Goal: Task Accomplishment & Management: Manage account settings

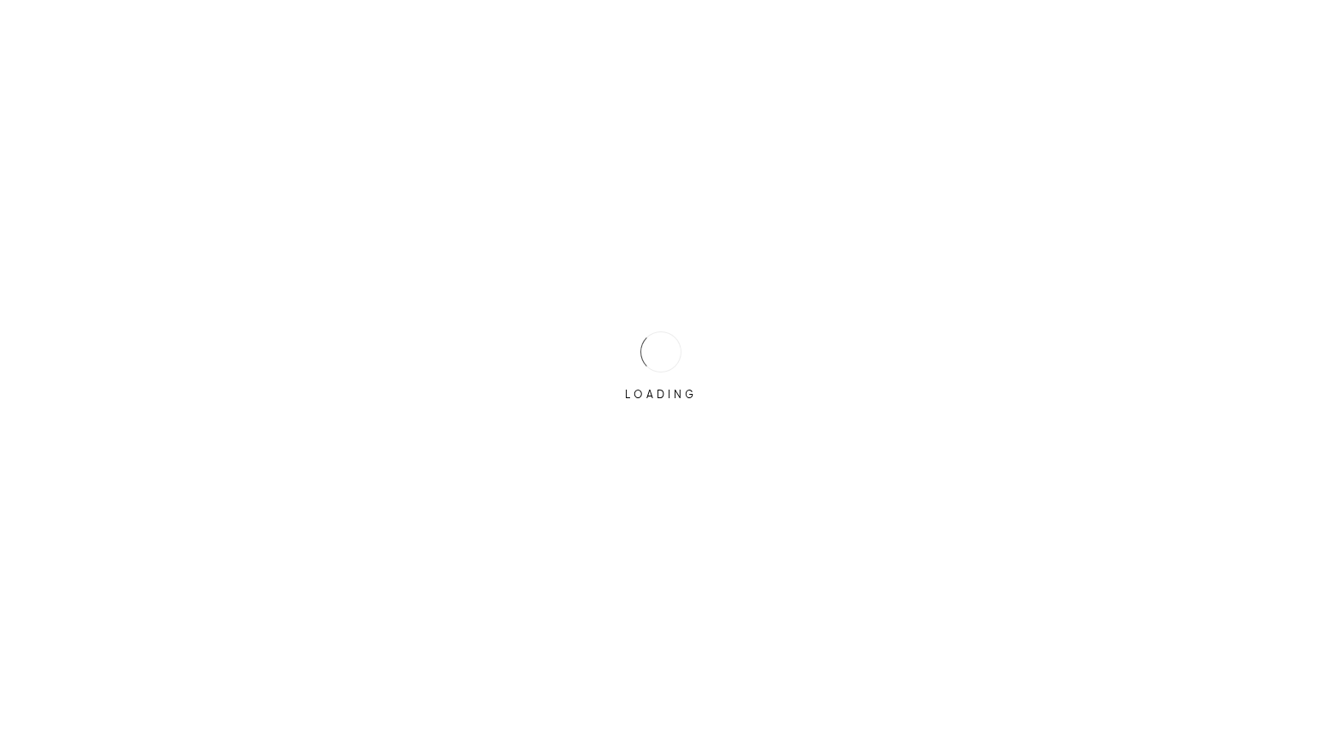
click at [651, 338] on div at bounding box center [660, 351] width 41 height 41
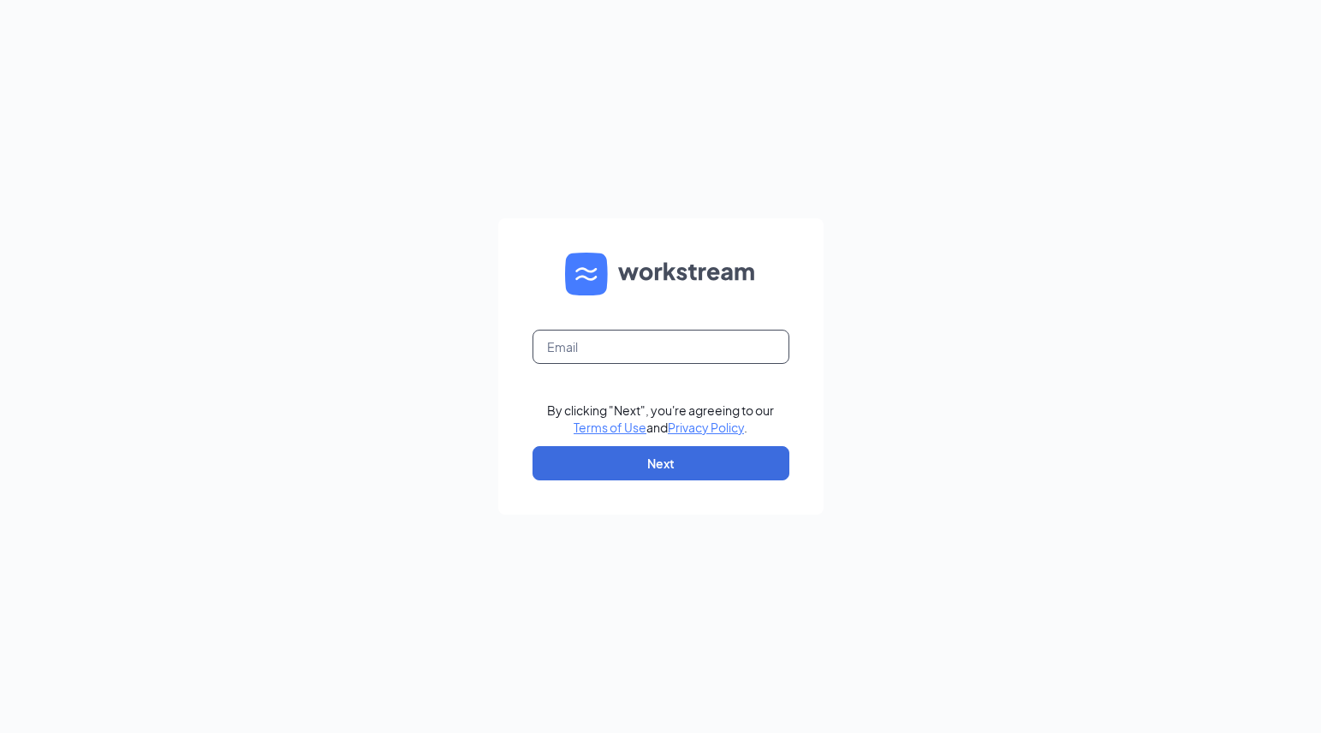
click at [669, 341] on input "text" at bounding box center [660, 347] width 257 height 34
type input "jay.miller@heartlandfiveguys.com"
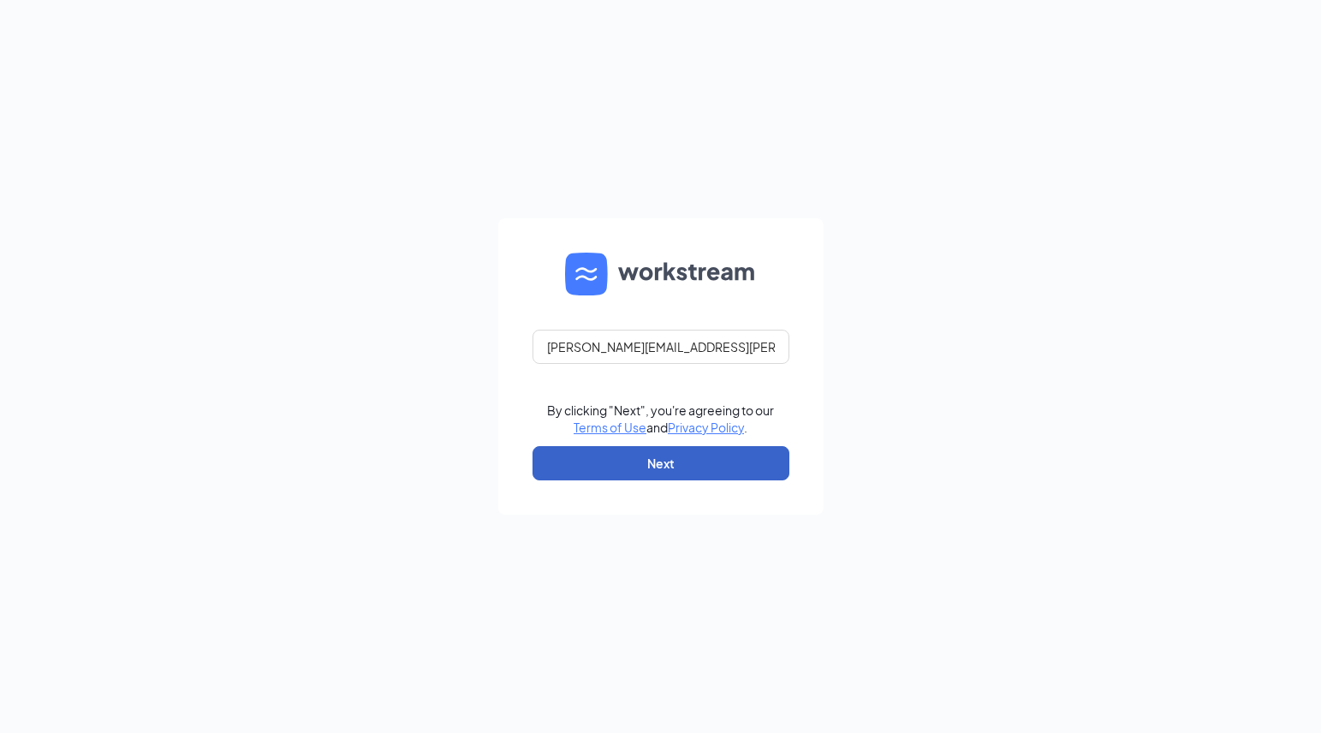
click at [703, 478] on button "Next" at bounding box center [660, 463] width 257 height 34
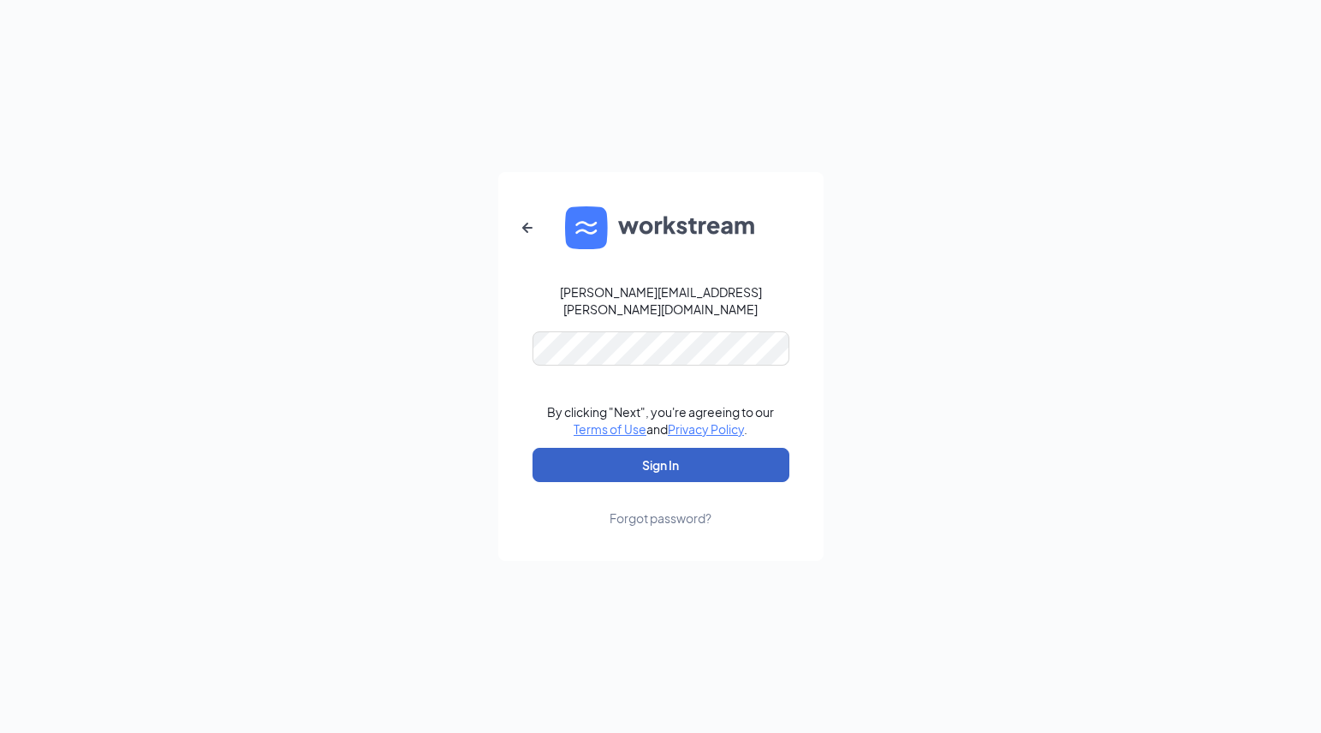
click at [679, 466] on button "Sign In" at bounding box center [660, 465] width 257 height 34
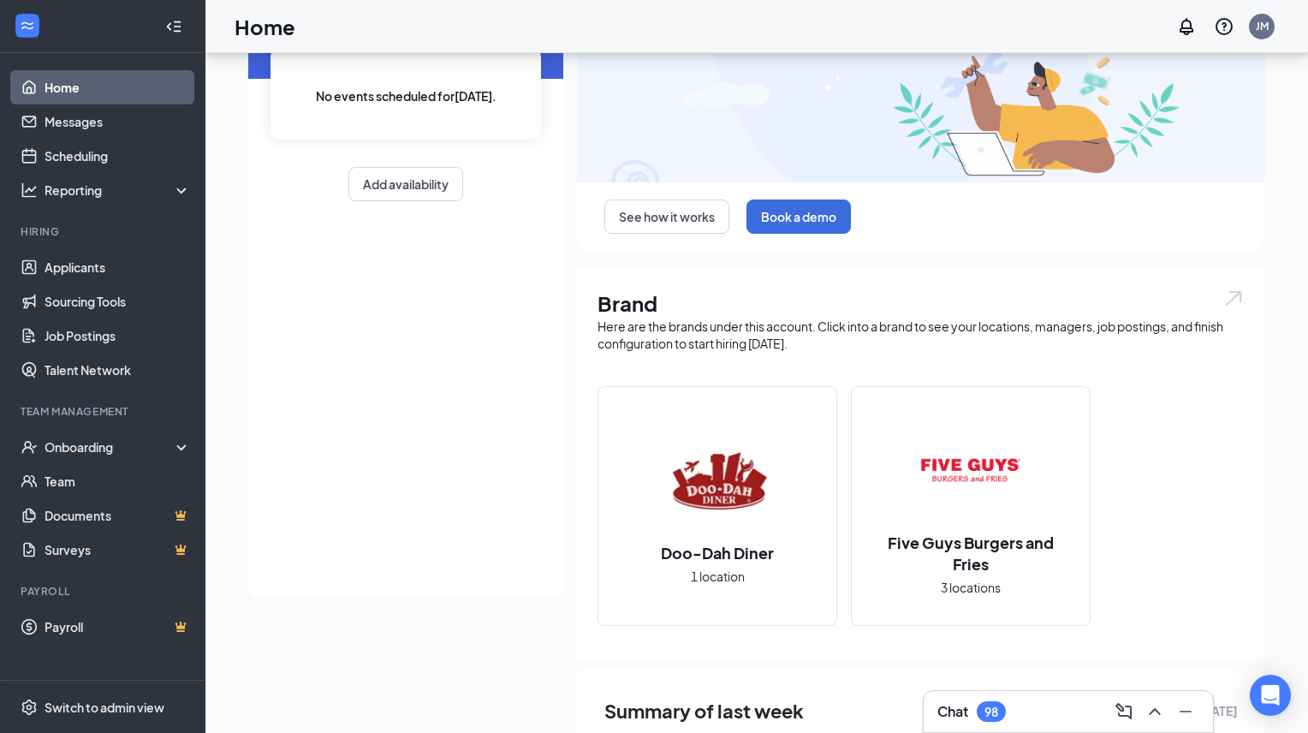
scroll to position [146, 0]
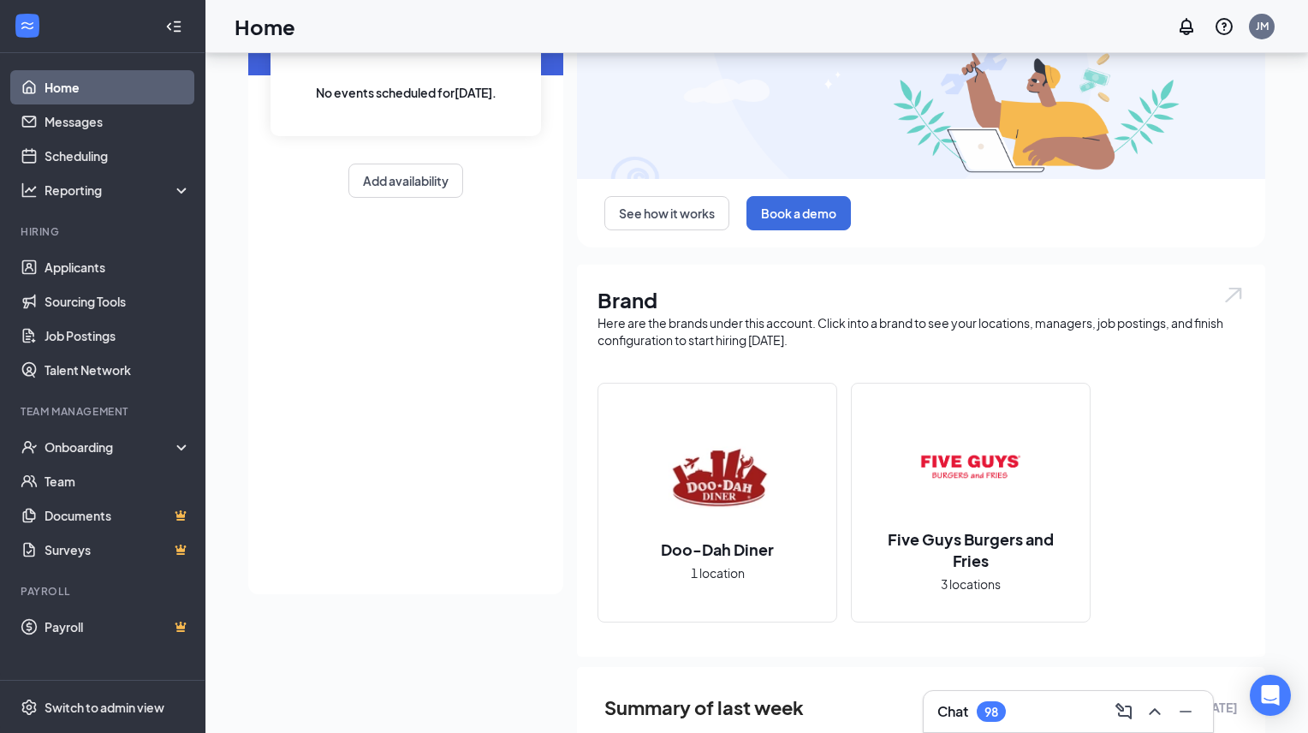
click at [978, 468] on img at bounding box center [971, 467] width 110 height 110
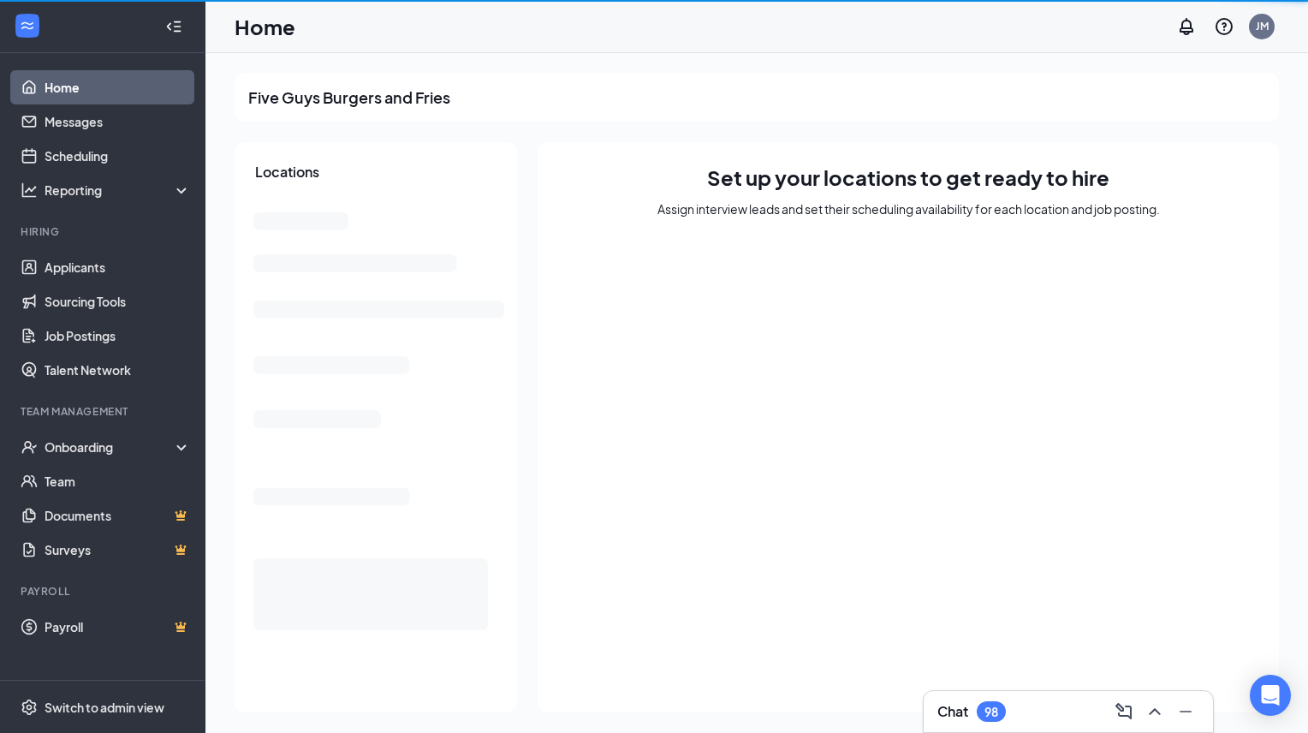
scroll to position [1, 0]
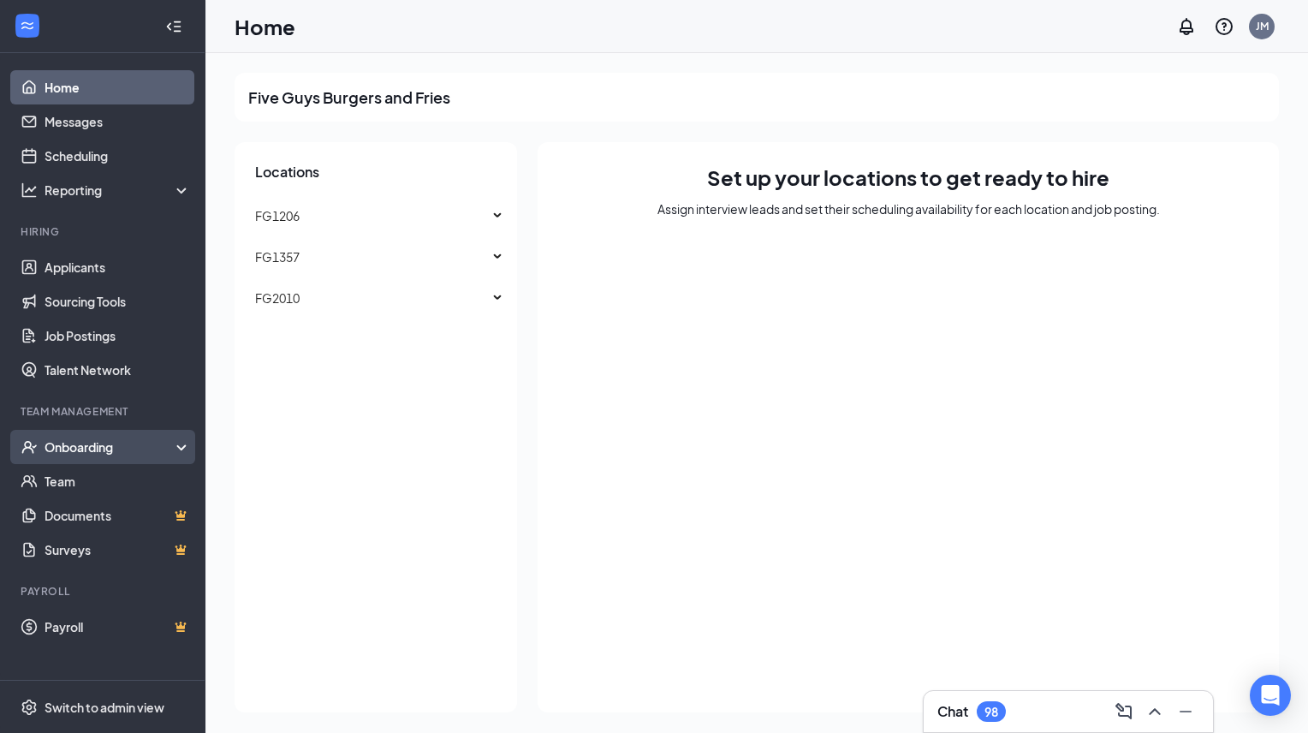
click at [83, 443] on div "Onboarding" at bounding box center [111, 446] width 132 height 17
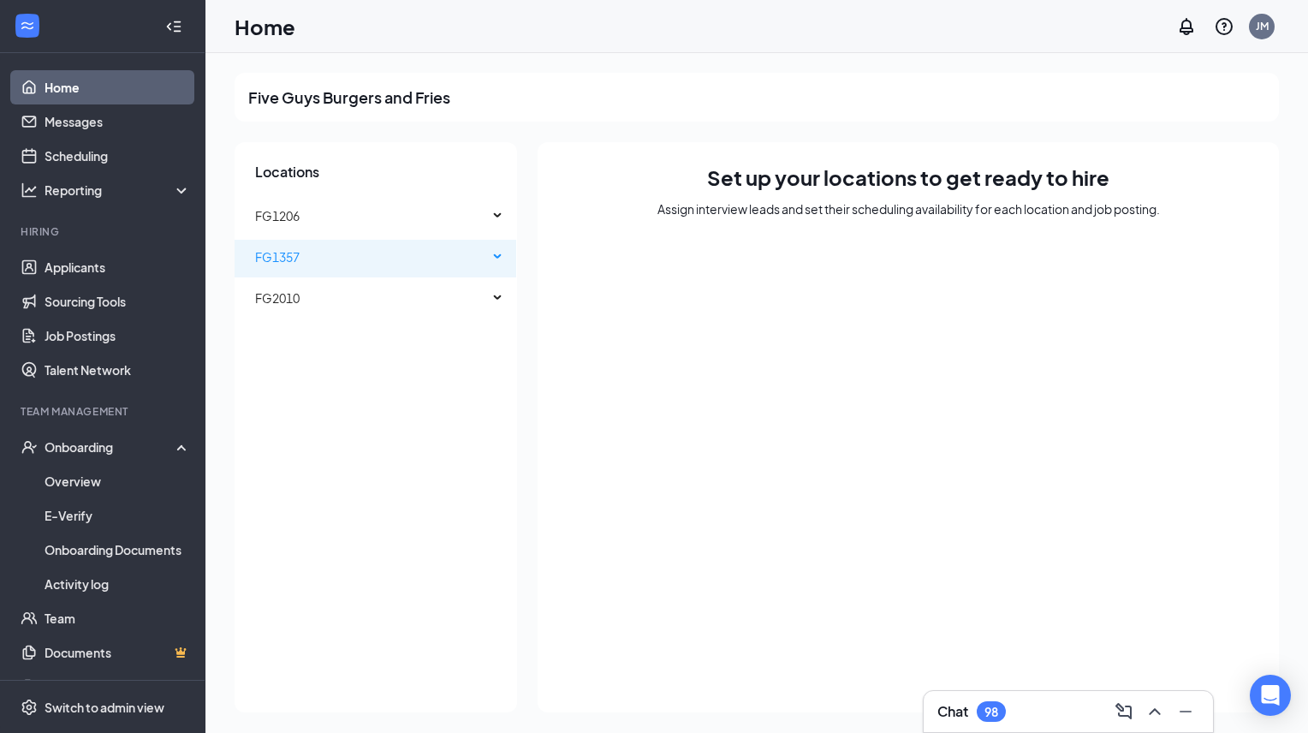
click at [491, 254] on div "FG1357" at bounding box center [376, 257] width 282 height 34
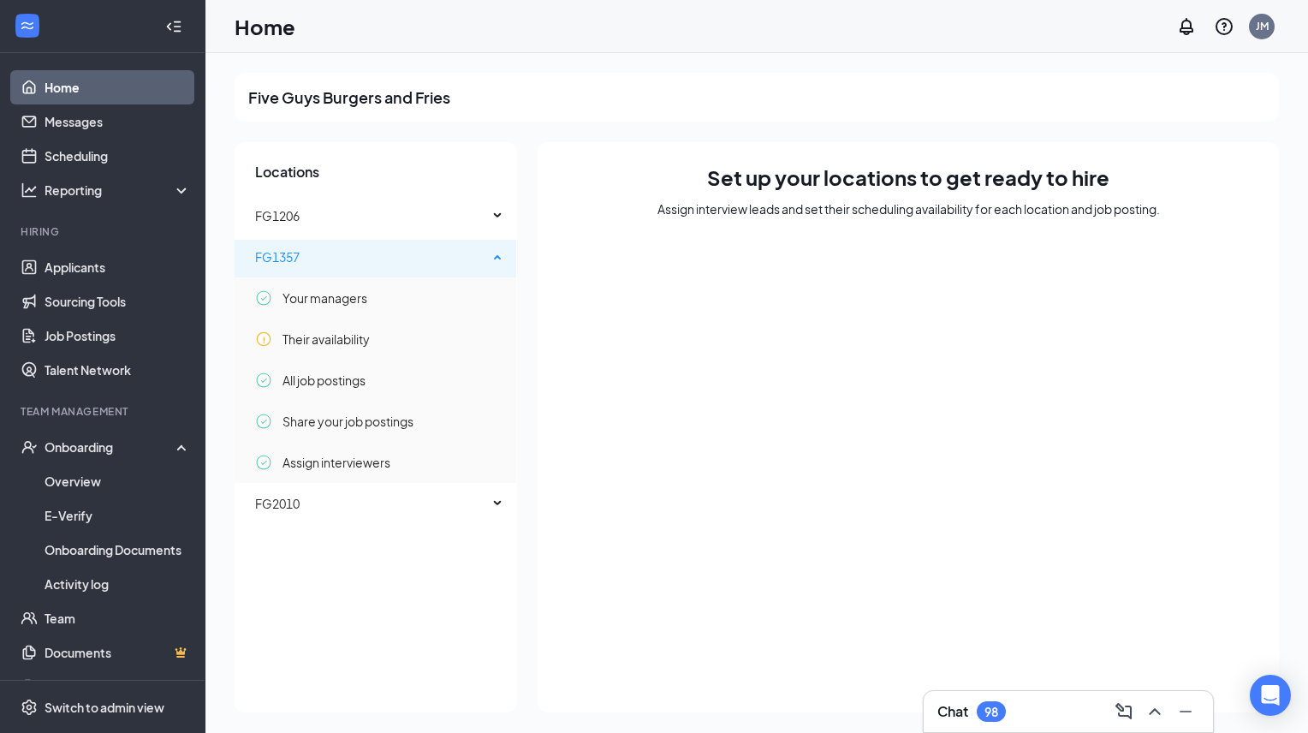
click at [289, 264] on span "FG1357" at bounding box center [371, 257] width 233 height 34
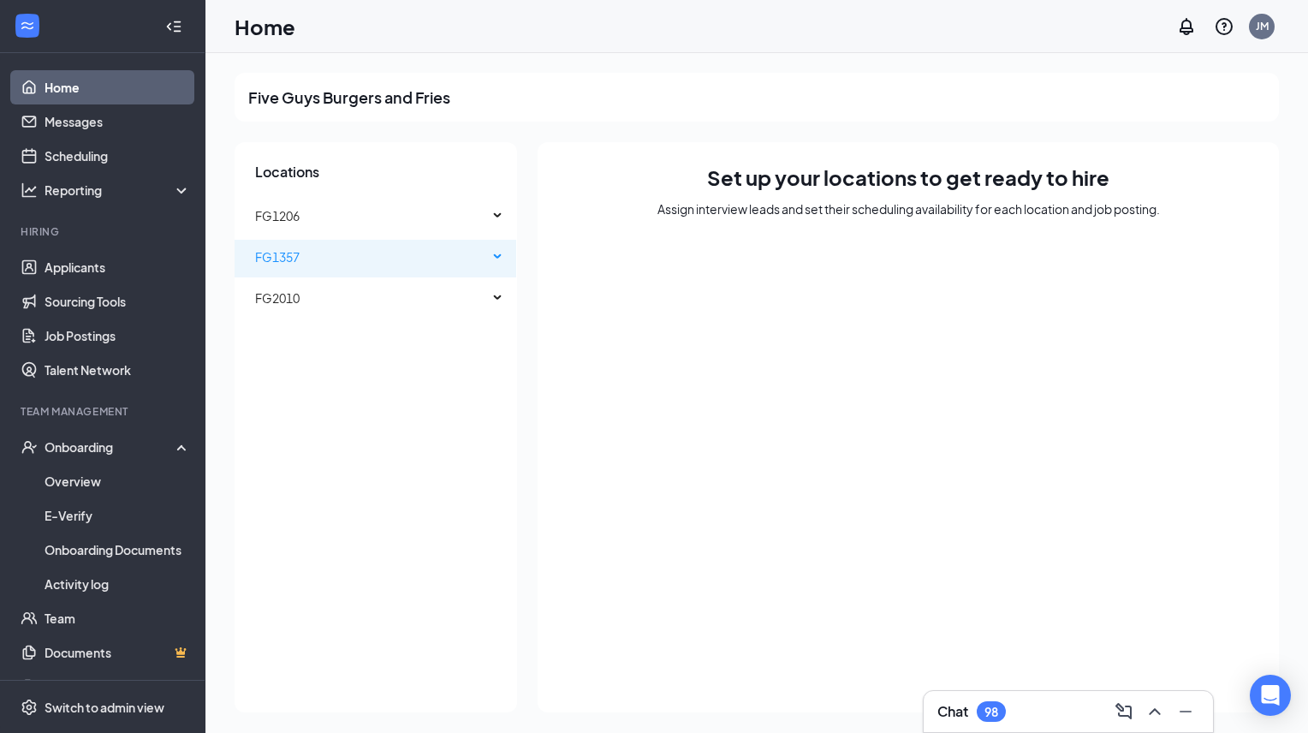
click at [282, 259] on span "FG1357" at bounding box center [277, 256] width 45 height 15
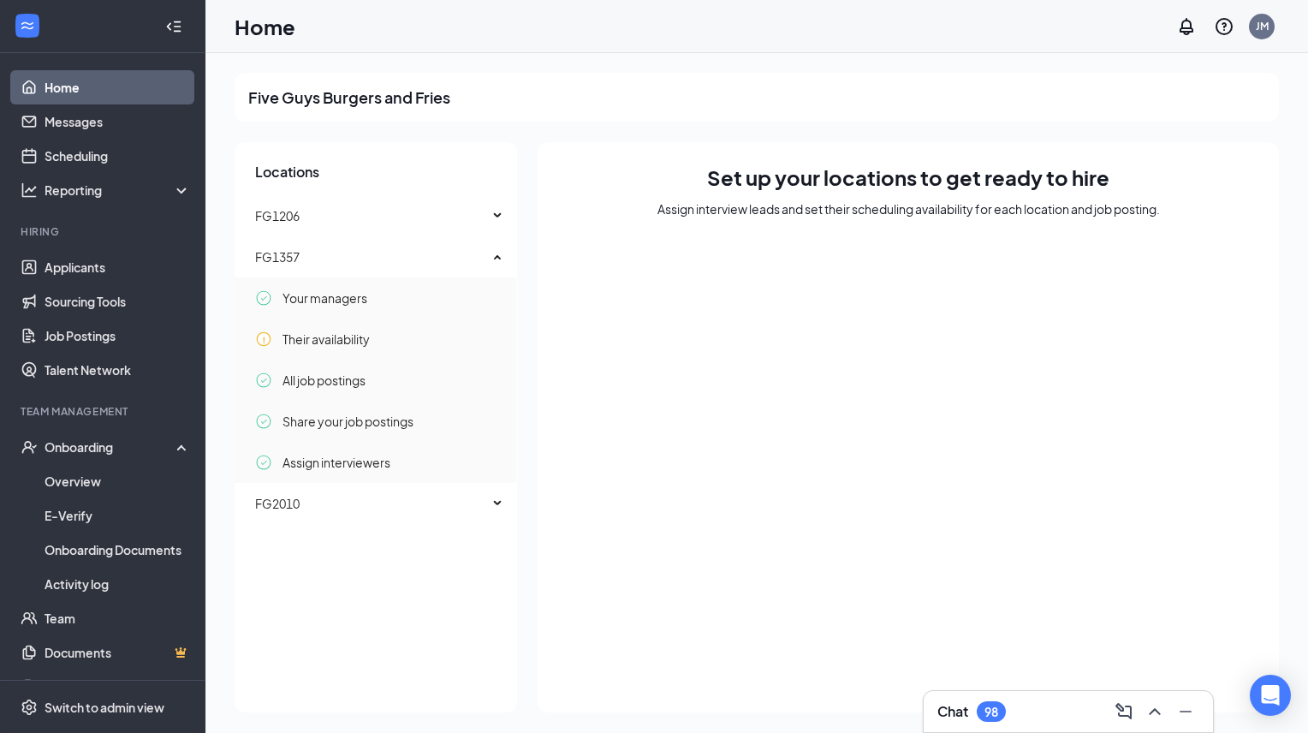
click at [342, 579] on div "Locations FG1206 FG1357 Your managers Their availability All job postings Share…" at bounding box center [376, 427] width 282 height 570
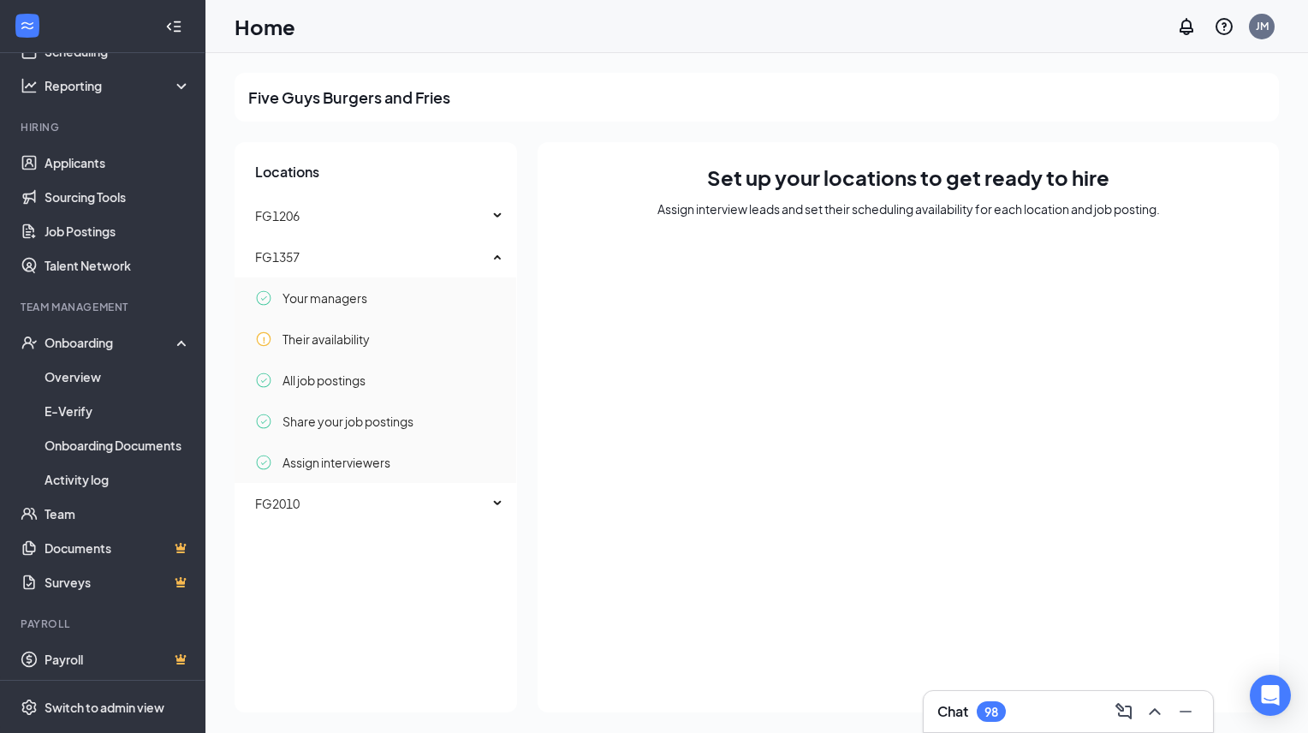
scroll to position [108, 0]
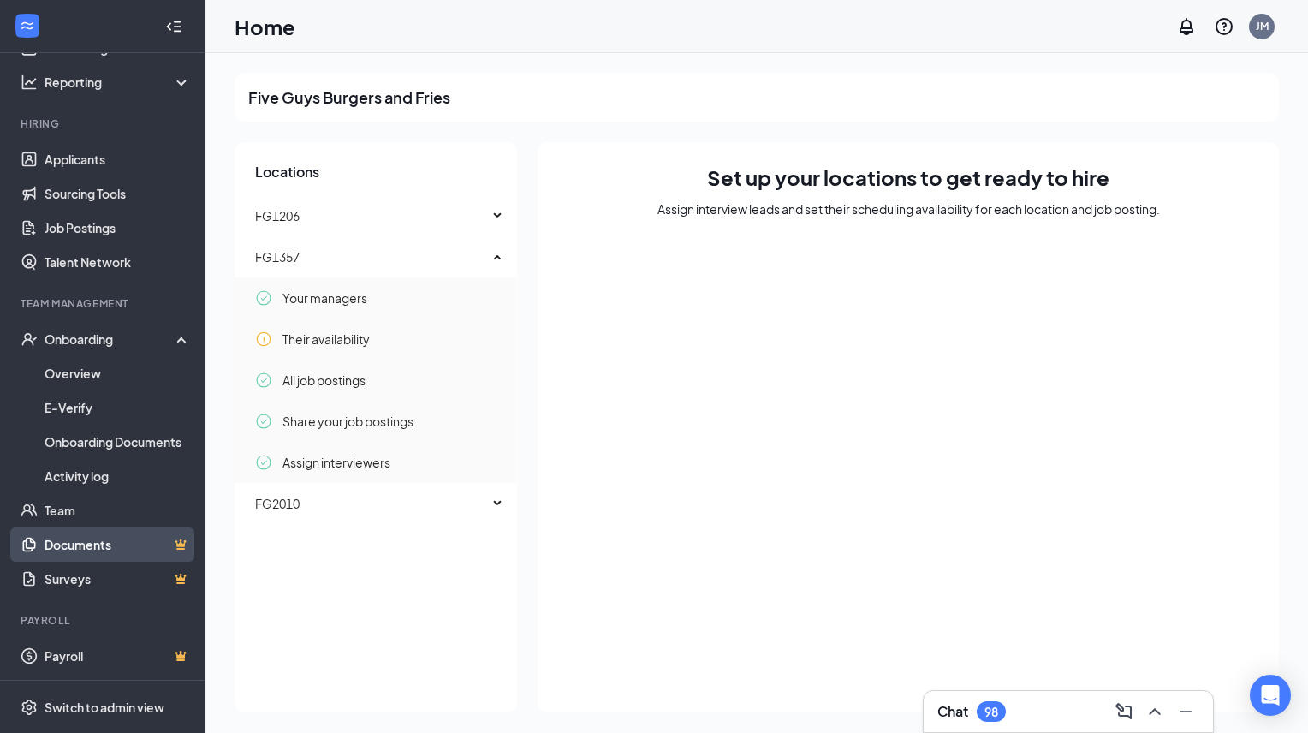
click at [86, 539] on link "Documents" at bounding box center [118, 544] width 146 height 34
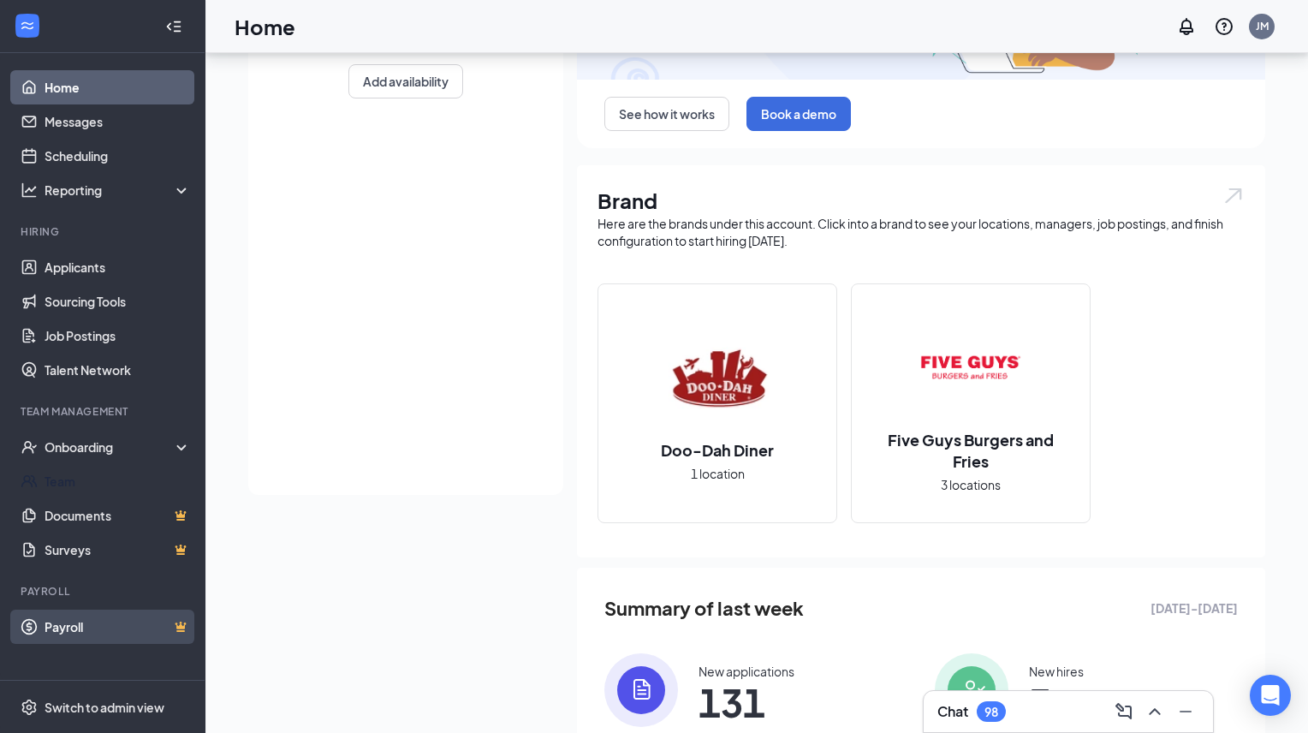
scroll to position [326, 0]
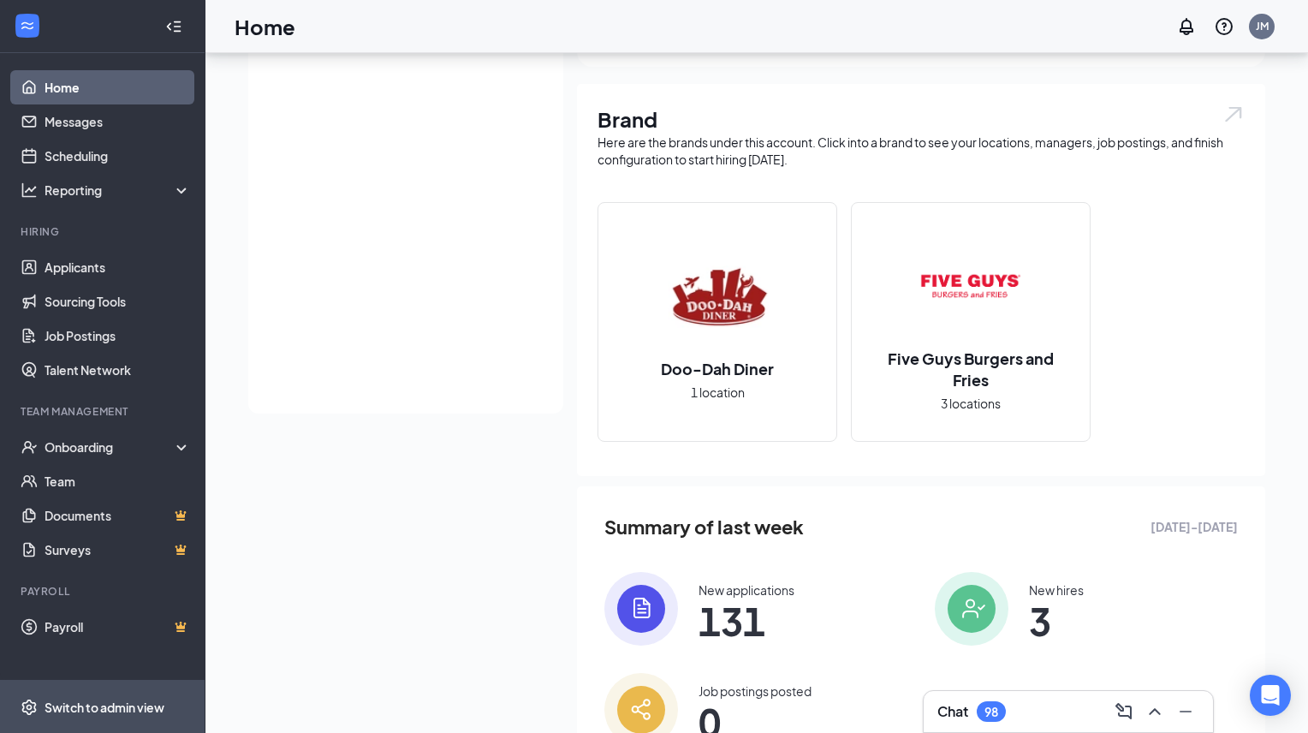
click at [91, 695] on span "Switch to admin view" at bounding box center [118, 706] width 146 height 52
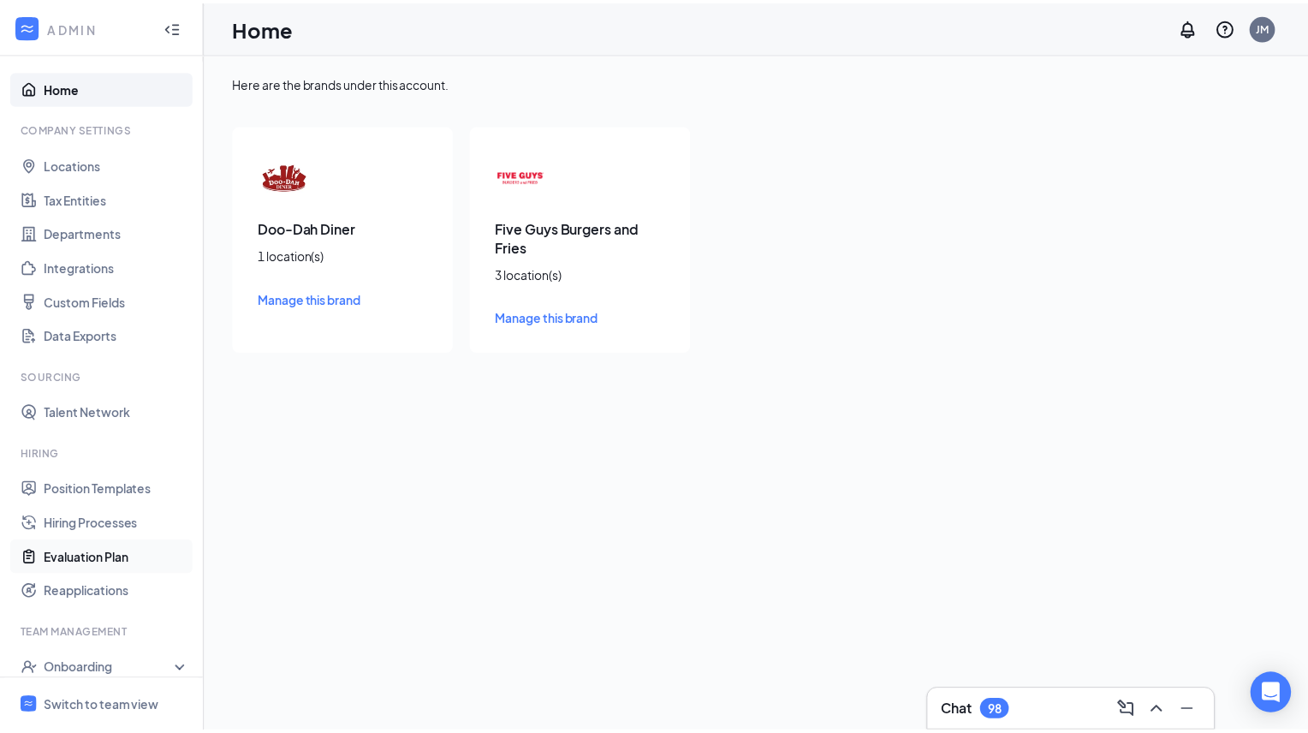
scroll to position [125, 0]
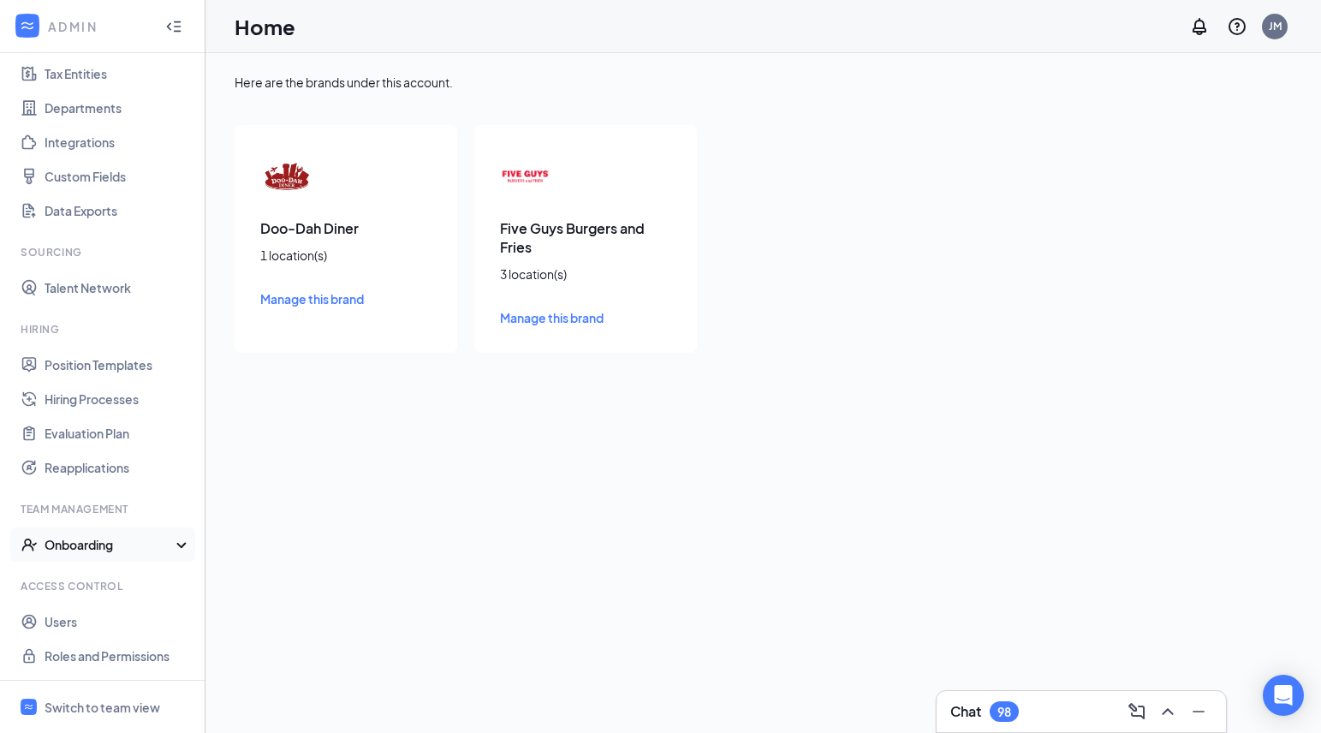
click at [97, 545] on div "Onboarding" at bounding box center [111, 544] width 132 height 17
click at [97, 580] on link "Onboarding Processes" at bounding box center [118, 579] width 146 height 34
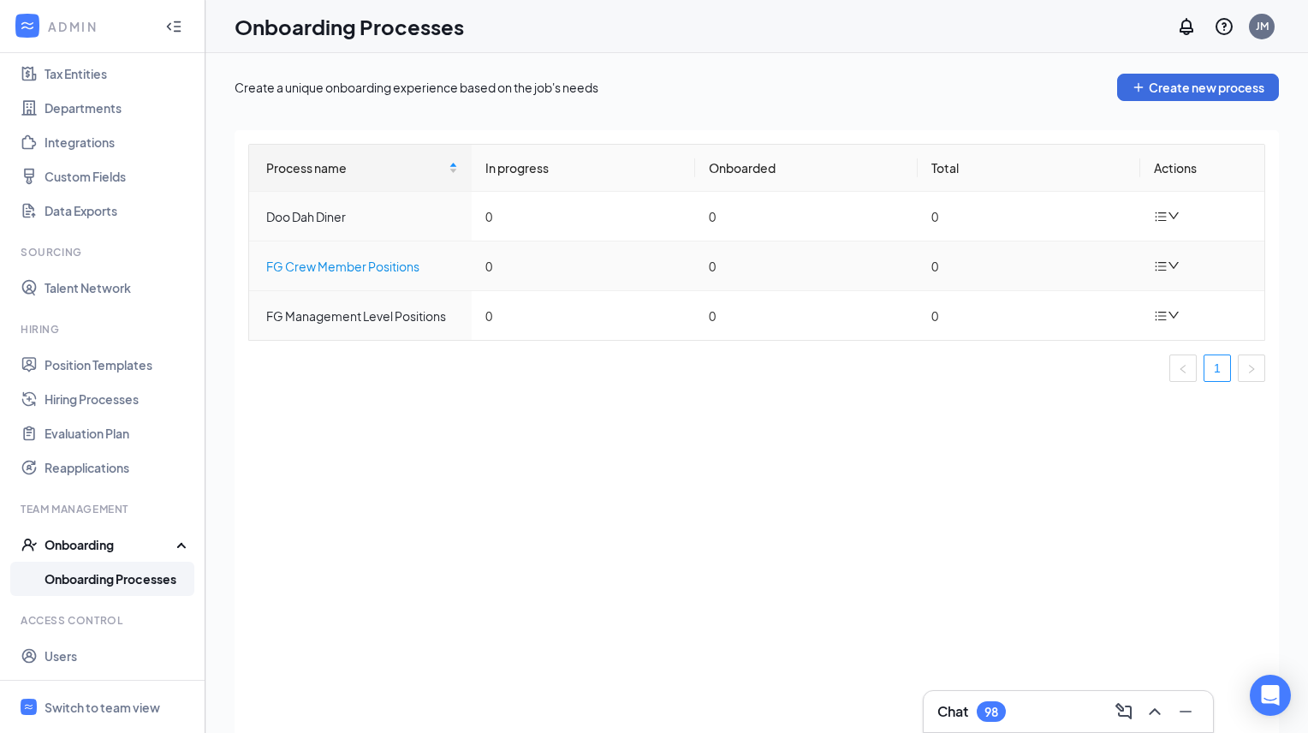
click at [347, 268] on div "FG Crew Member Positions" at bounding box center [362, 266] width 192 height 19
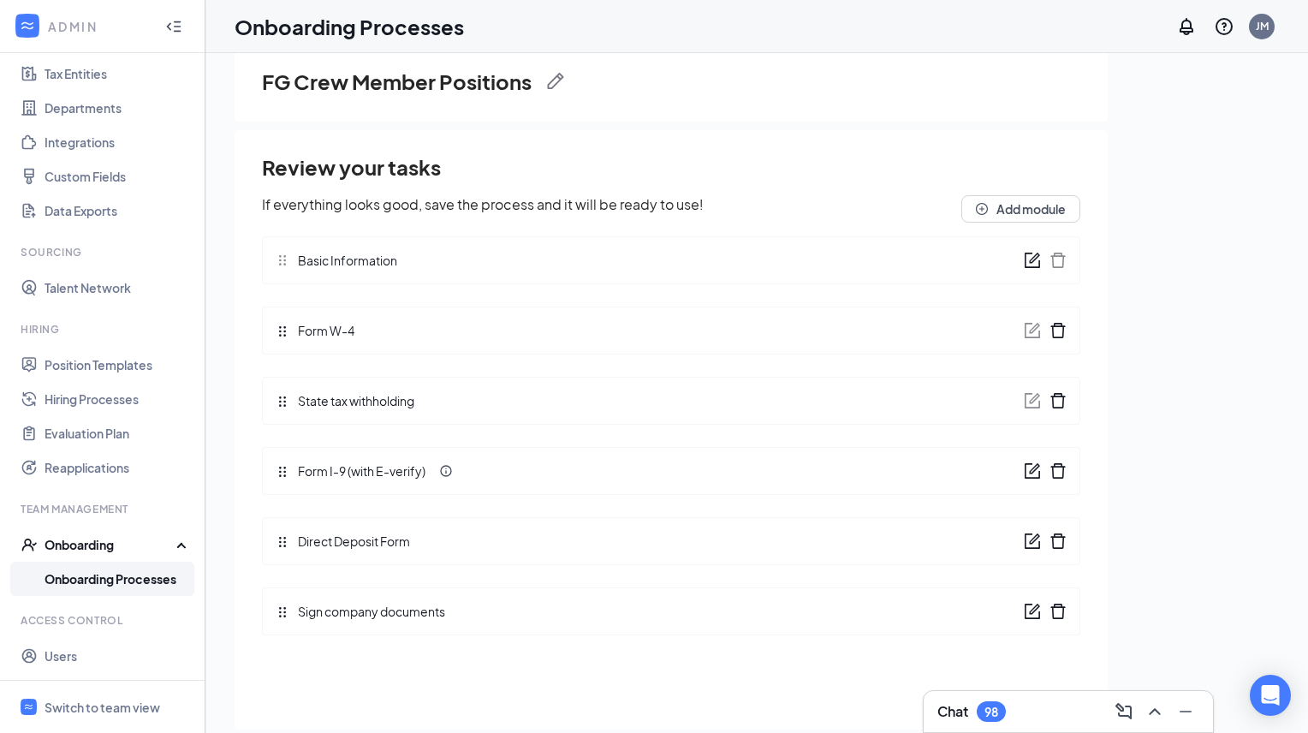
scroll to position [77, 0]
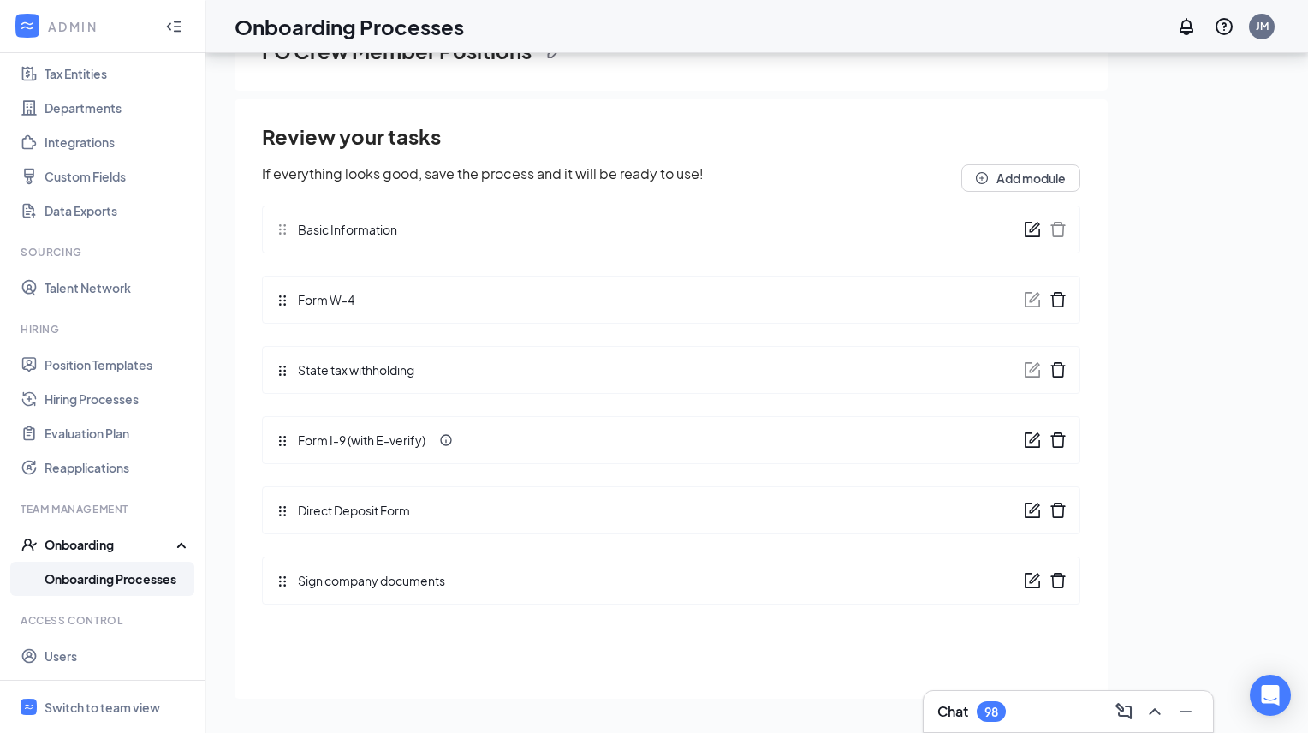
click at [1031, 224] on icon "form" at bounding box center [1032, 229] width 17 height 17
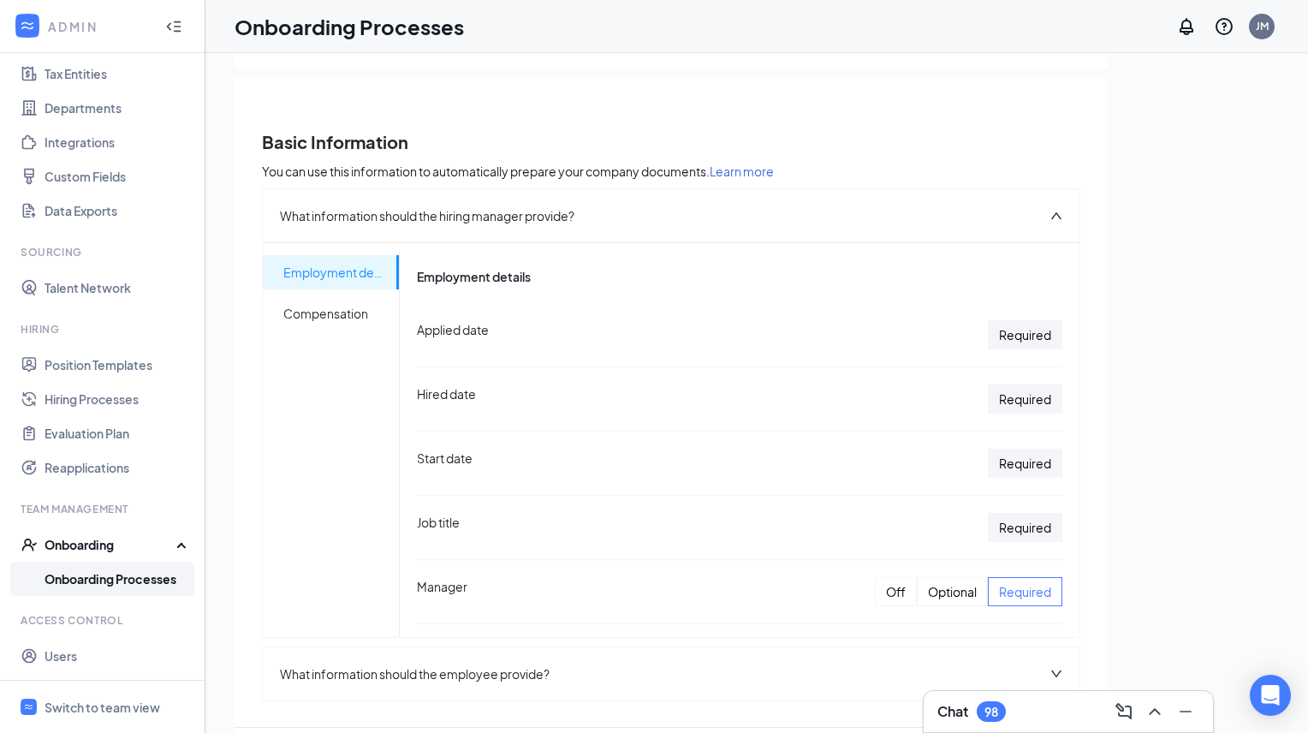
scroll to position [0, 0]
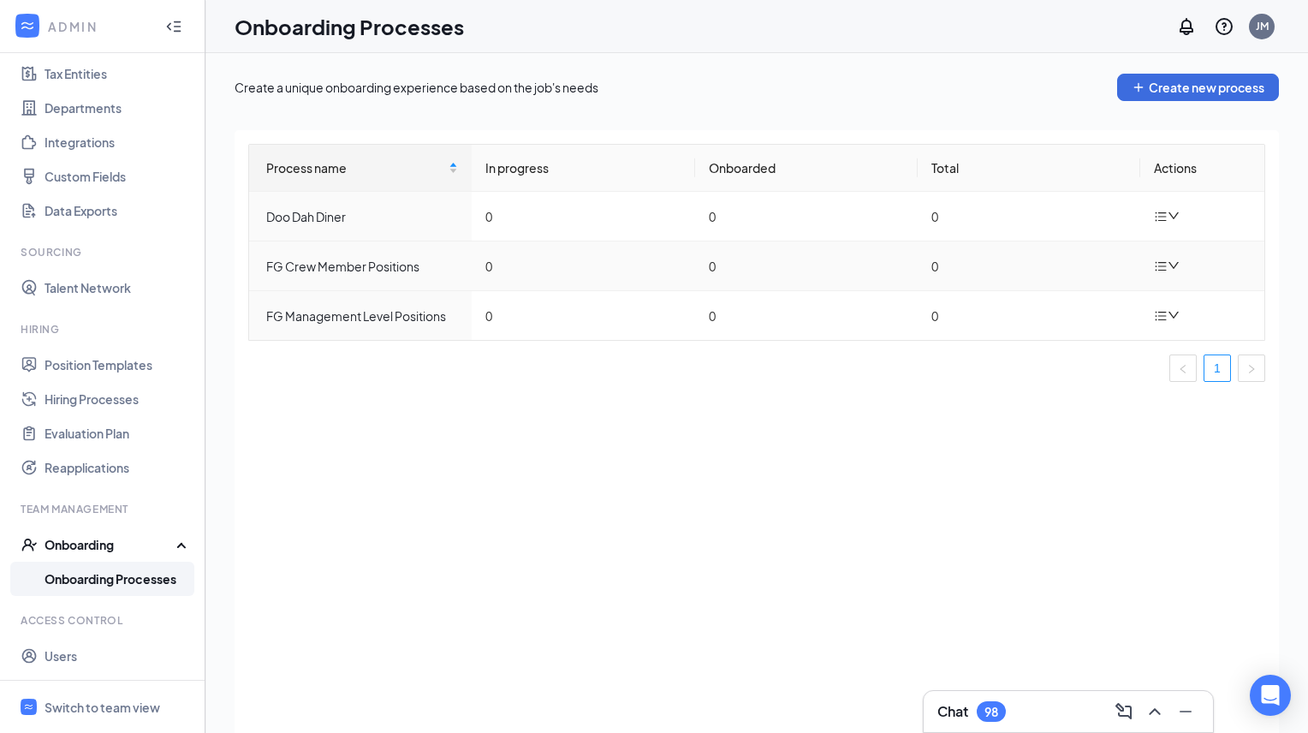
click at [1162, 266] on icon "bars" at bounding box center [1161, 266] width 11 height 9
click at [1046, 305] on div "Edit process" at bounding box center [1081, 305] width 185 height 21
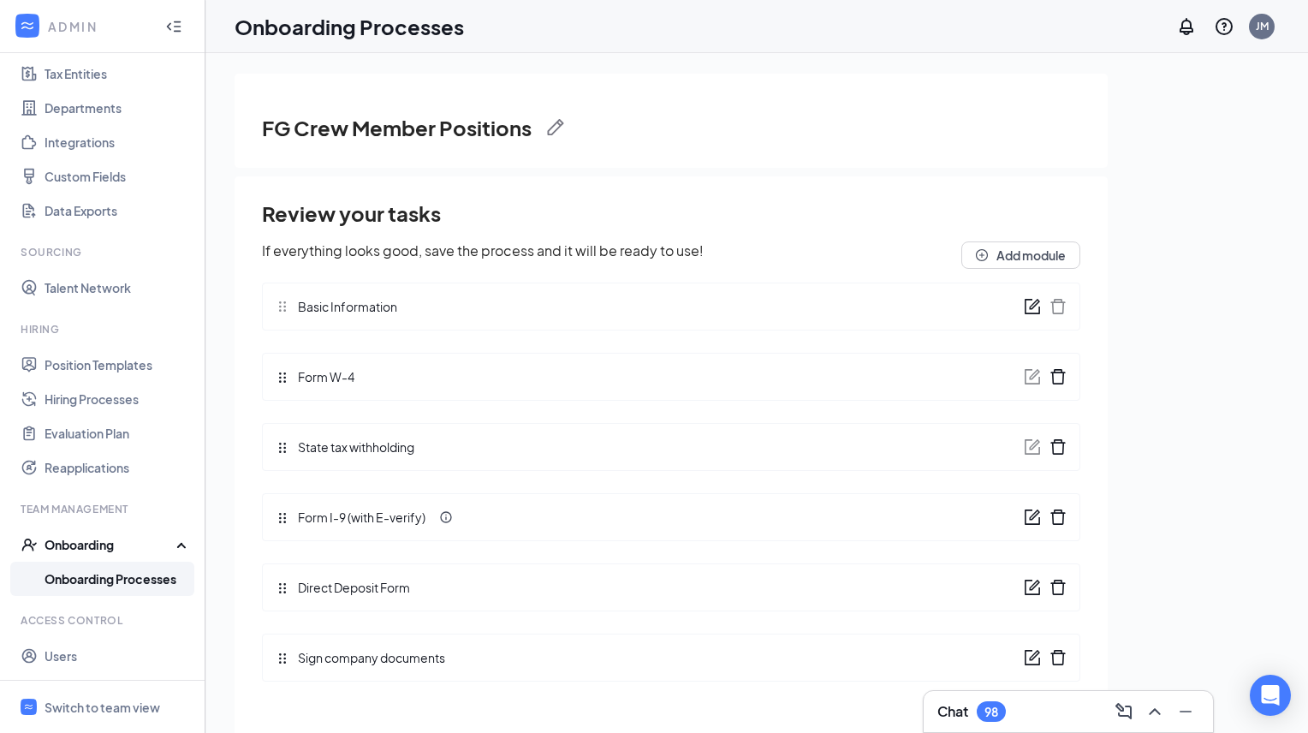
click at [1030, 306] on icon "form" at bounding box center [1034, 304] width 10 height 10
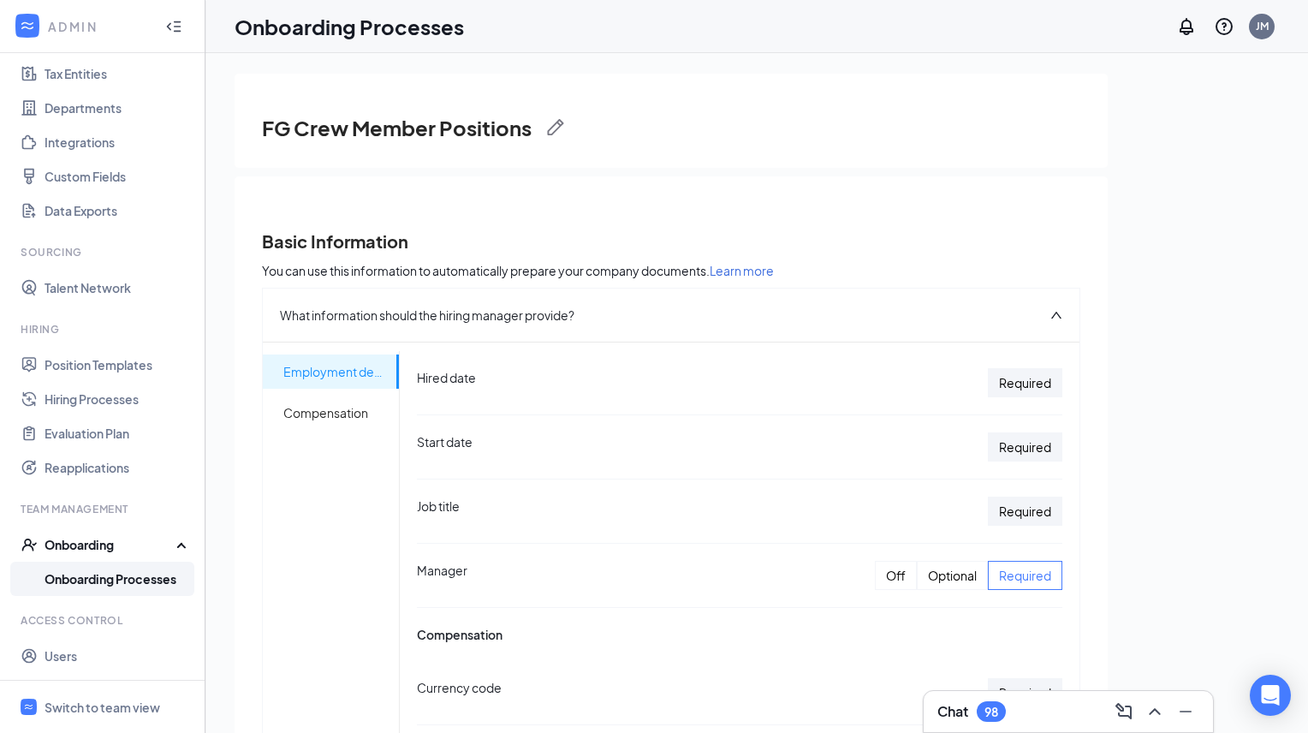
scroll to position [138, 0]
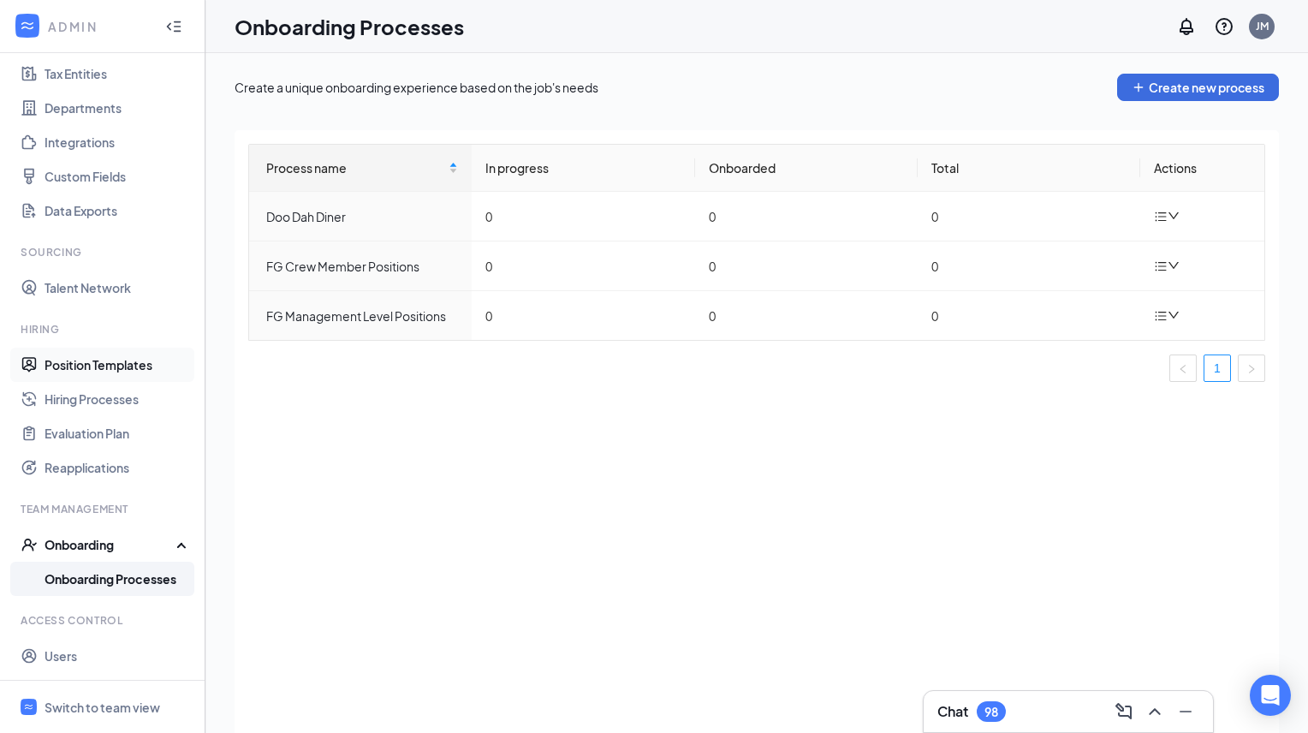
click at [102, 372] on link "Position Templates" at bounding box center [118, 365] width 146 height 34
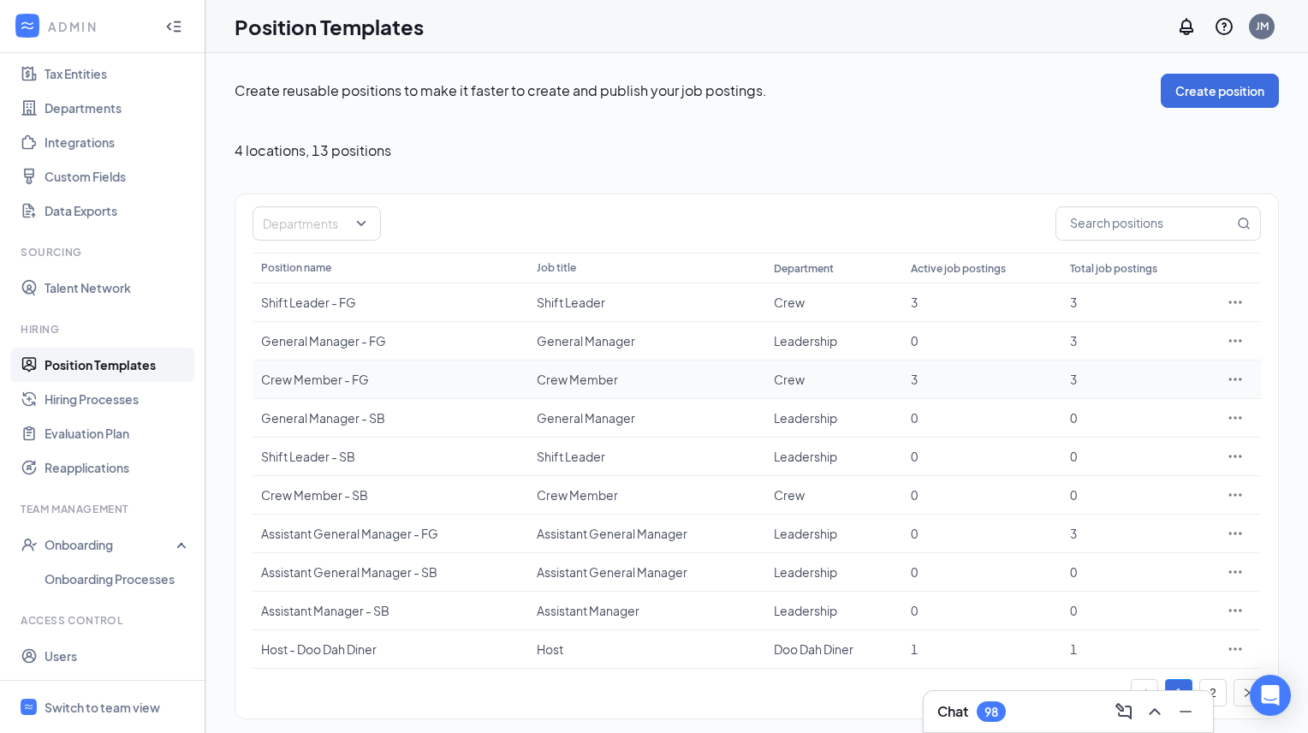
click at [307, 379] on div "Crew Member - FG" at bounding box center [390, 379] width 258 height 17
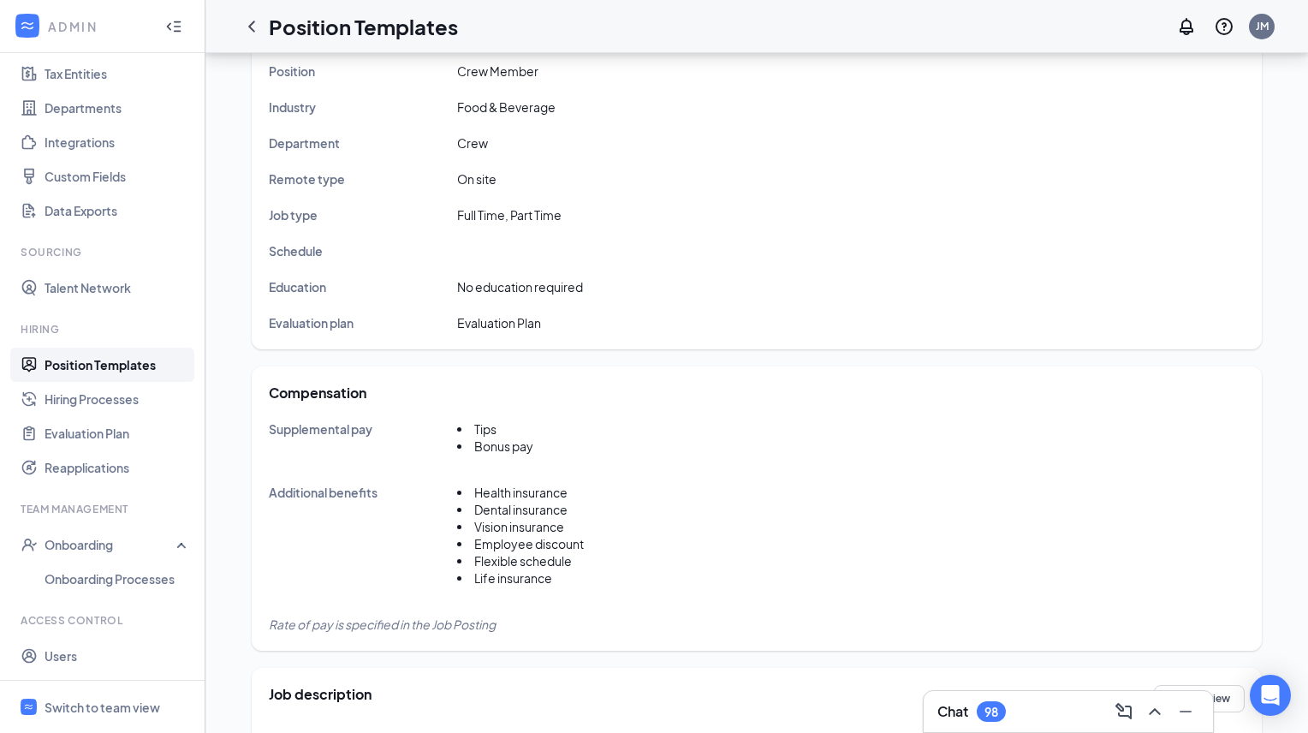
scroll to position [137, 0]
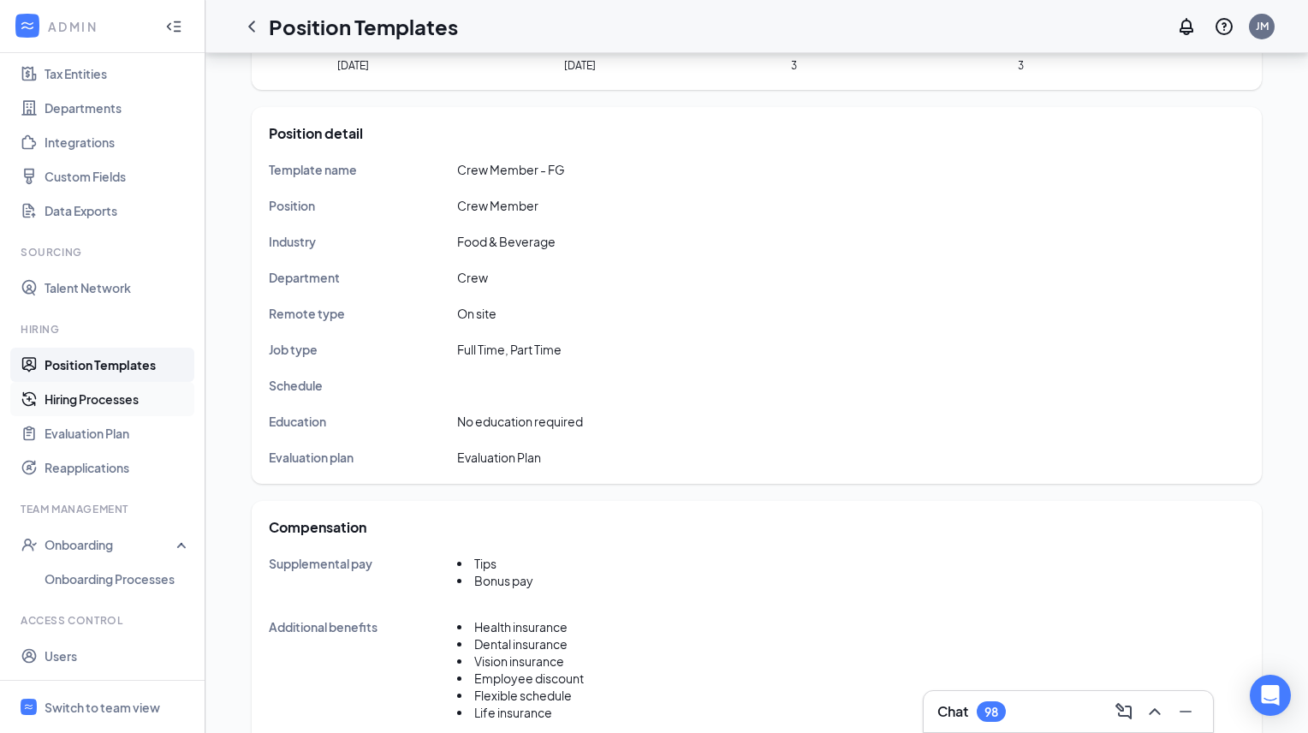
click at [110, 397] on link "Hiring Processes" at bounding box center [118, 399] width 146 height 34
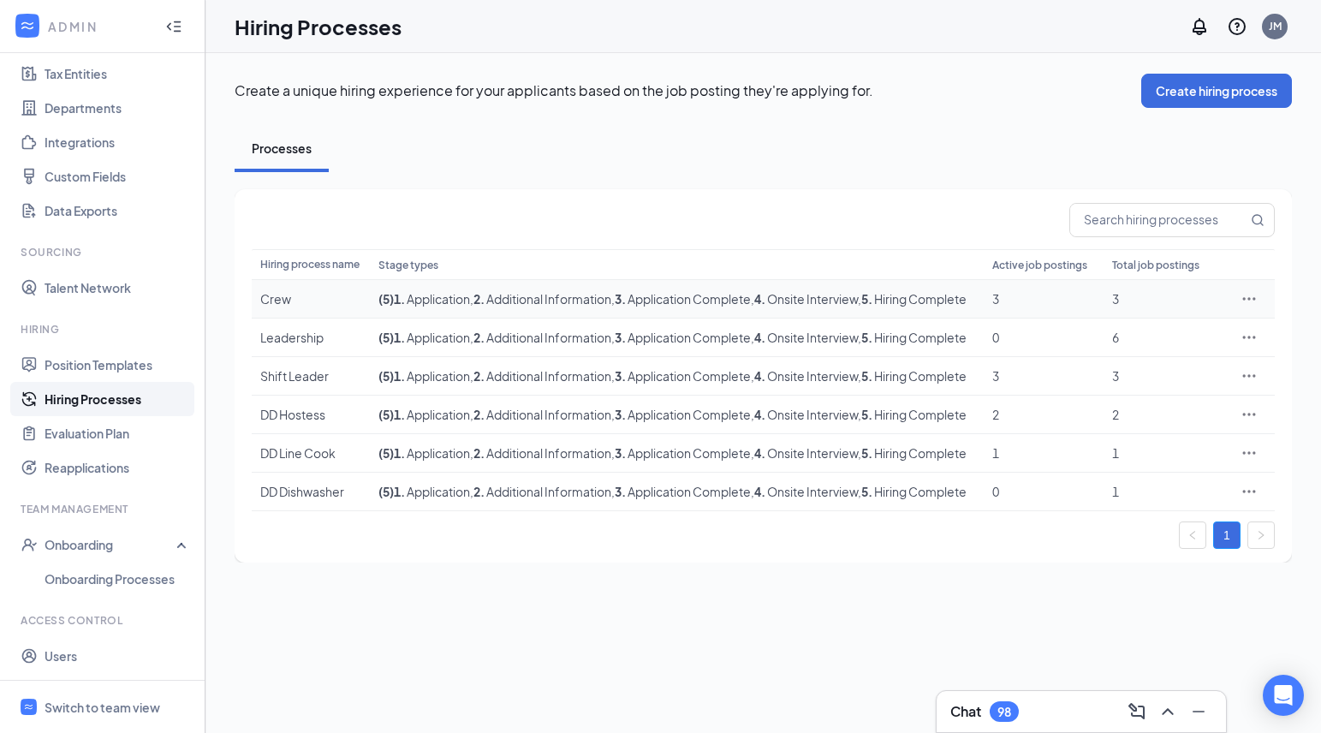
click at [1250, 307] on icon "Ellipses" at bounding box center [1248, 298] width 17 height 17
click at [1009, 163] on div "Processes" at bounding box center [763, 148] width 1057 height 47
click at [97, 430] on link "Evaluation Plan" at bounding box center [118, 433] width 146 height 34
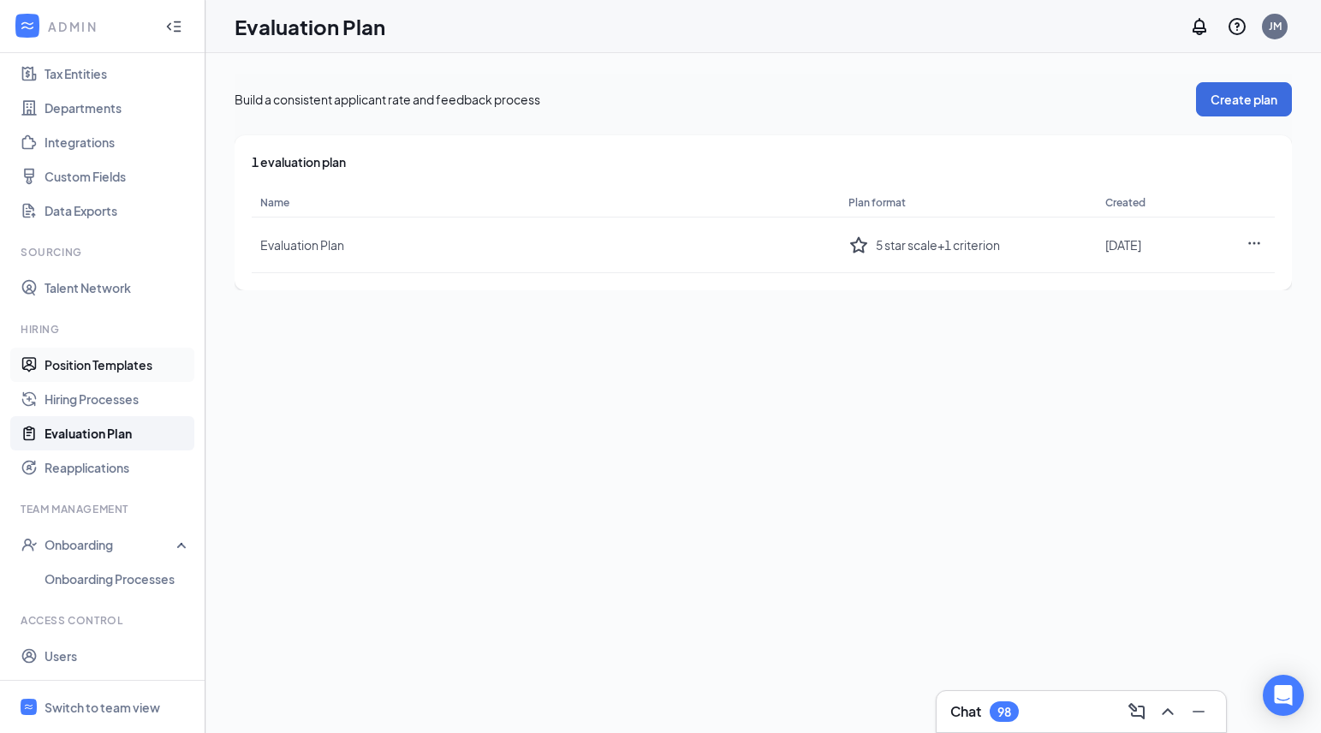
click at [110, 366] on link "Position Templates" at bounding box center [118, 365] width 146 height 34
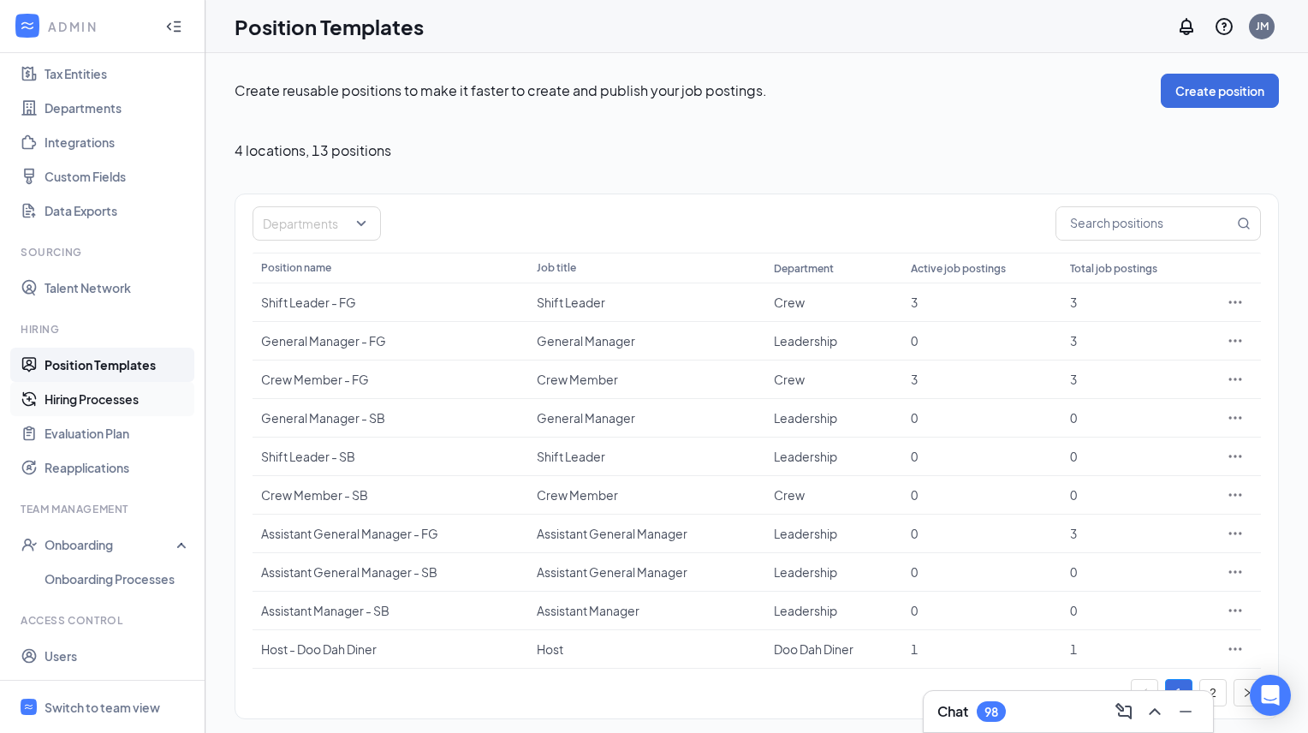
click at [106, 398] on link "Hiring Processes" at bounding box center [118, 399] width 146 height 34
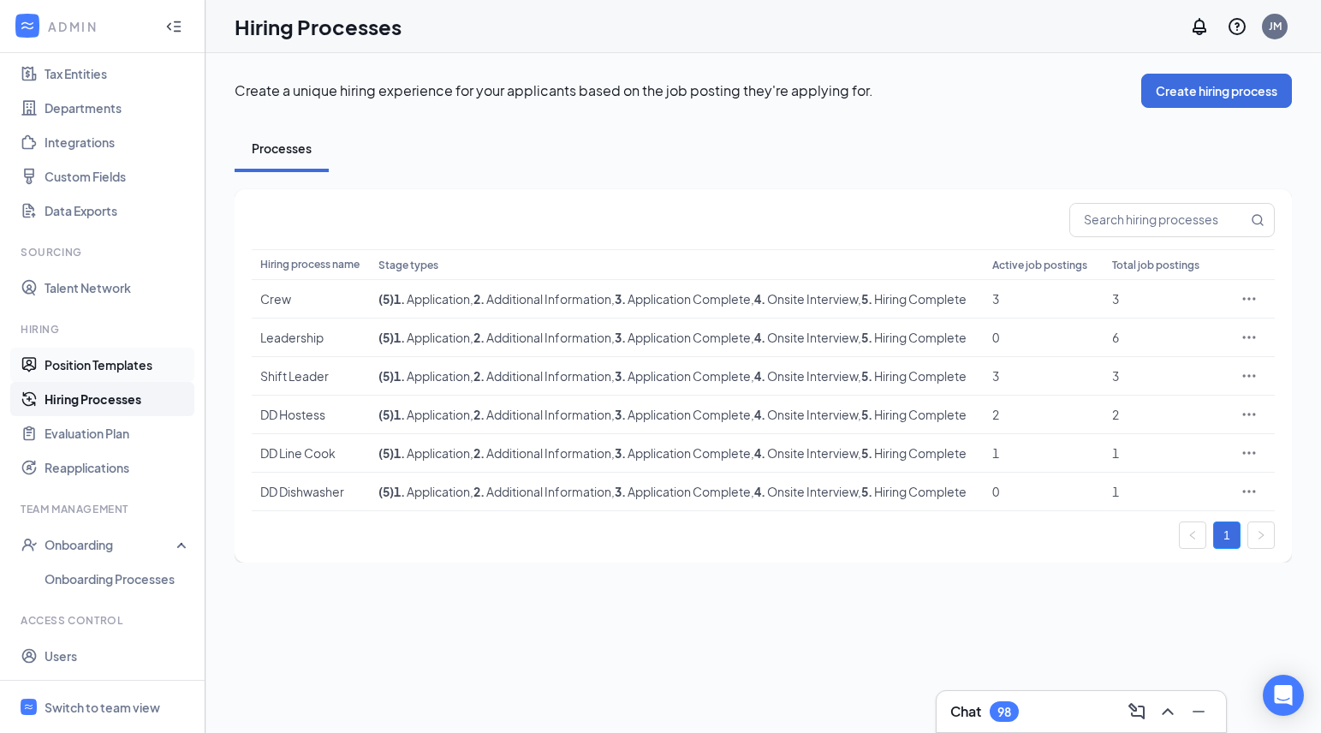
click at [109, 364] on link "Position Templates" at bounding box center [118, 365] width 146 height 34
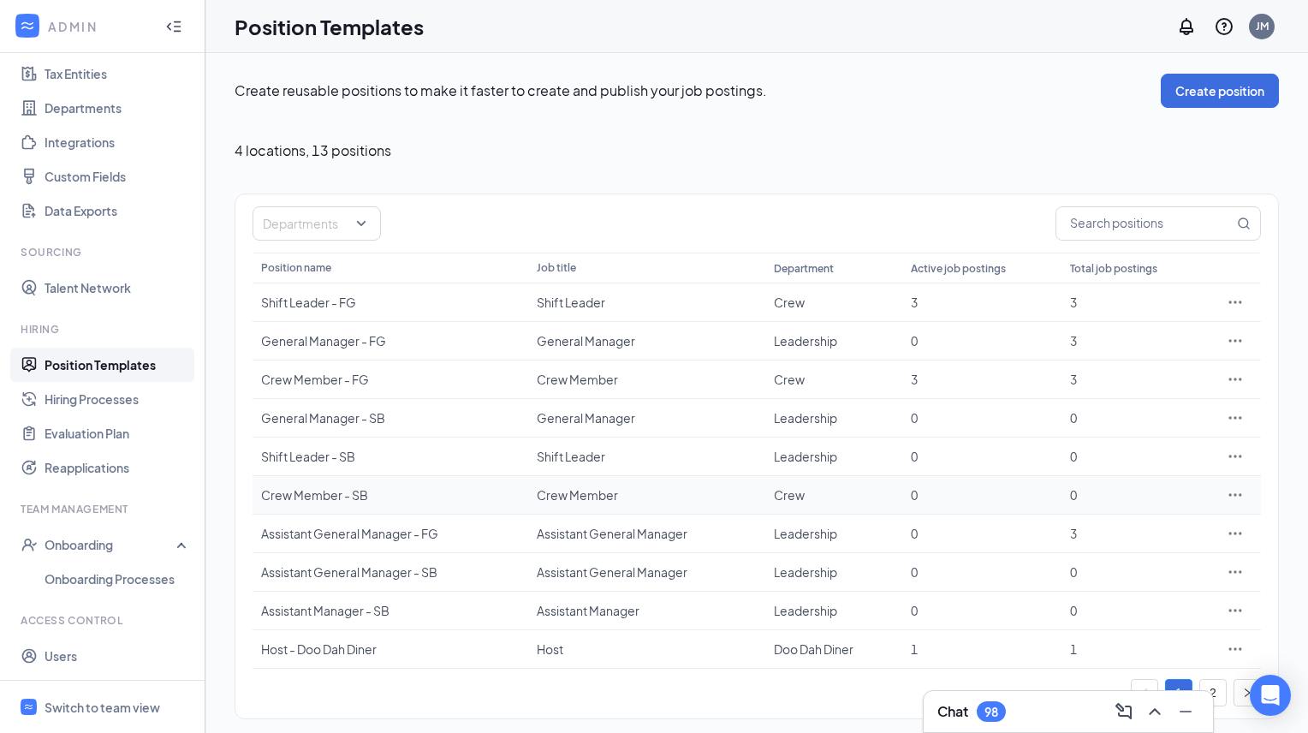
click at [1235, 494] on icon "Ellipses" at bounding box center [1235, 494] width 13 height 3
click at [1127, 651] on span "Delete" at bounding box center [1156, 648] width 147 height 19
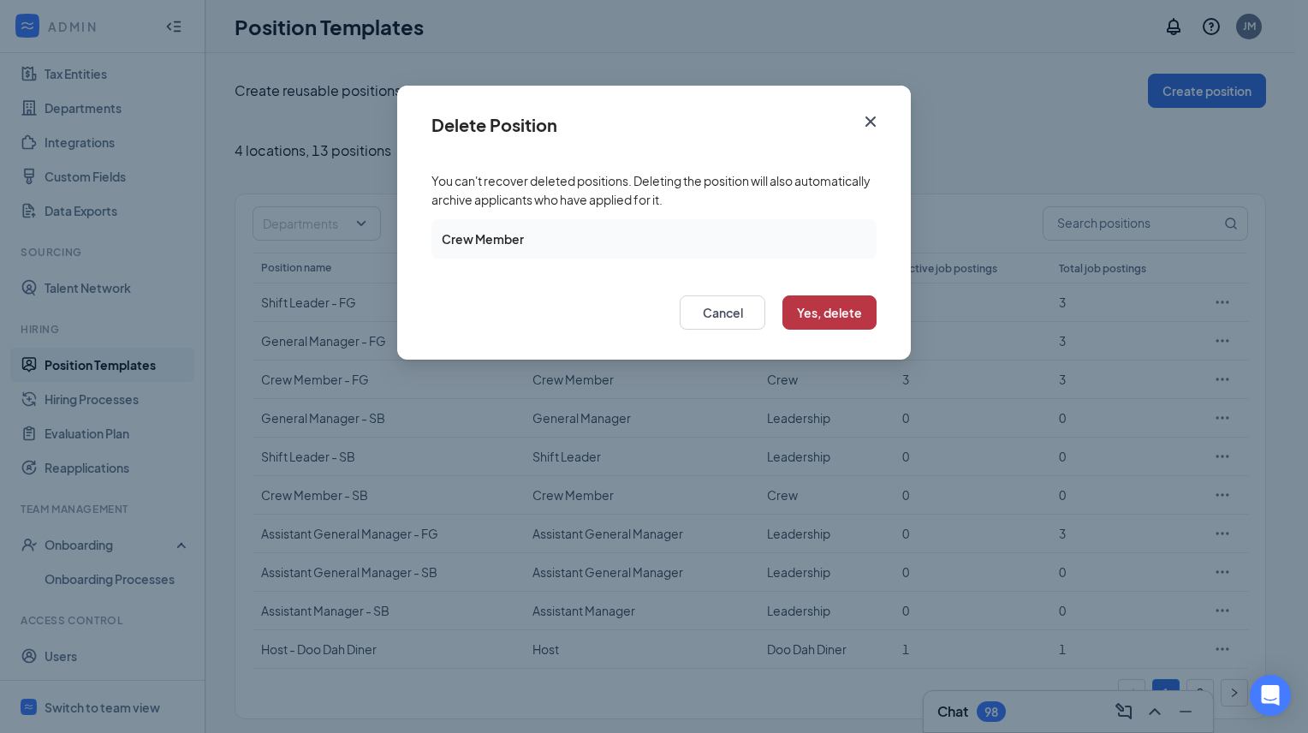
click at [841, 318] on button "Yes, delete" at bounding box center [829, 312] width 94 height 34
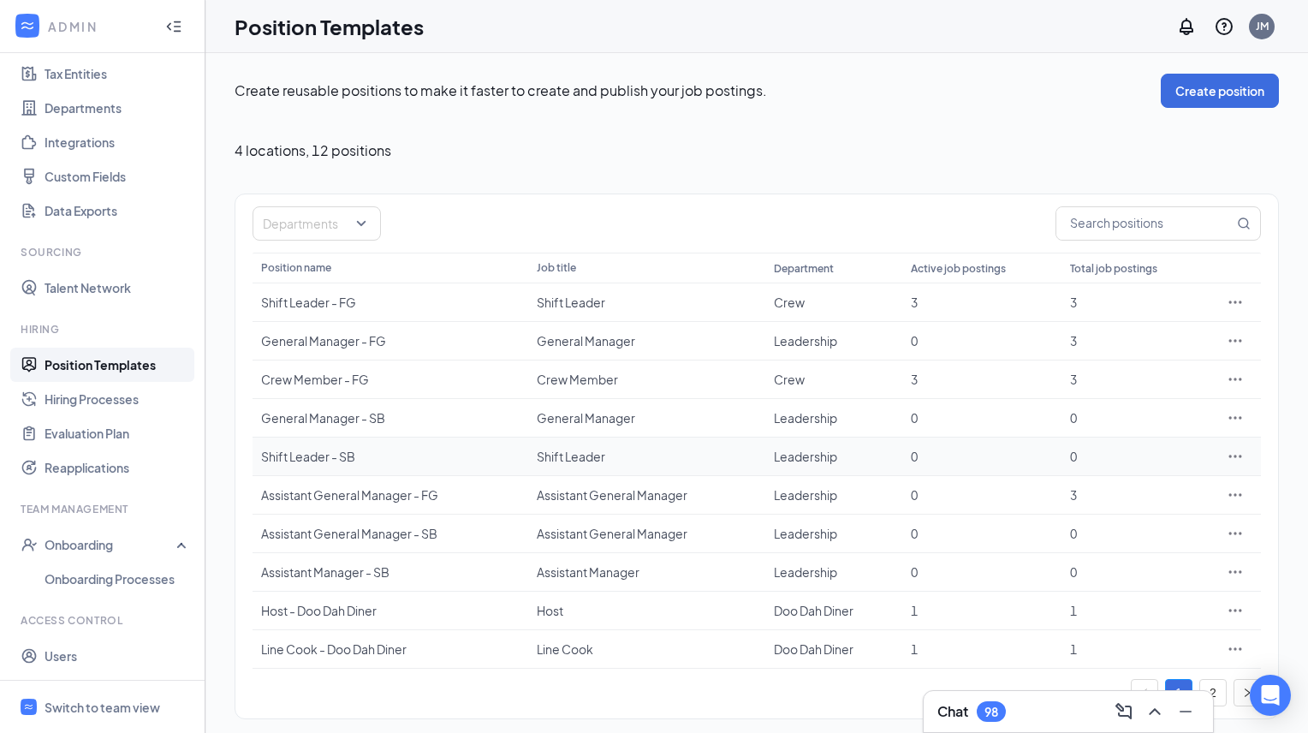
click at [1239, 455] on icon "Ellipses" at bounding box center [1235, 456] width 17 height 17
click at [1114, 606] on span "Delete" at bounding box center [1102, 609] width 39 height 15
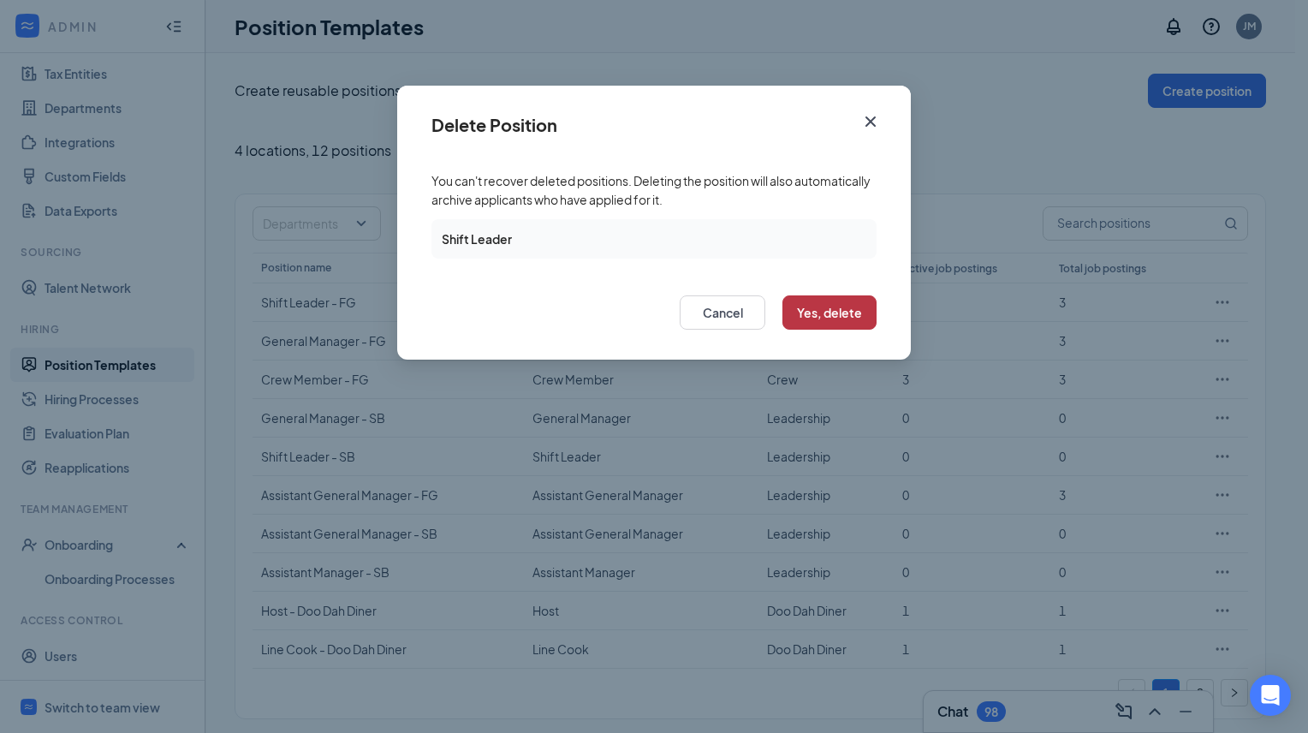
click at [847, 312] on button "Yes, delete" at bounding box center [829, 312] width 94 height 34
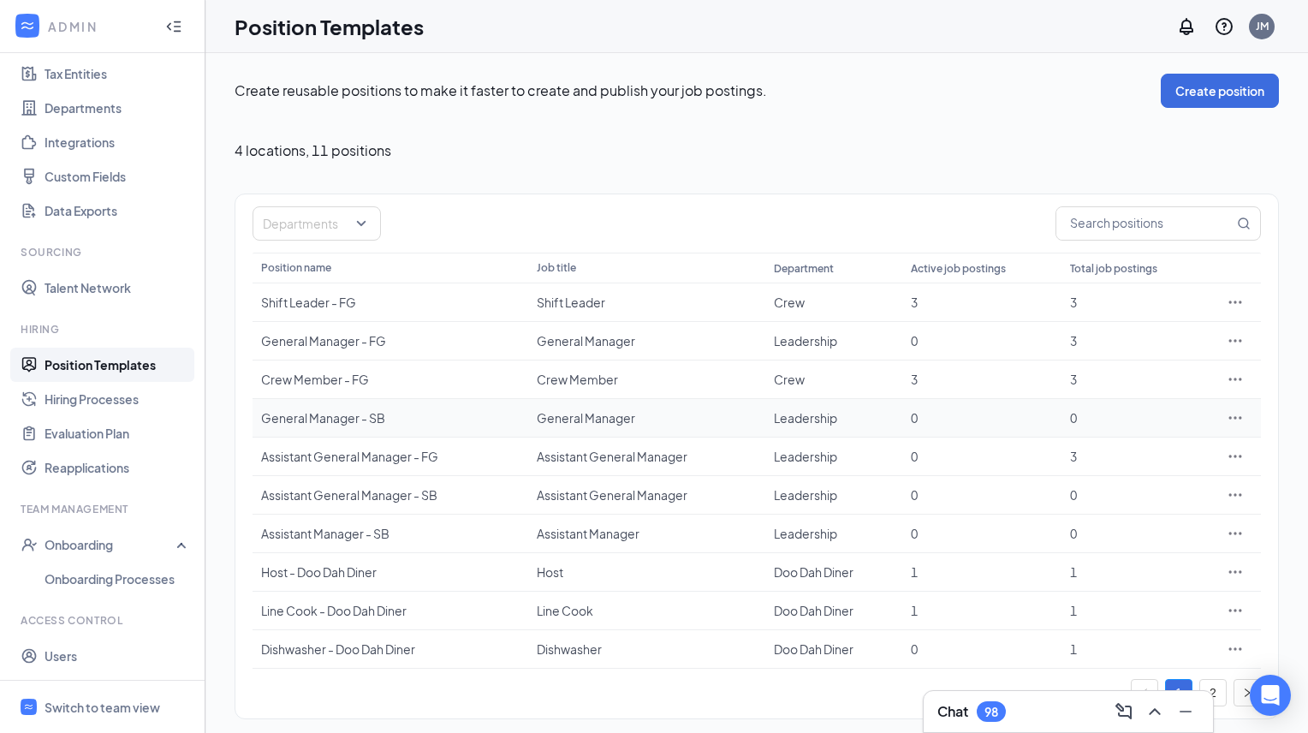
click at [1233, 418] on icon "Ellipses" at bounding box center [1235, 417] width 17 height 17
click at [1122, 570] on span "Delete" at bounding box center [1156, 571] width 147 height 19
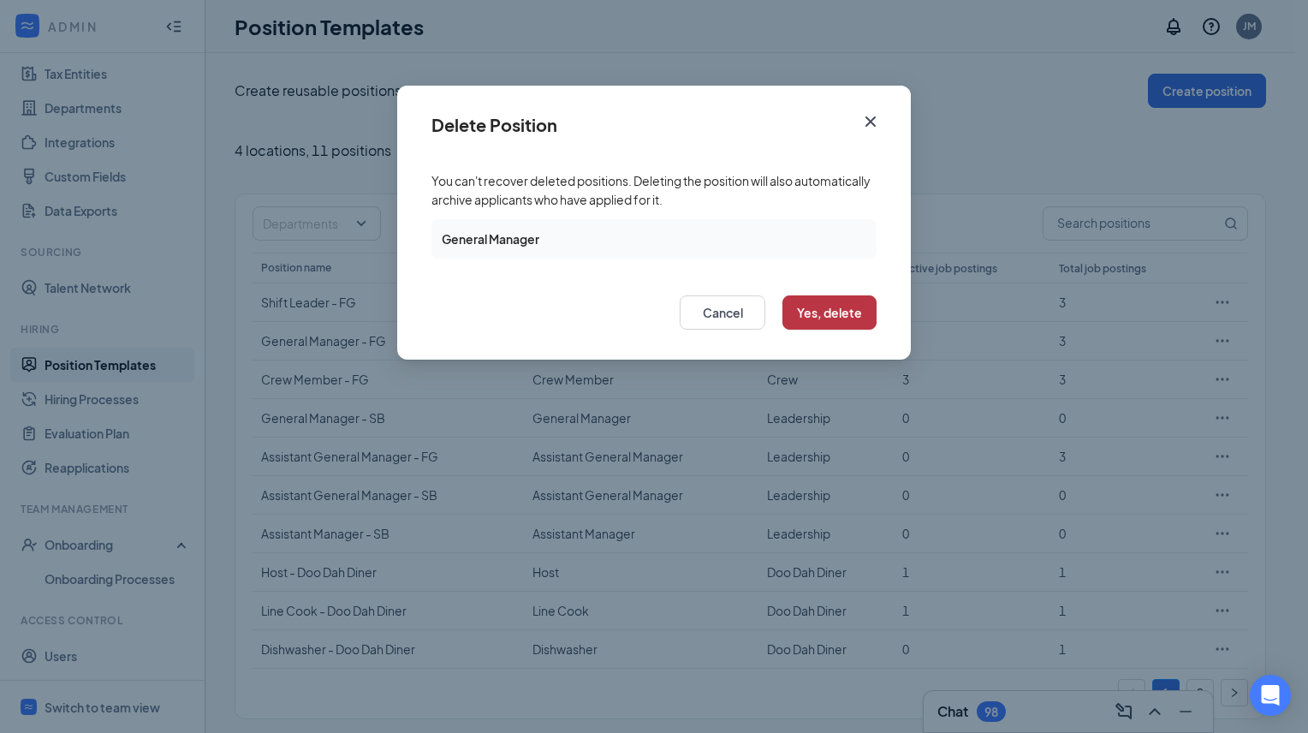
click at [851, 318] on button "Yes, delete" at bounding box center [829, 312] width 94 height 34
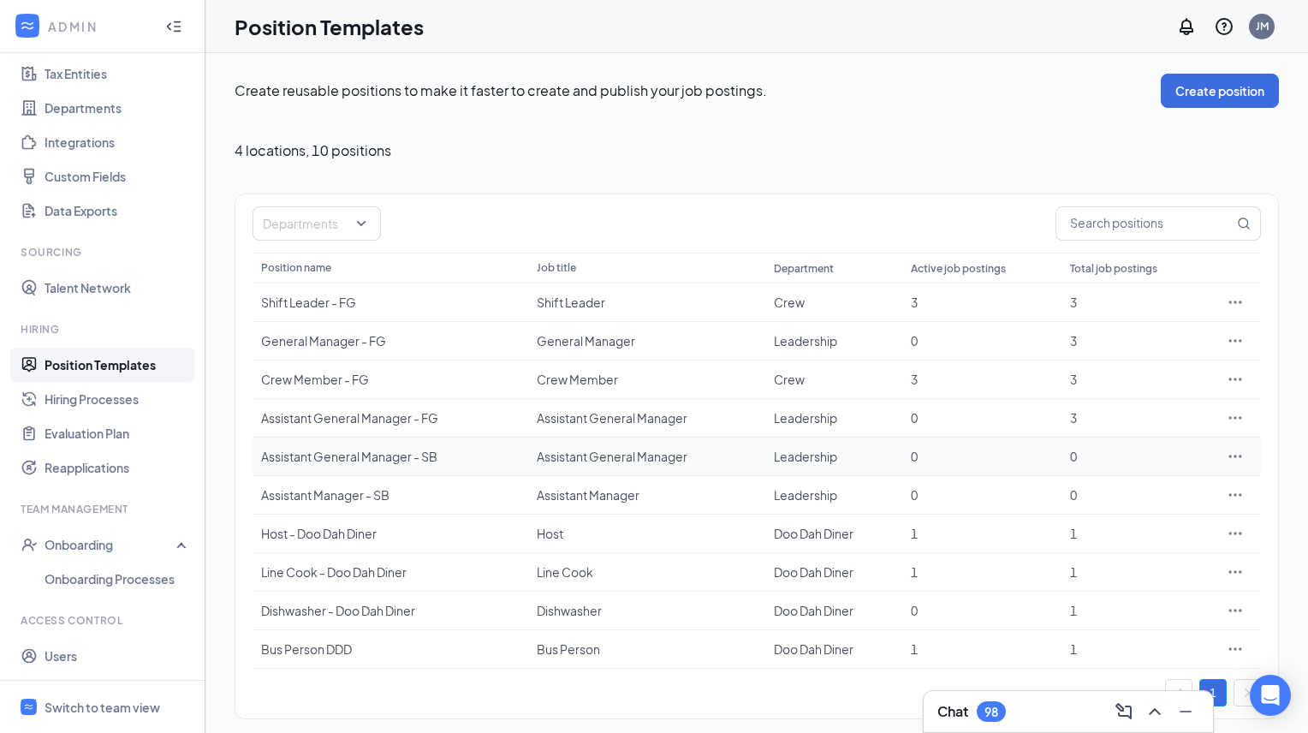
click at [1234, 456] on icon "Ellipses" at bounding box center [1235, 456] width 13 height 3
click at [1133, 608] on span "Delete" at bounding box center [1156, 609] width 147 height 19
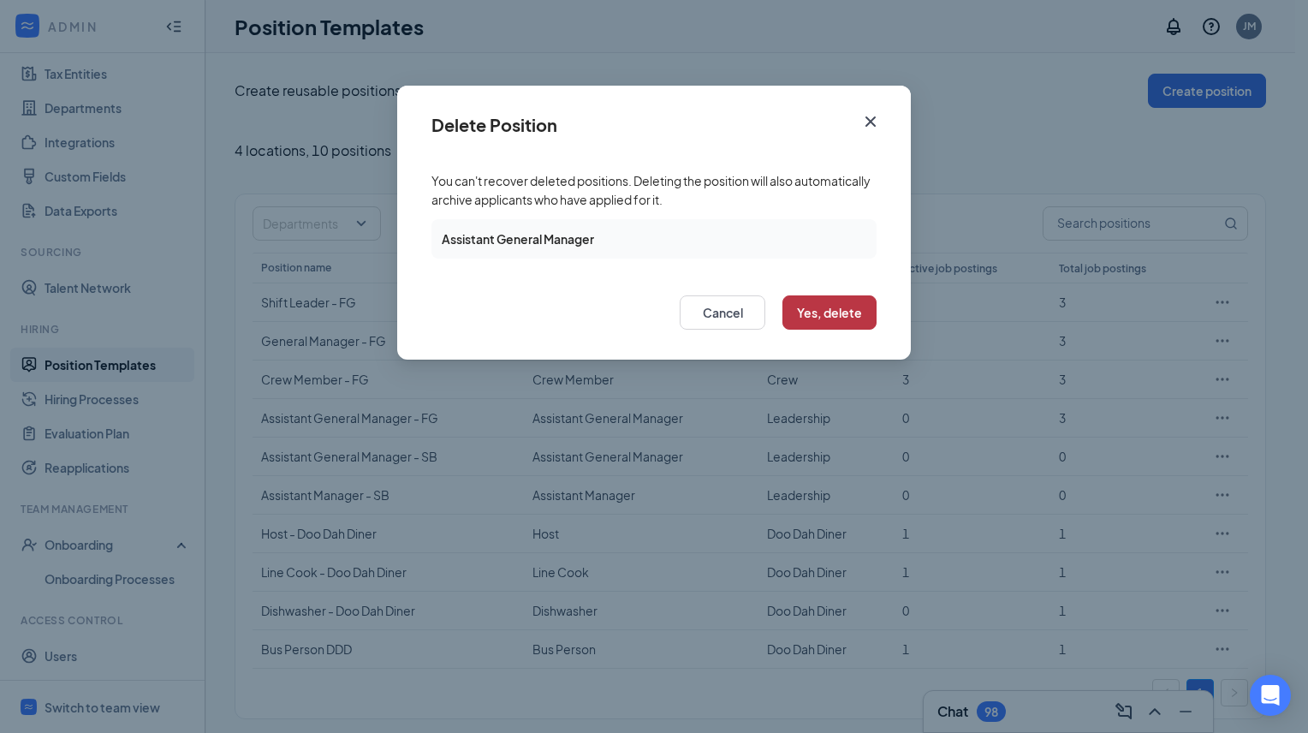
click at [826, 318] on button "Yes, delete" at bounding box center [829, 312] width 94 height 34
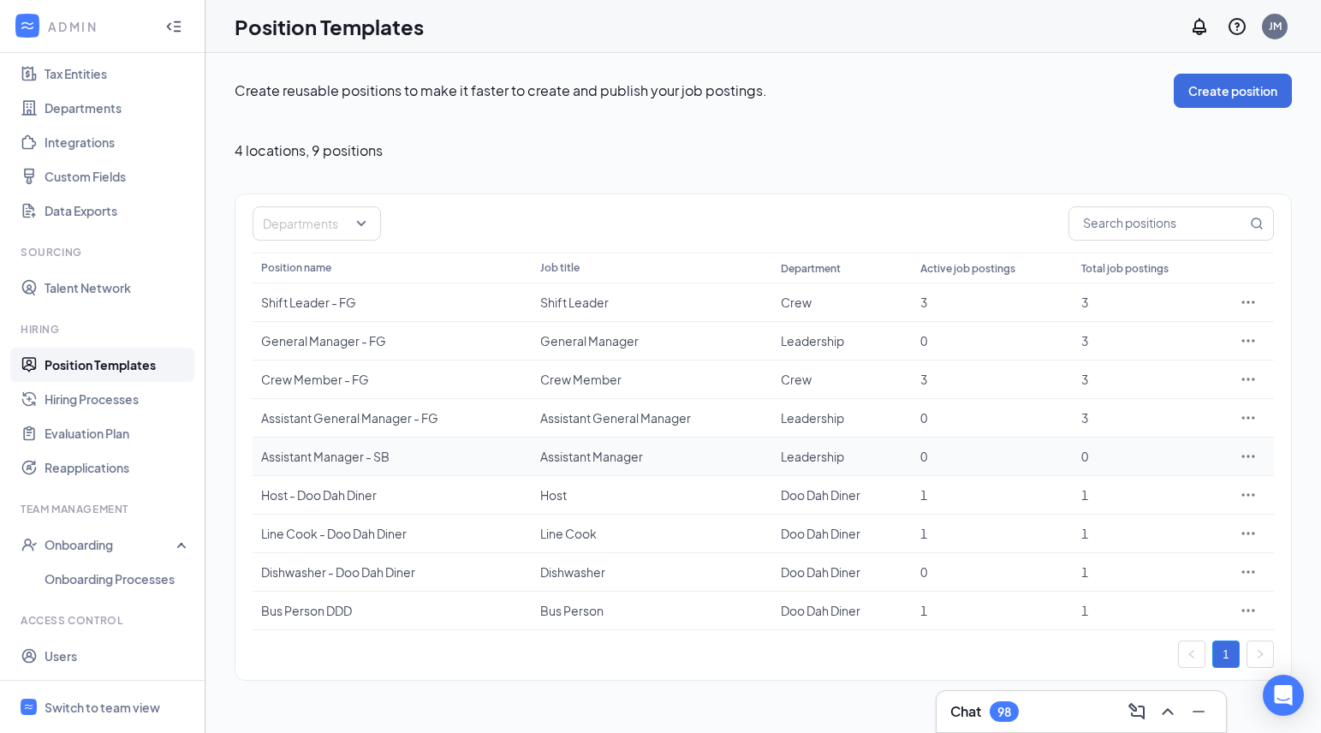
click at [1256, 455] on icon "Ellipses" at bounding box center [1247, 456] width 17 height 17
click at [1138, 610] on span "Delete" at bounding box center [1169, 609] width 147 height 19
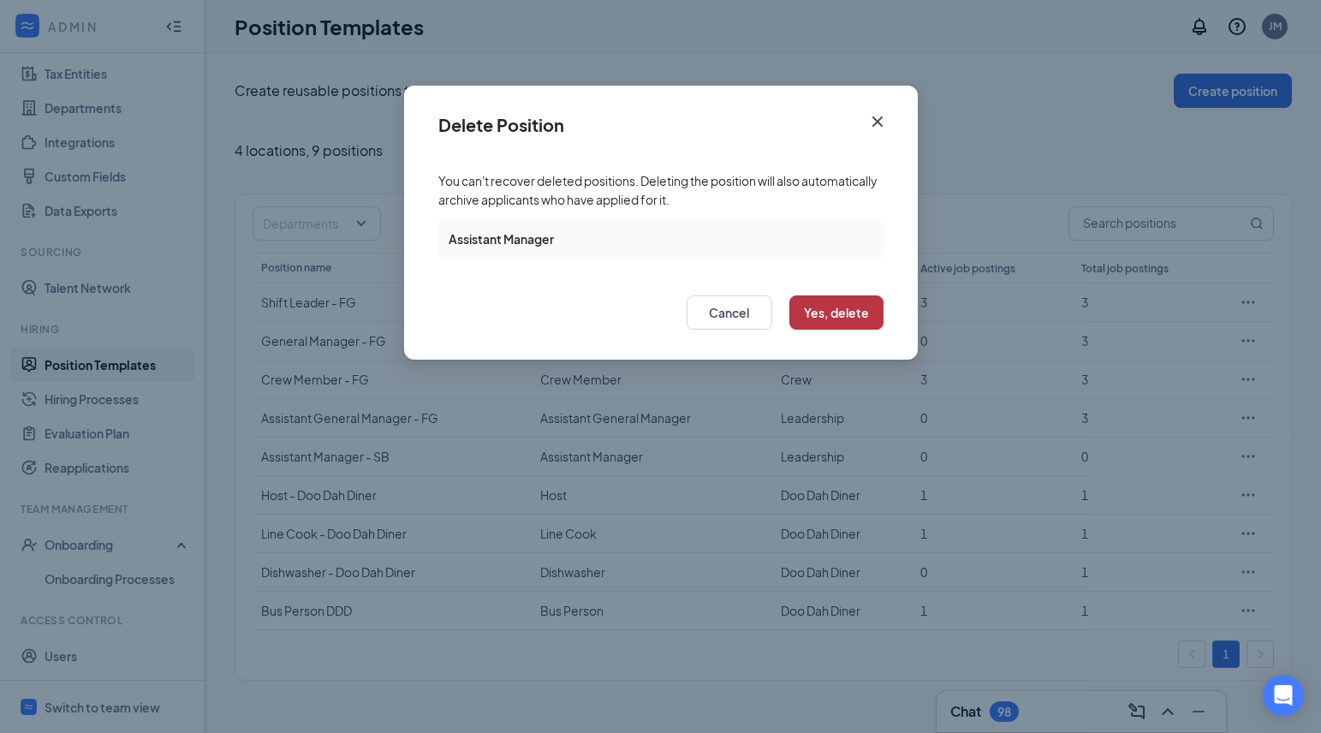
click at [850, 309] on button "Yes, delete" at bounding box center [836, 312] width 94 height 34
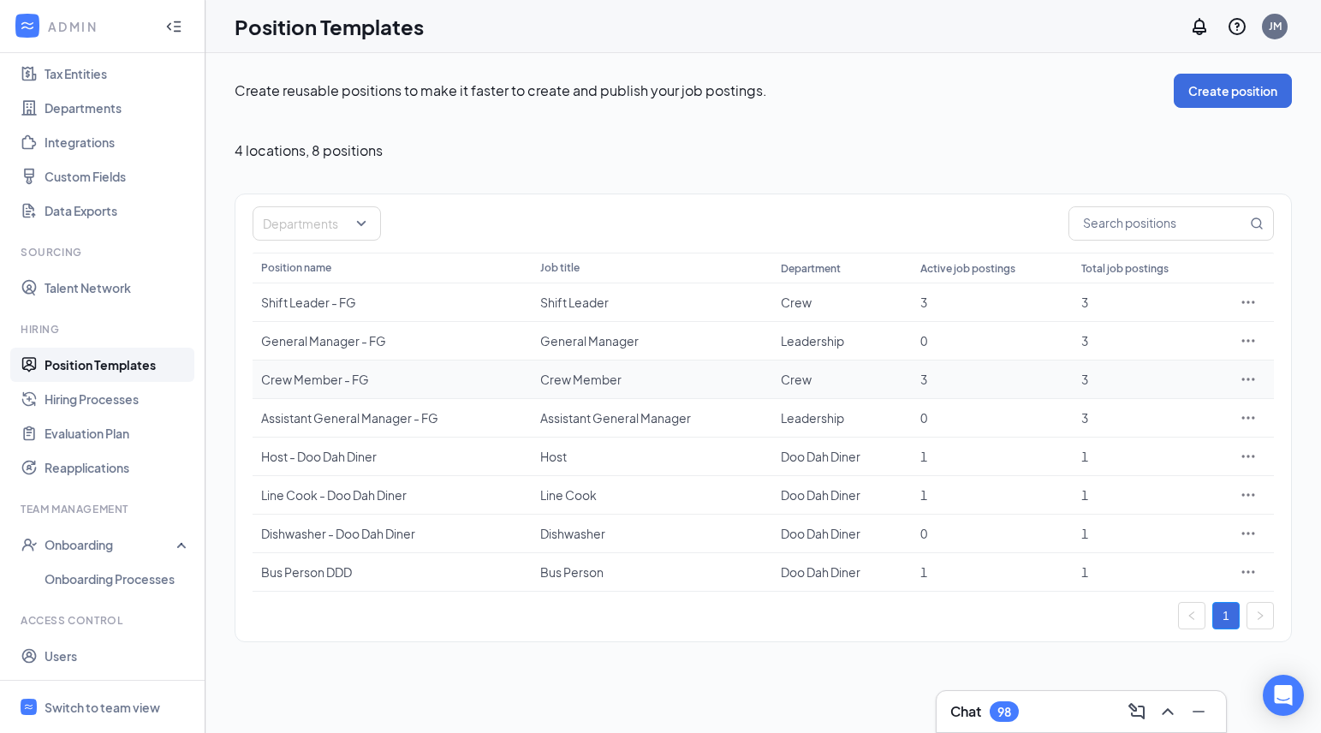
click at [1248, 377] on icon "Ellipses" at bounding box center [1248, 378] width 13 height 3
click at [1162, 412] on span "Edit" at bounding box center [1169, 414] width 147 height 19
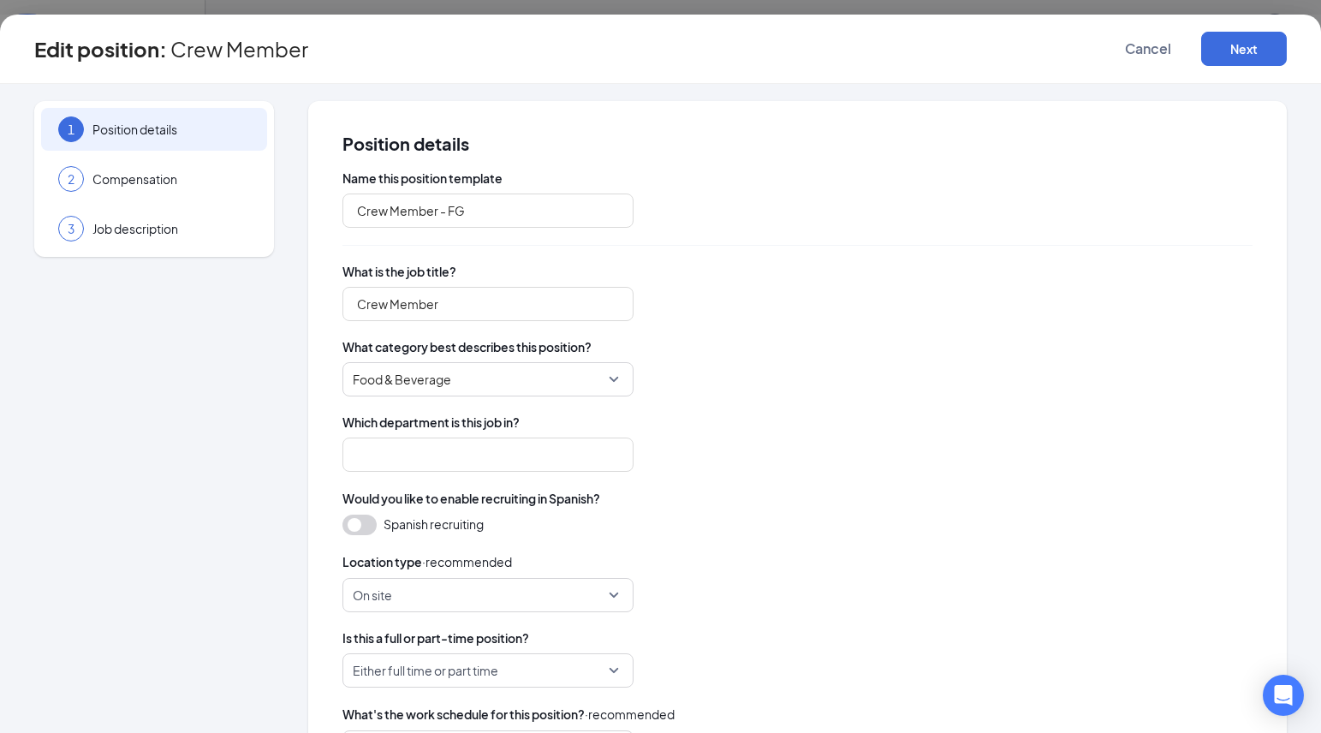
type input "Crew"
click at [1129, 48] on span "Cancel" at bounding box center [1148, 48] width 46 height 17
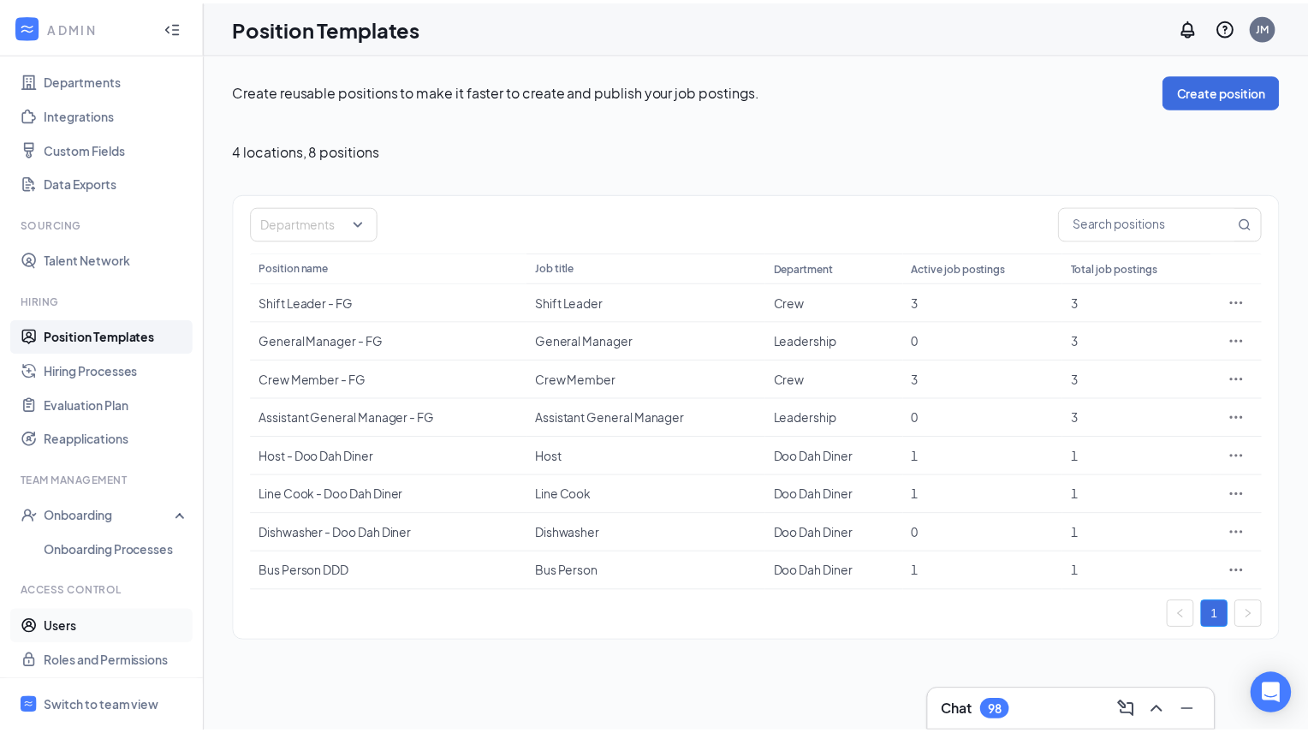
scroll to position [159, 0]
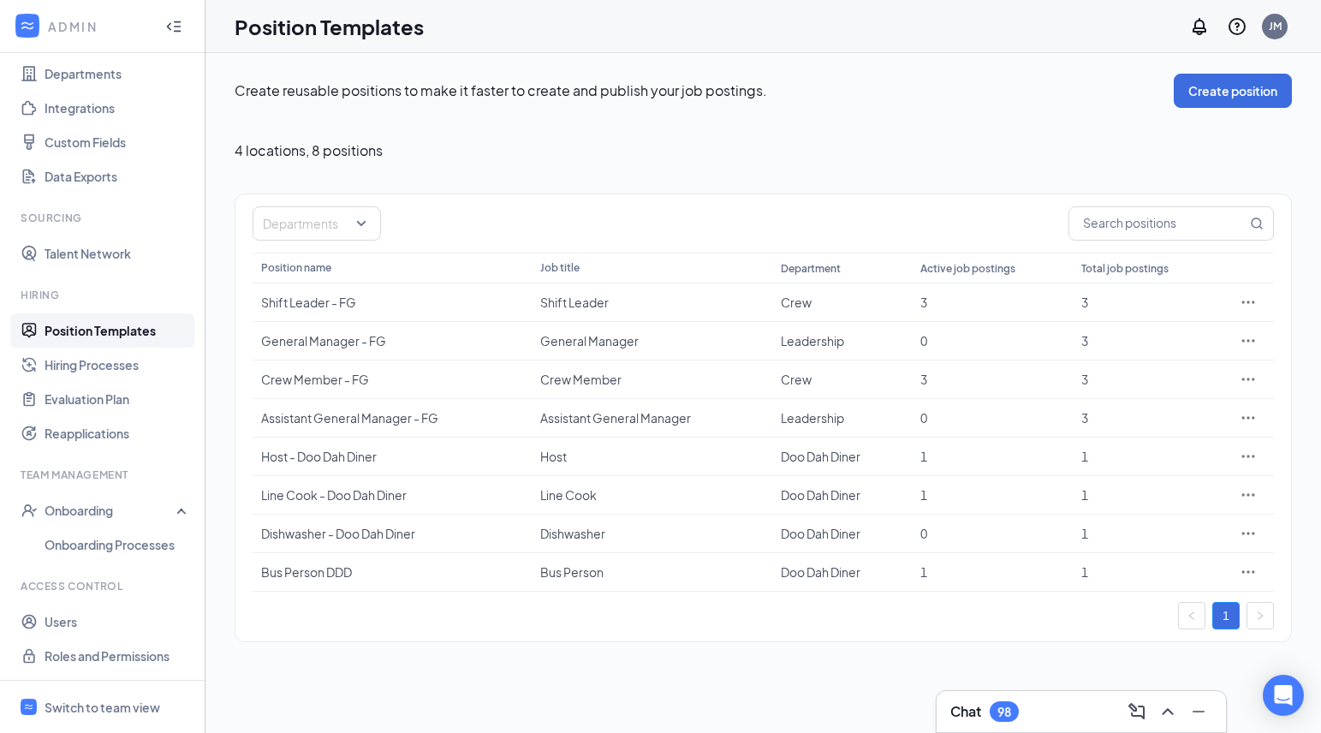
click at [108, 331] on link "Position Templates" at bounding box center [118, 330] width 146 height 34
click at [132, 703] on div "Switch to team view" at bounding box center [103, 706] width 116 height 17
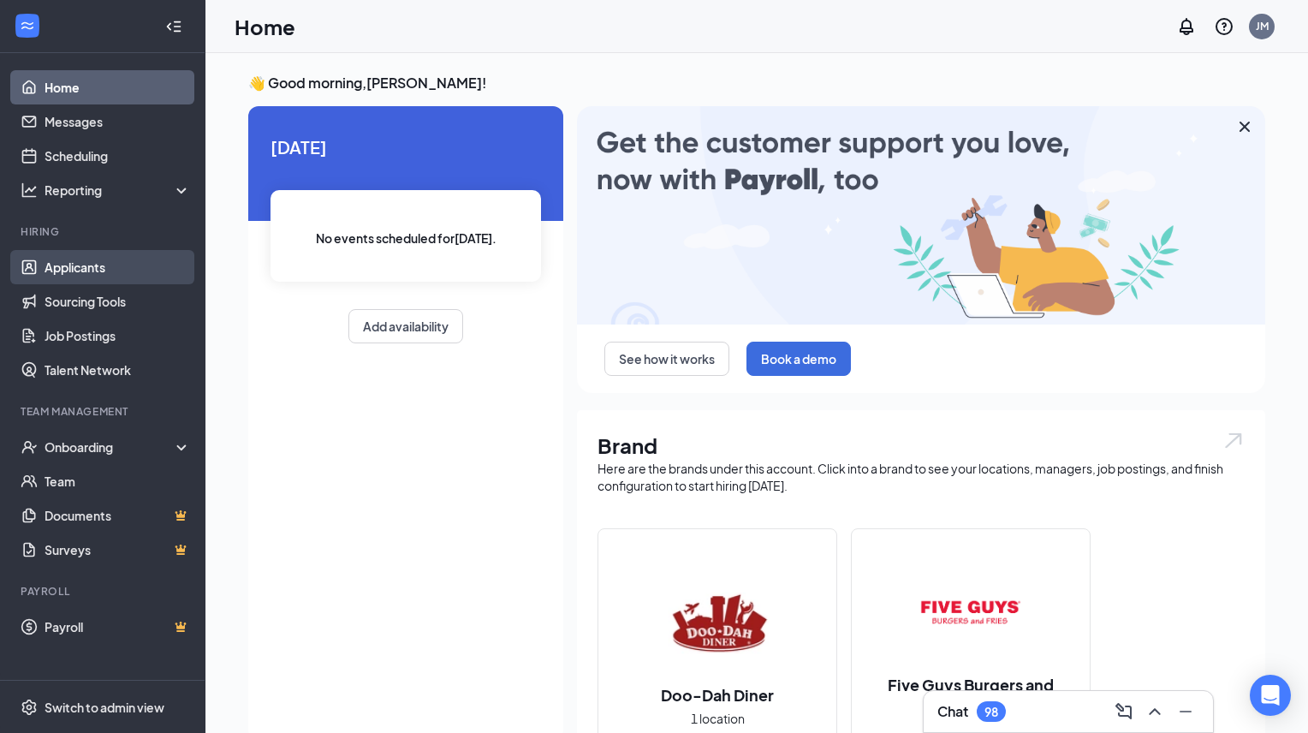
click at [79, 264] on link "Applicants" at bounding box center [118, 267] width 146 height 34
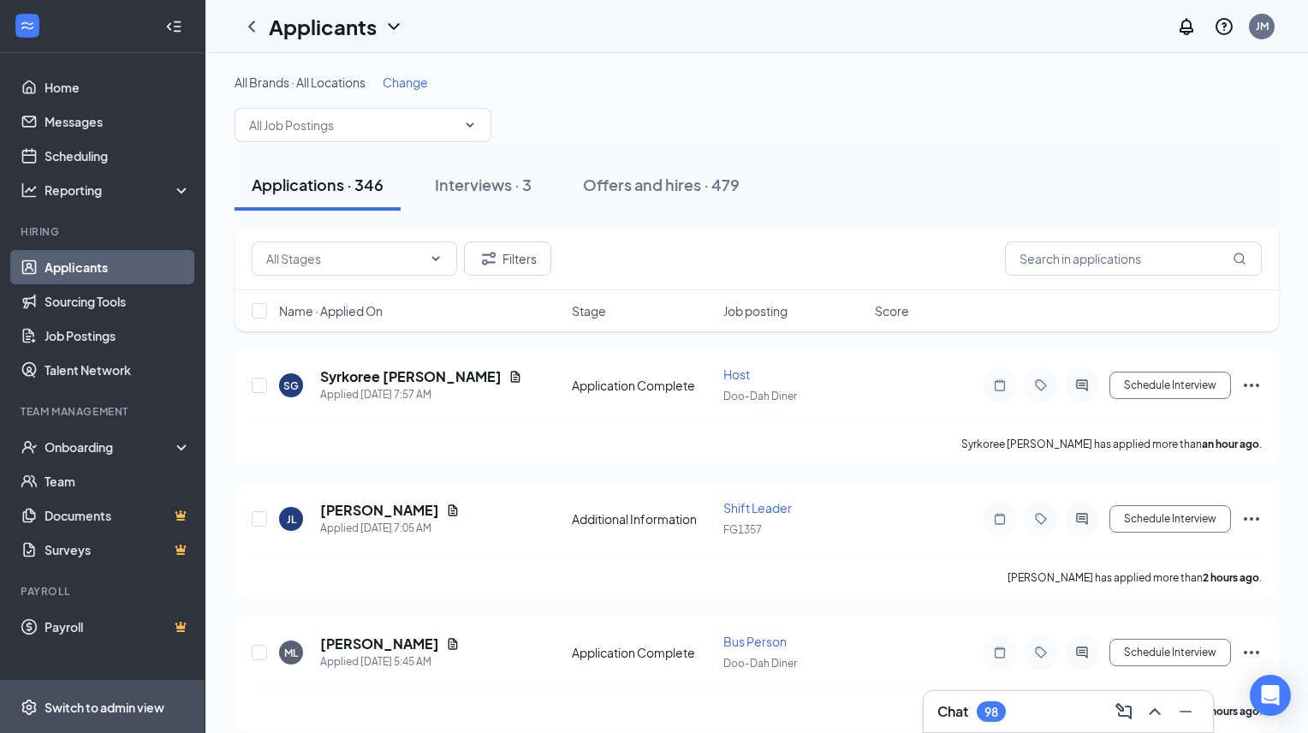
click at [101, 704] on div "Switch to admin view" at bounding box center [105, 706] width 120 height 17
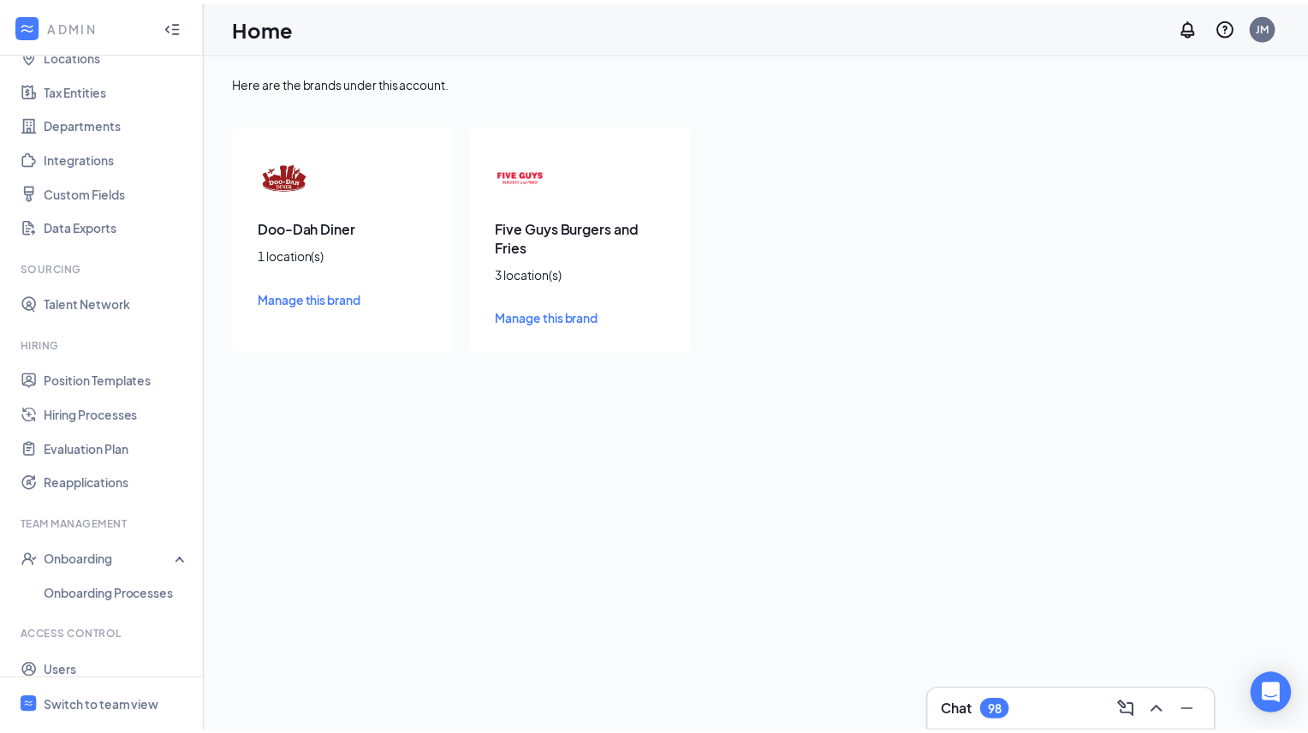
scroll to position [159, 0]
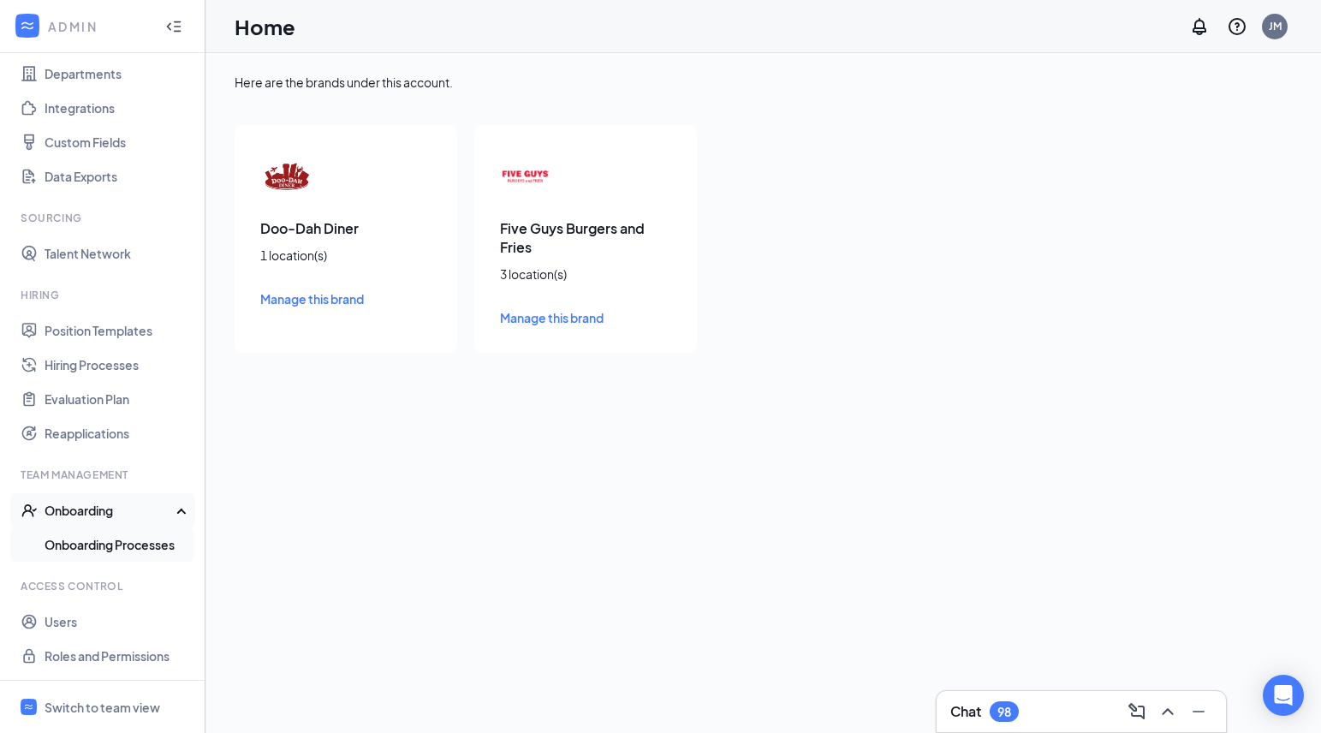
click at [104, 548] on link "Onboarding Processes" at bounding box center [118, 544] width 146 height 34
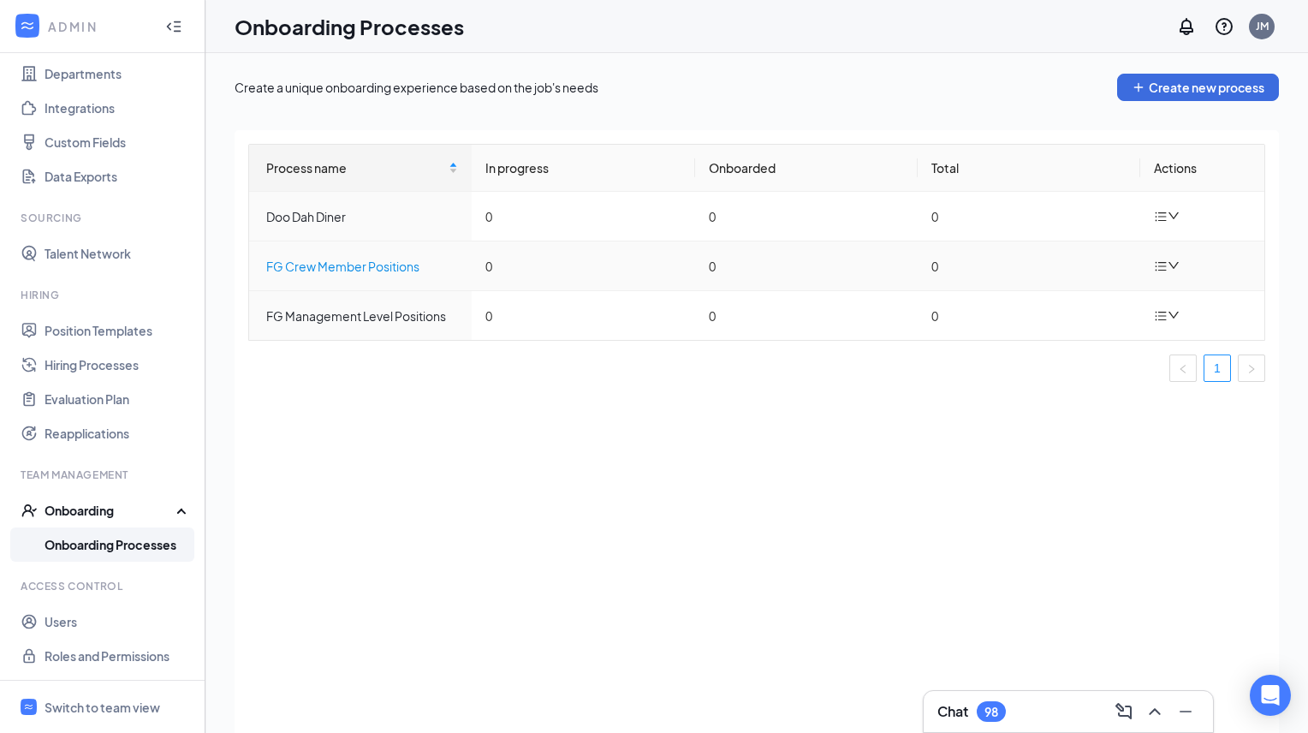
click at [316, 270] on div "FG Crew Member Positions" at bounding box center [362, 266] width 192 height 19
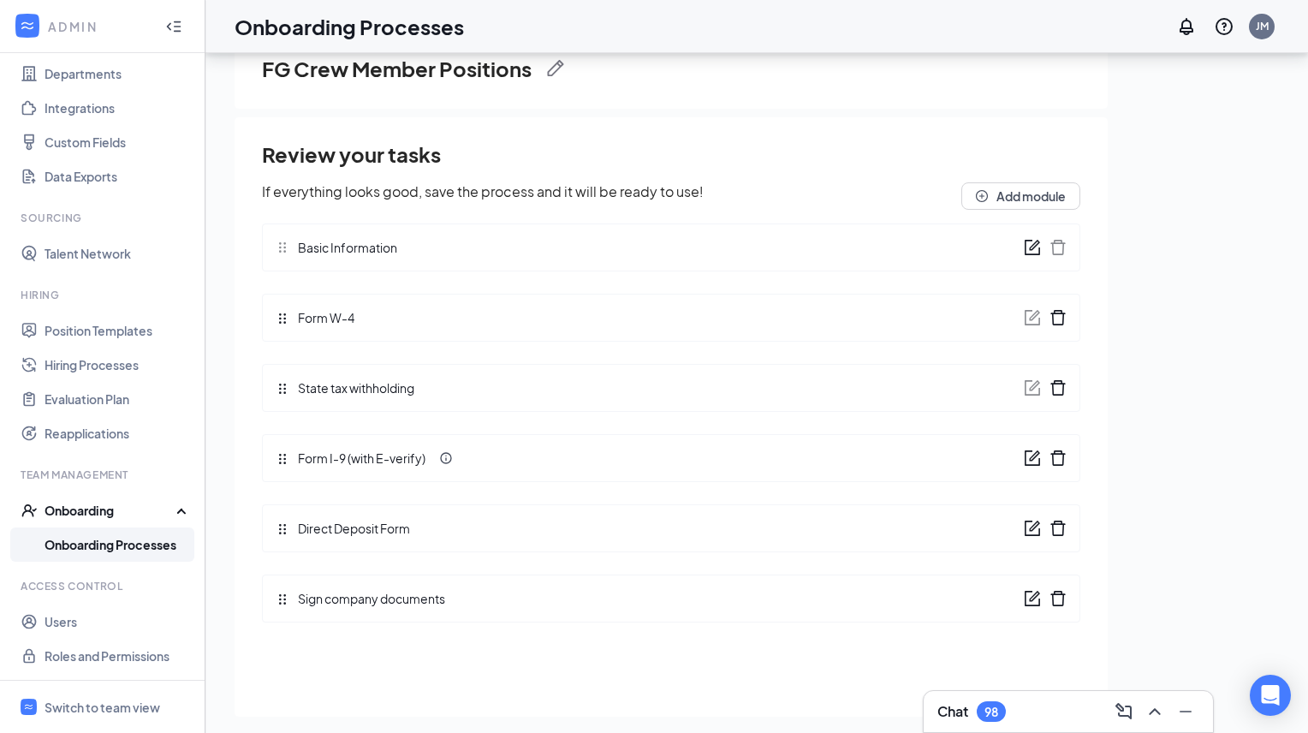
scroll to position [77, 0]
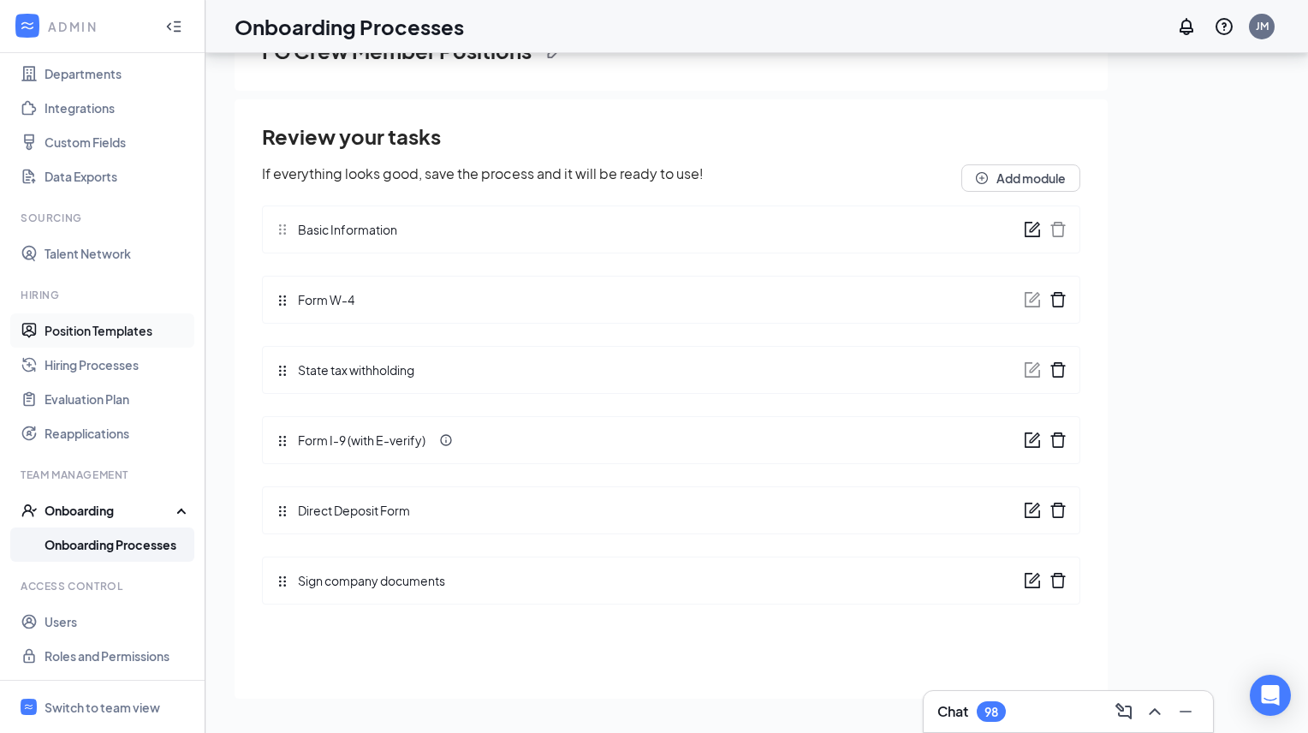
click at [87, 330] on link "Position Templates" at bounding box center [118, 330] width 146 height 34
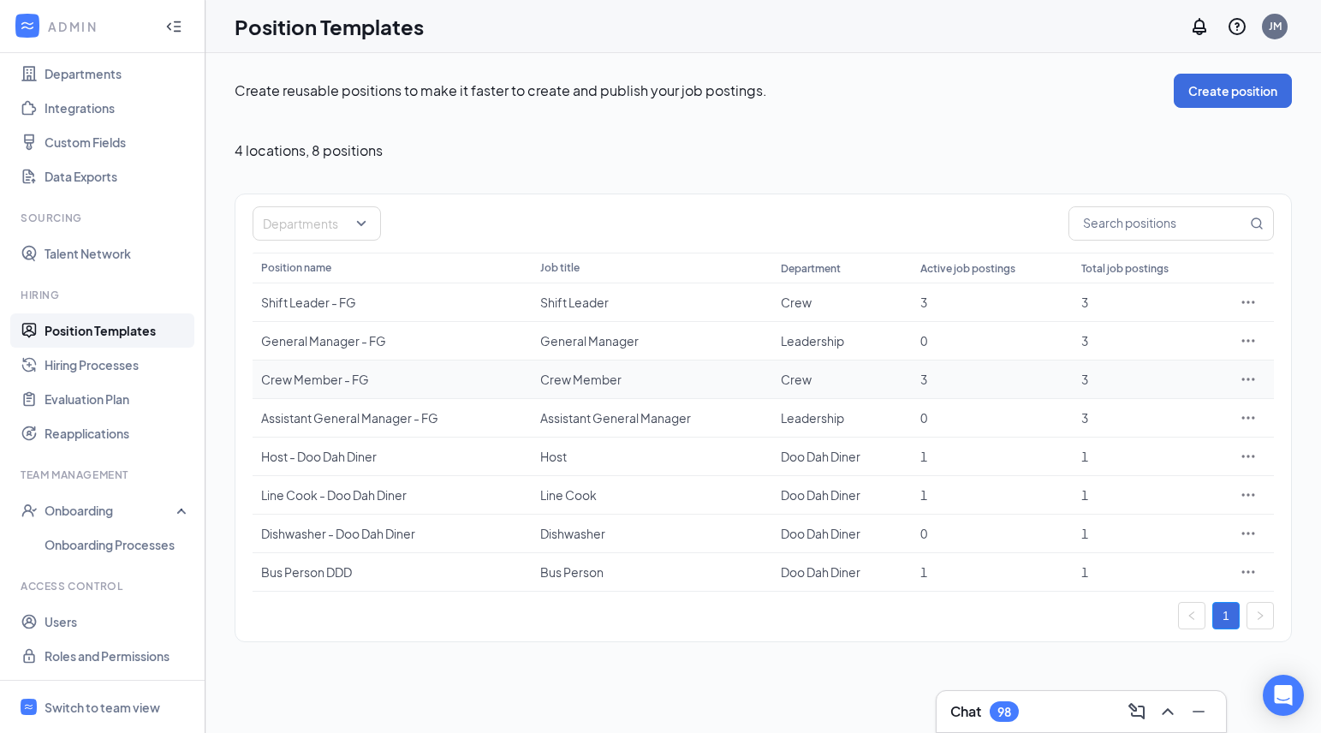
click at [324, 378] on div "Crew Member - FG" at bounding box center [392, 379] width 262 height 17
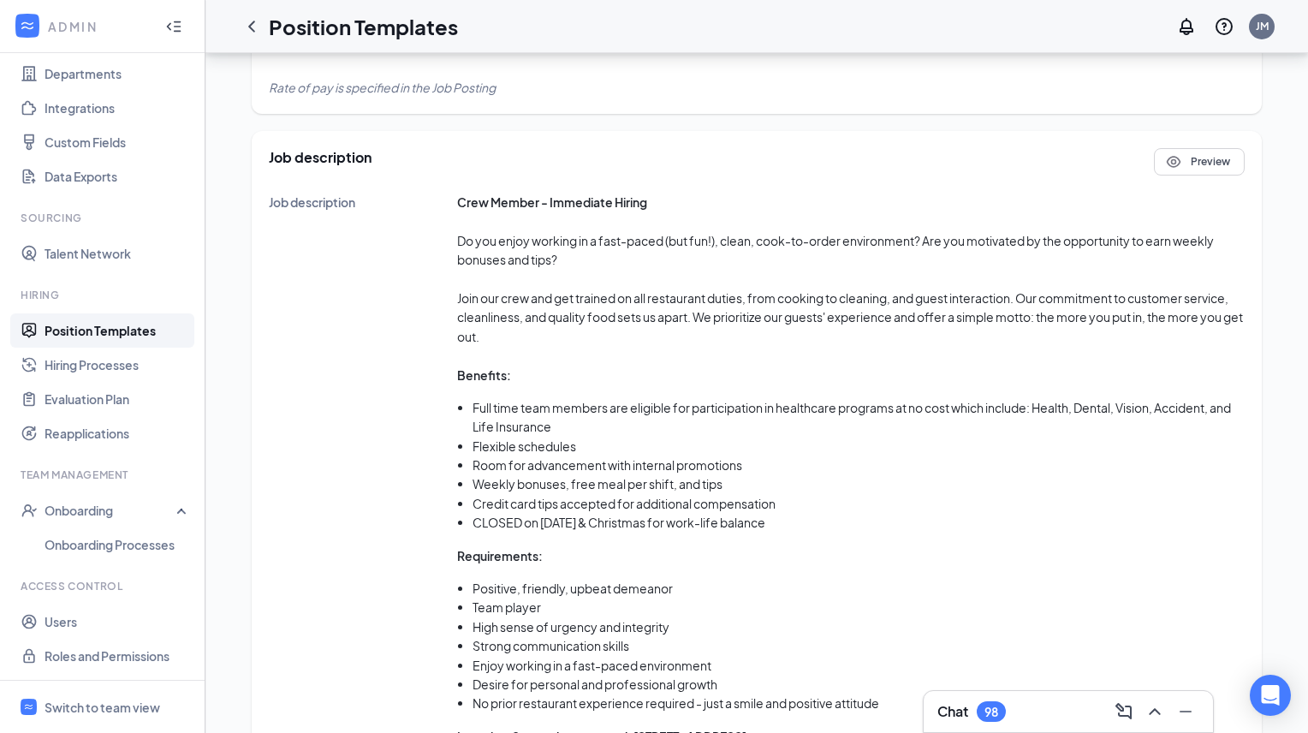
scroll to position [877, 0]
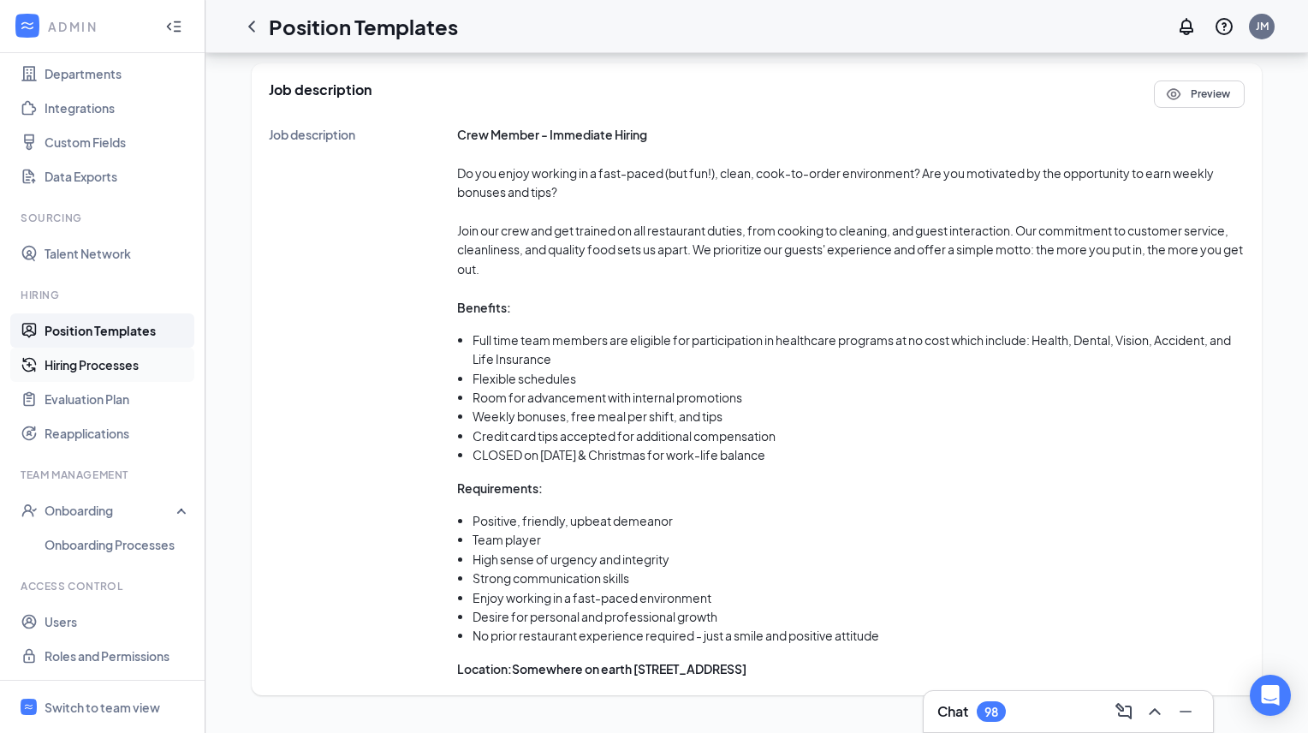
click at [106, 365] on link "Hiring Processes" at bounding box center [118, 365] width 146 height 34
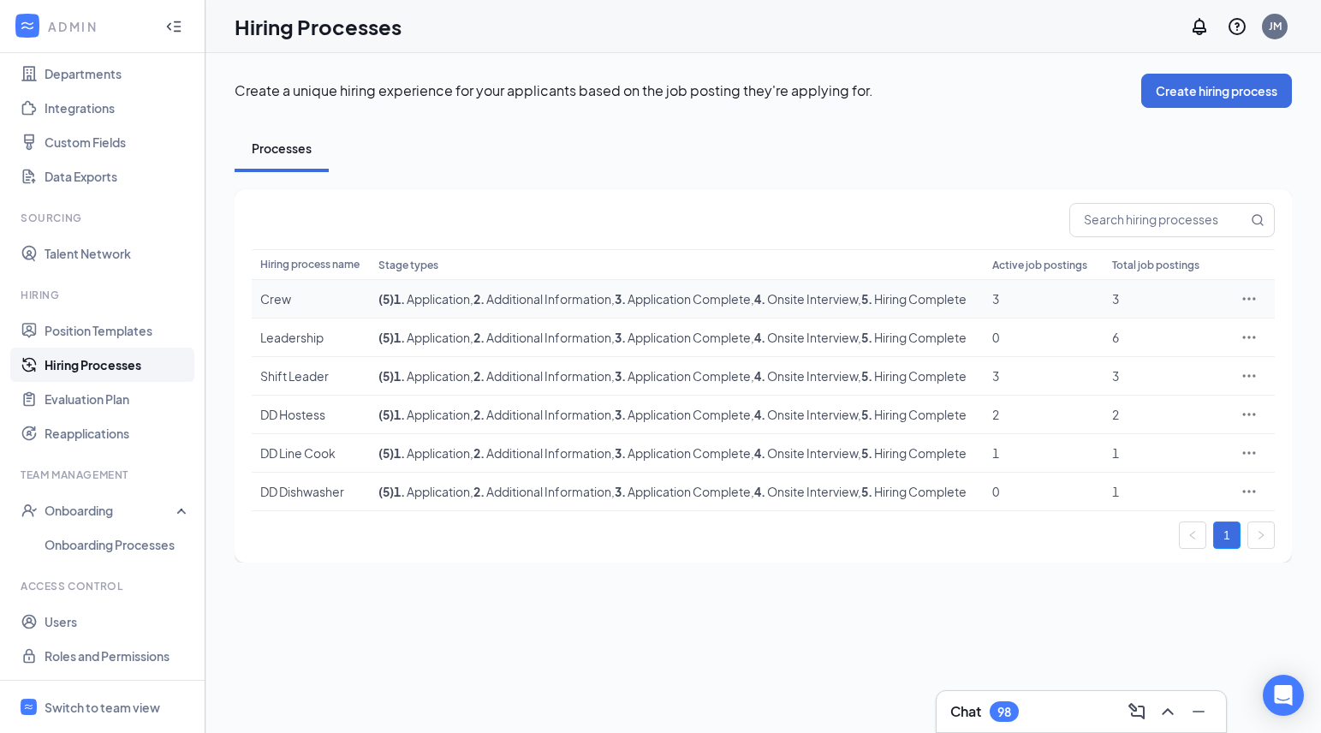
click at [274, 307] on div "Crew" at bounding box center [310, 298] width 101 height 17
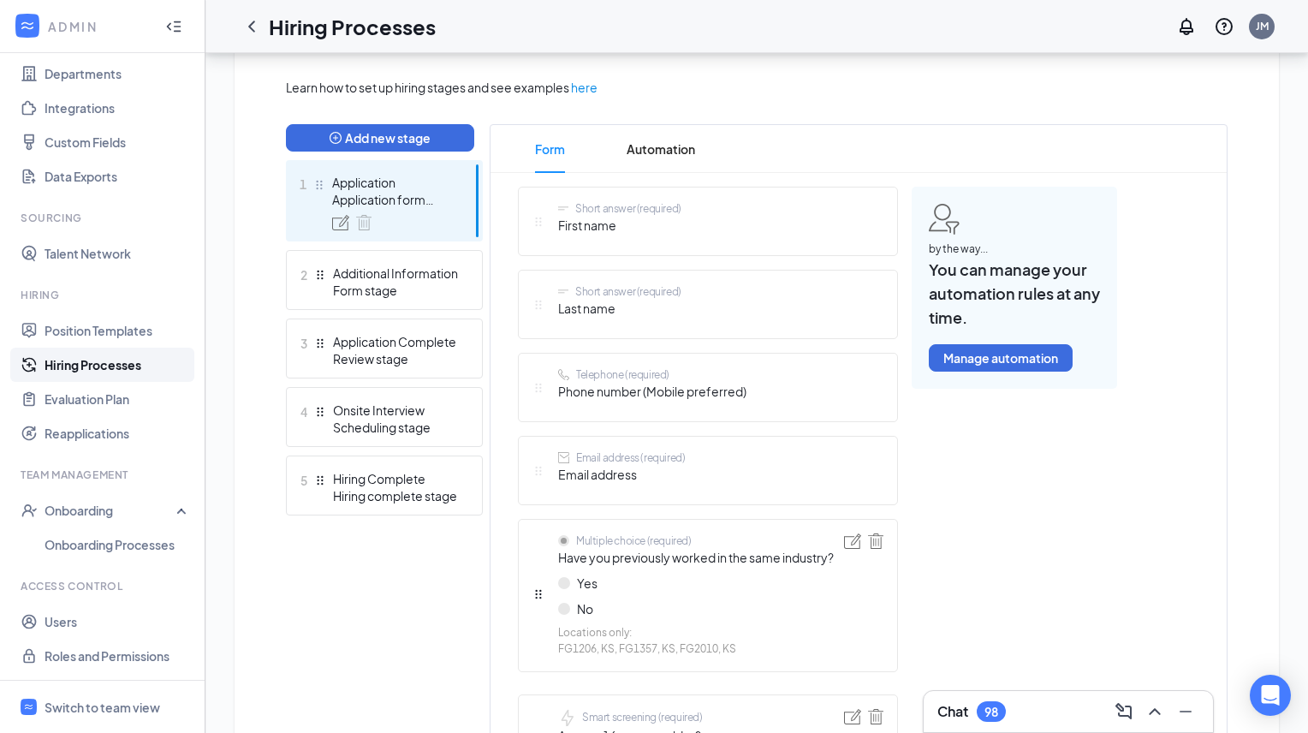
scroll to position [363, 0]
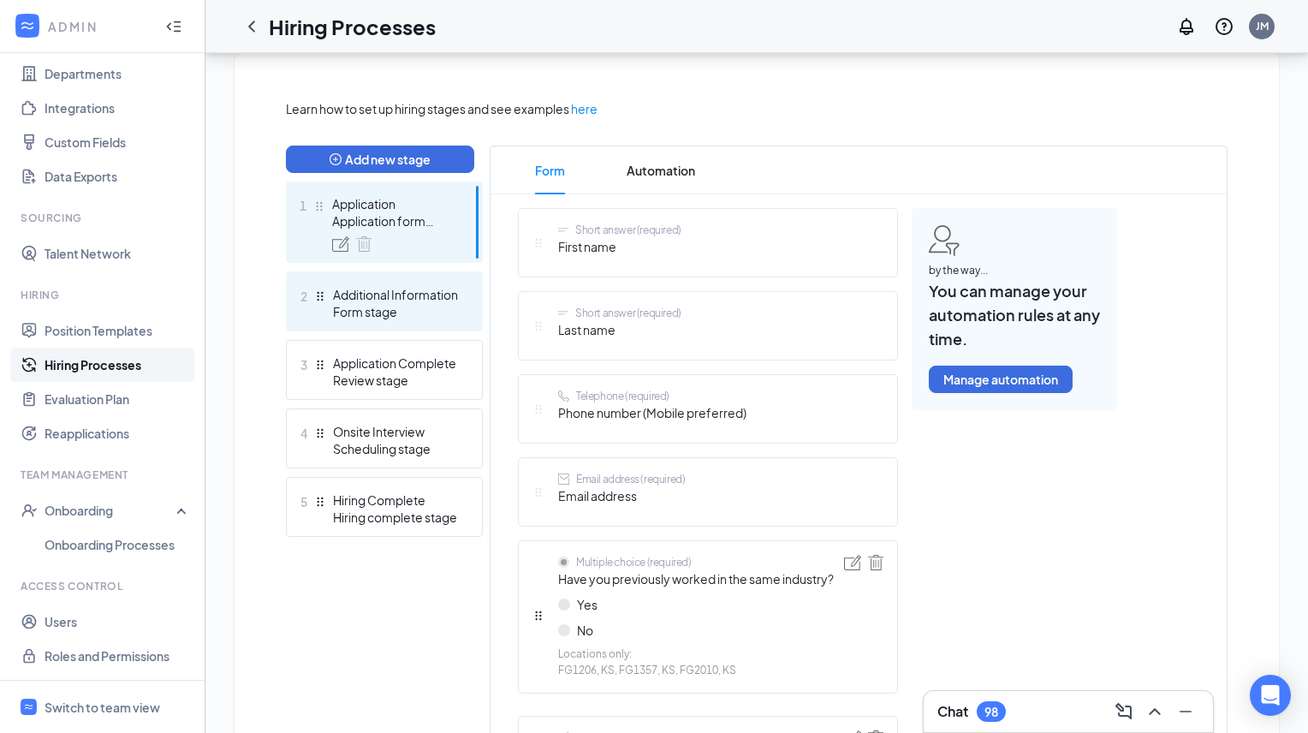
click at [415, 306] on div "Form stage" at bounding box center [395, 311] width 125 height 17
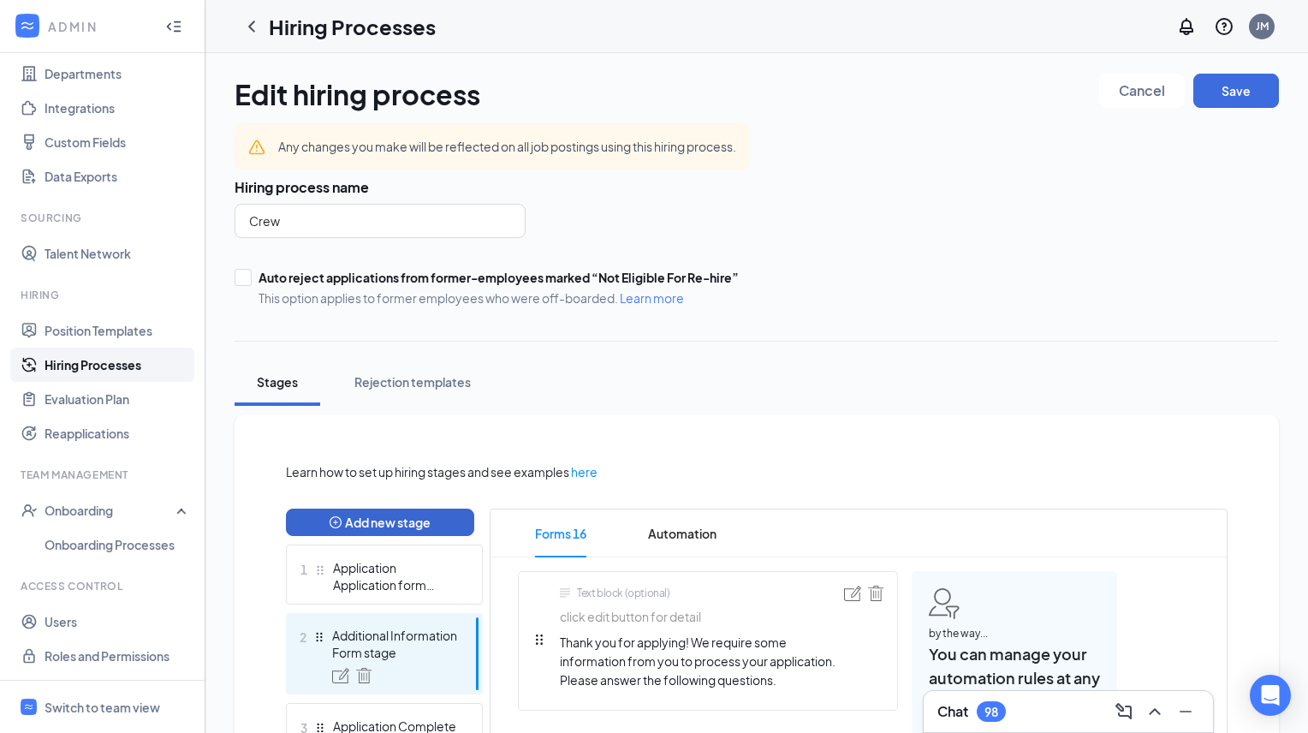
scroll to position [339, 0]
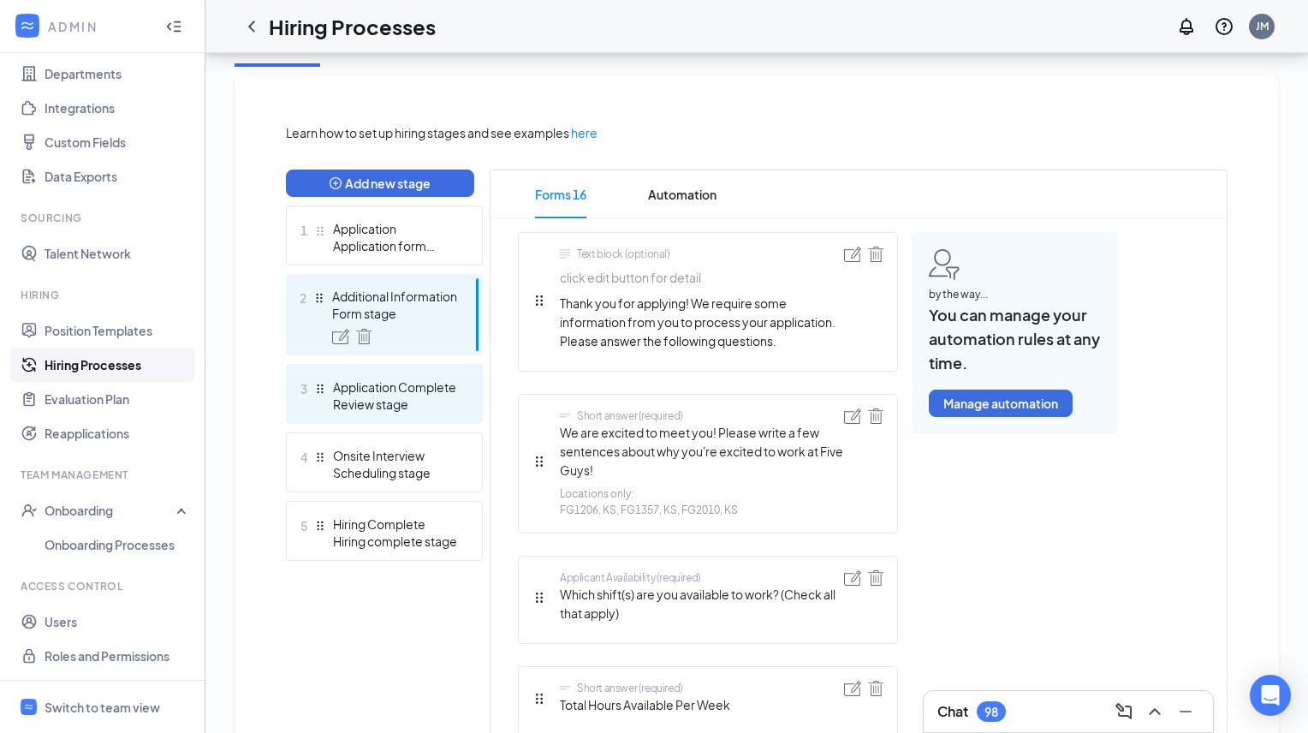
click at [407, 396] on div "Review stage" at bounding box center [395, 403] width 125 height 17
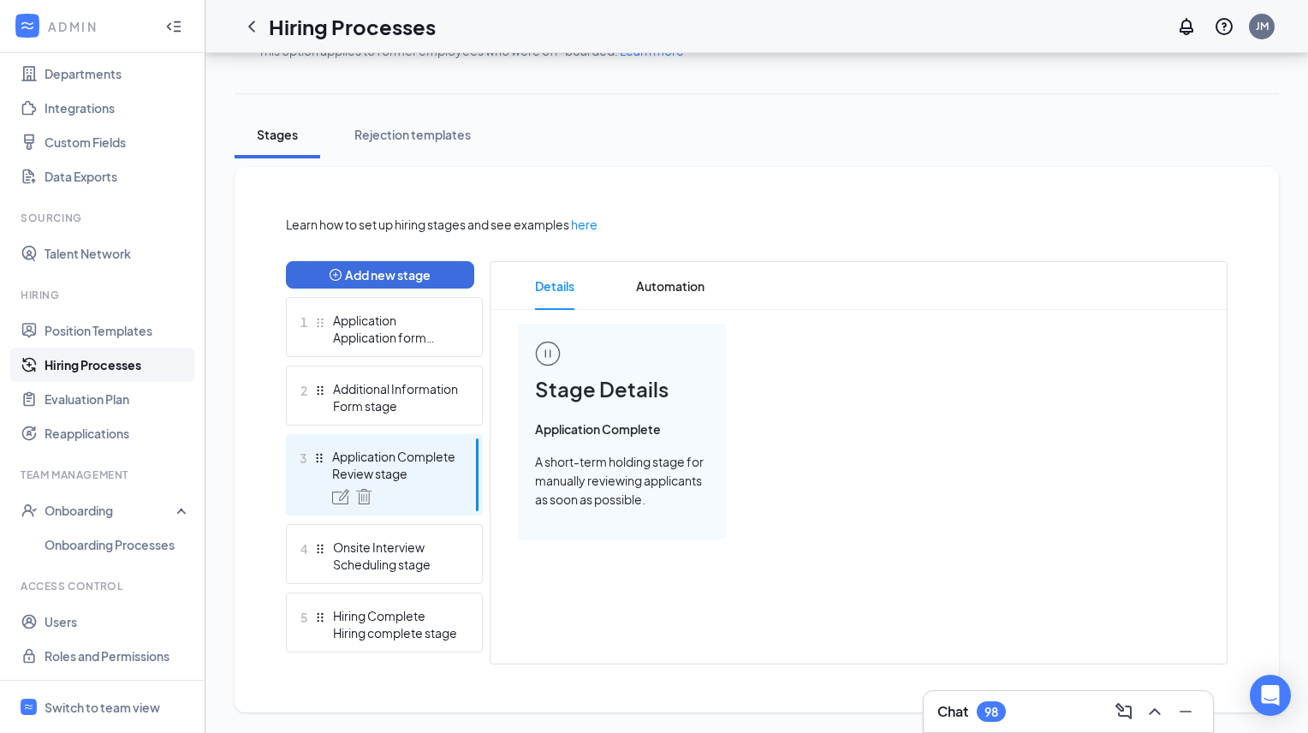
scroll to position [247, 0]
click at [391, 336] on div "Application form stage" at bounding box center [395, 337] width 125 height 17
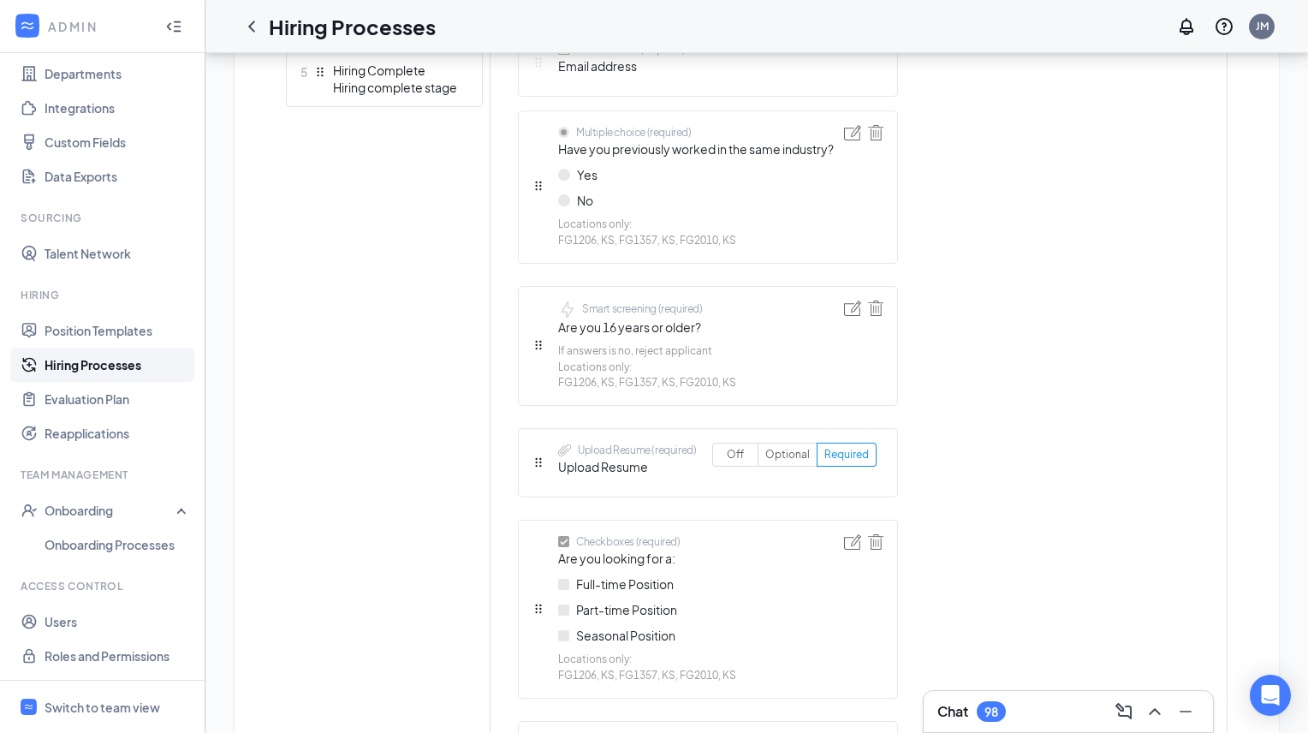
scroll to position [517, 0]
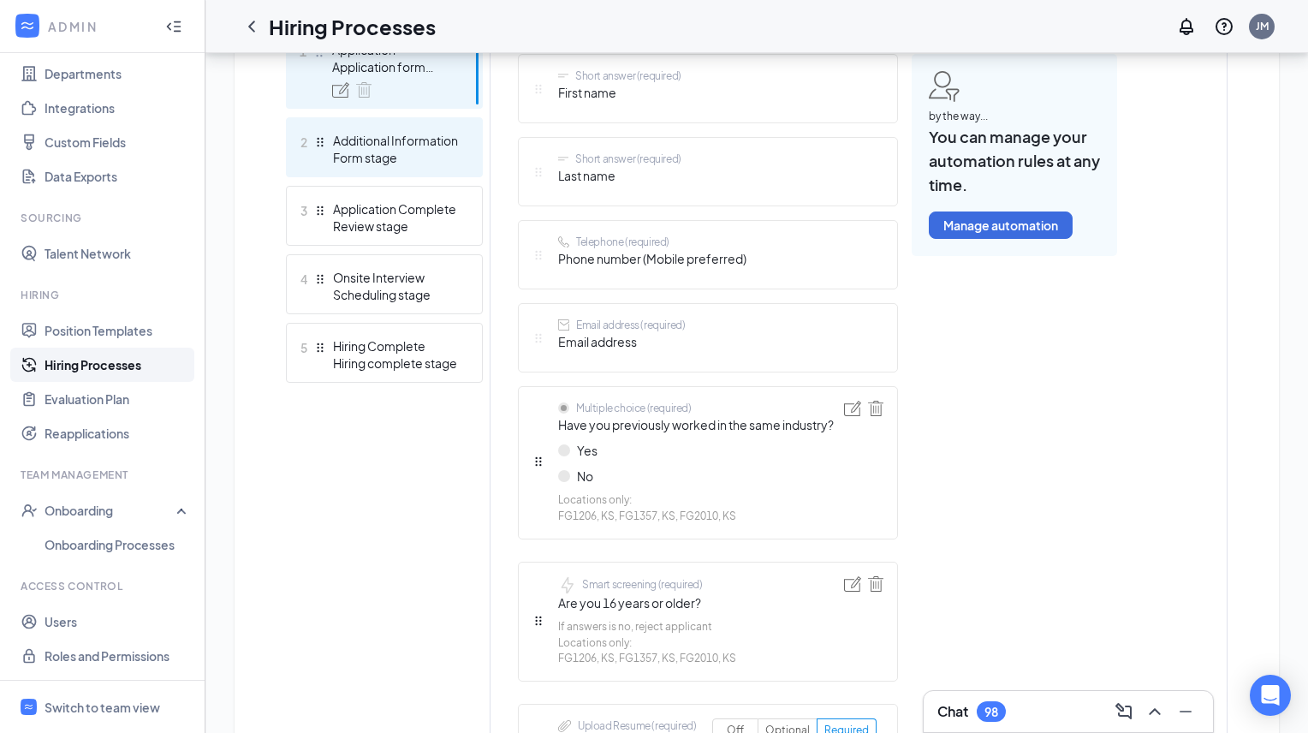
click at [380, 140] on div "Additional Information" at bounding box center [395, 140] width 125 height 17
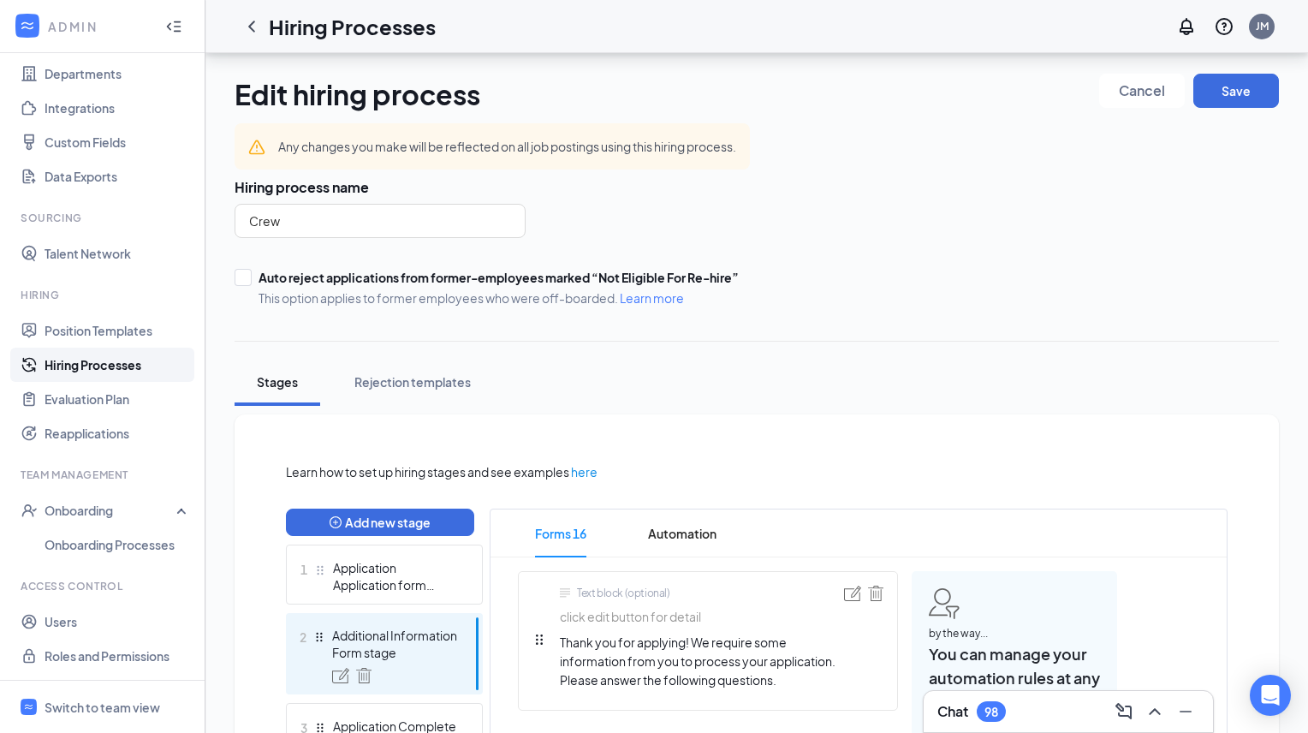
scroll to position [350, 0]
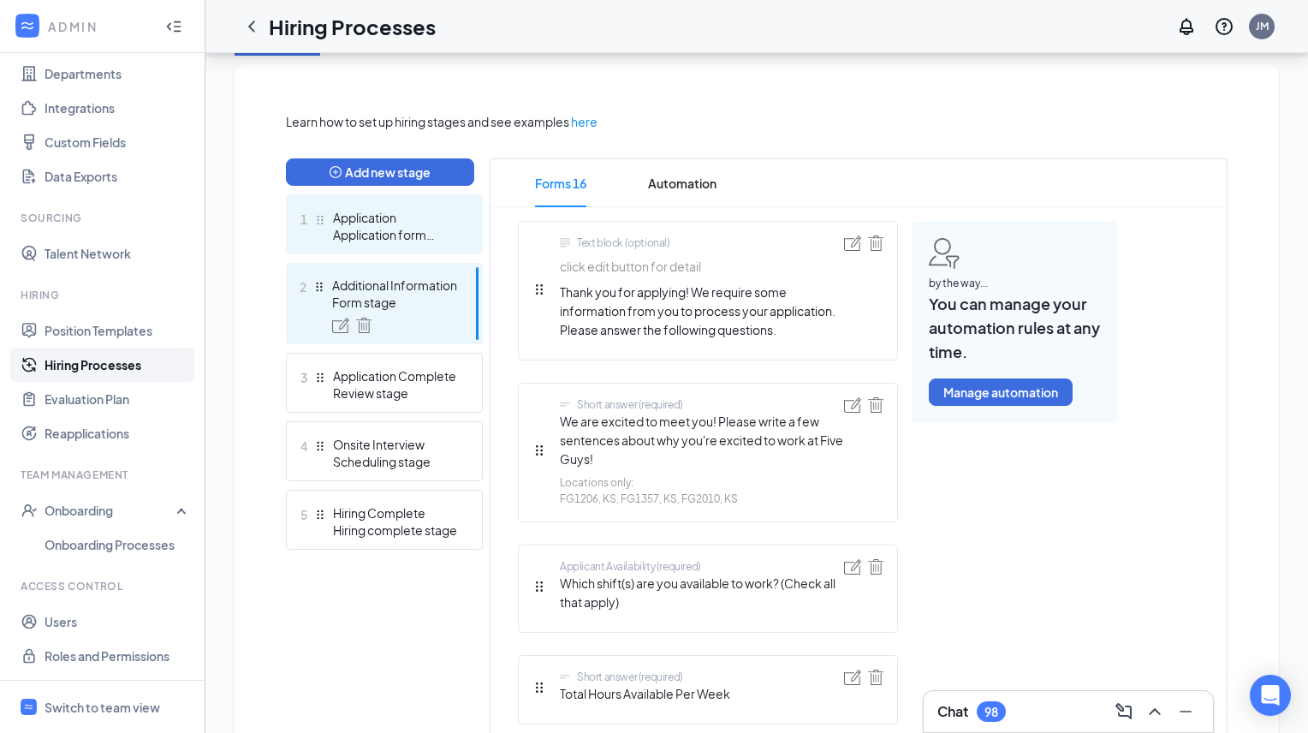
click at [378, 223] on div "Application" at bounding box center [395, 217] width 125 height 17
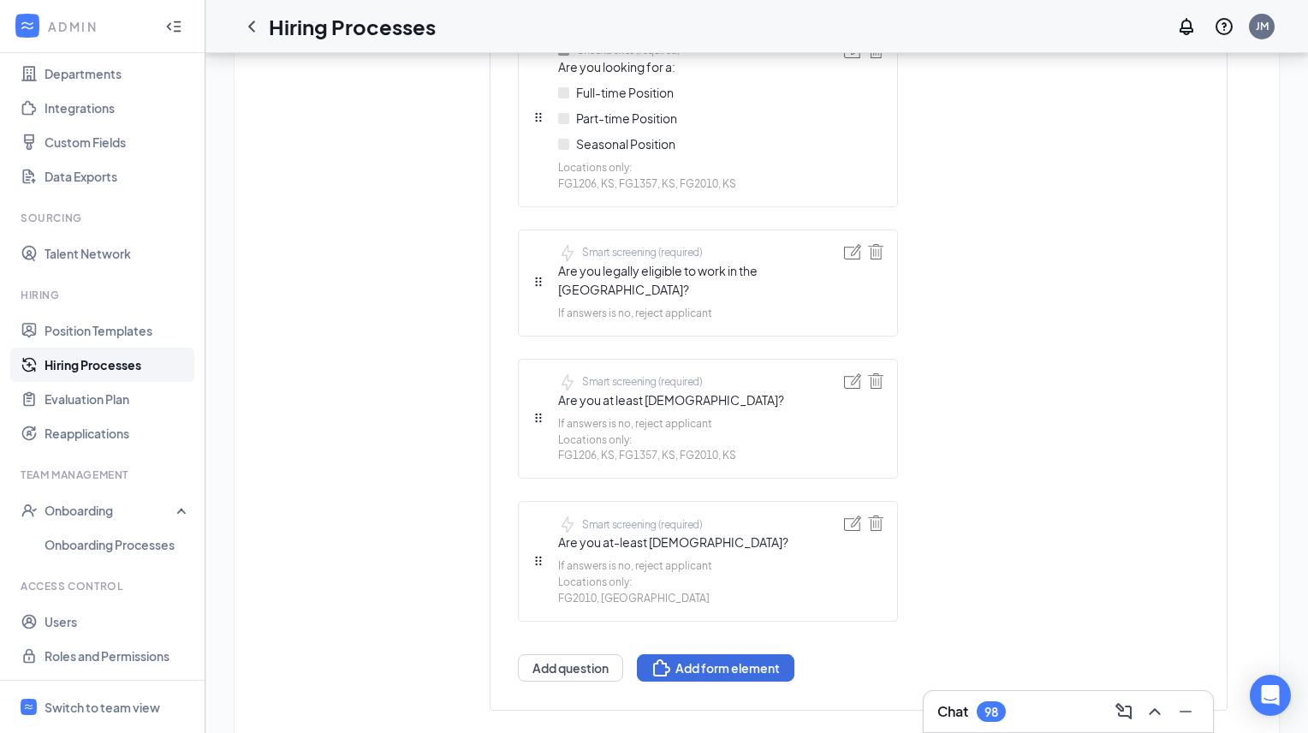
scroll to position [1311, 0]
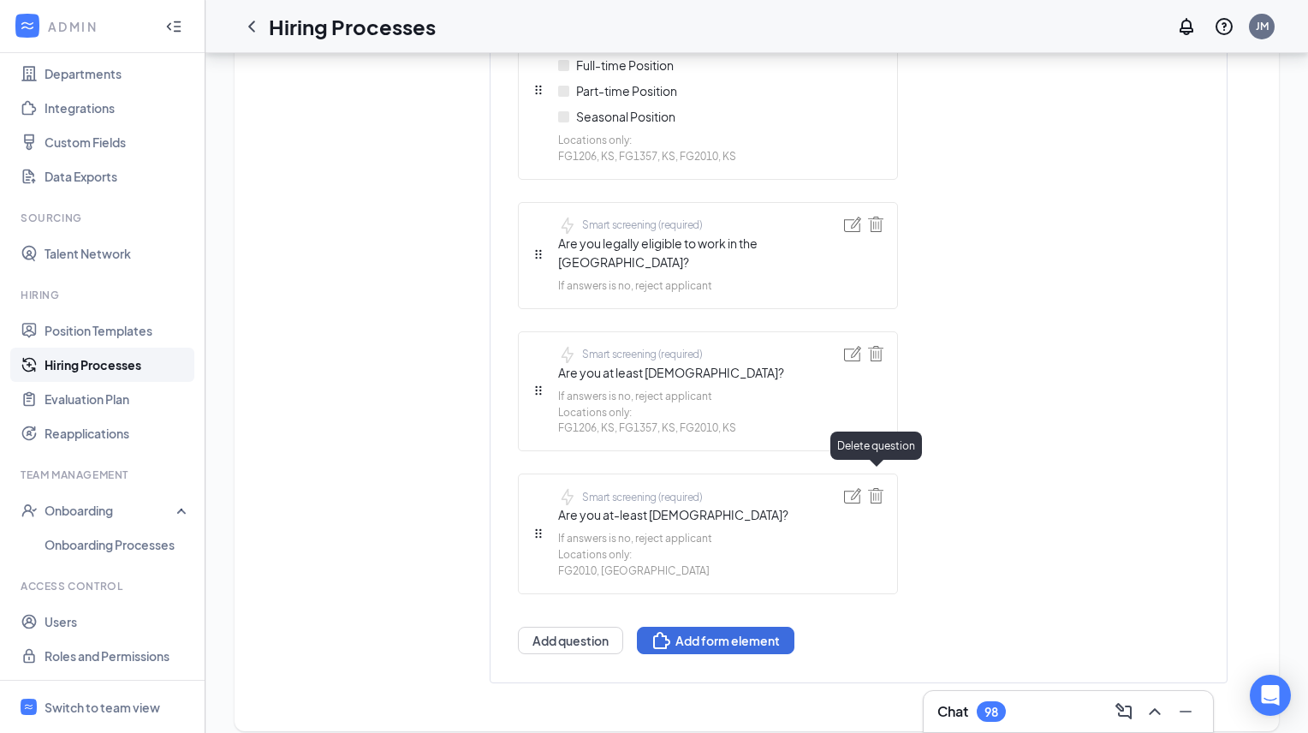
click at [878, 488] on img at bounding box center [875, 495] width 15 height 15
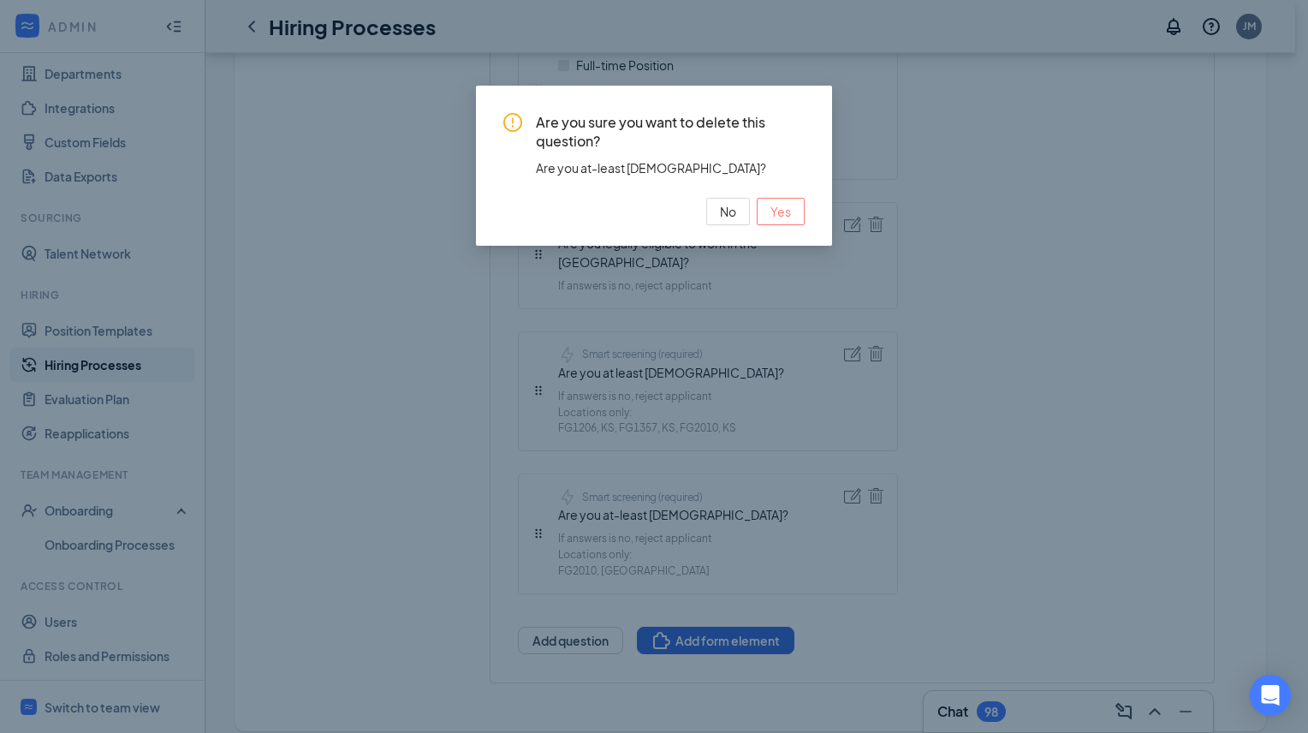
click at [783, 212] on span "Yes" at bounding box center [780, 211] width 21 height 19
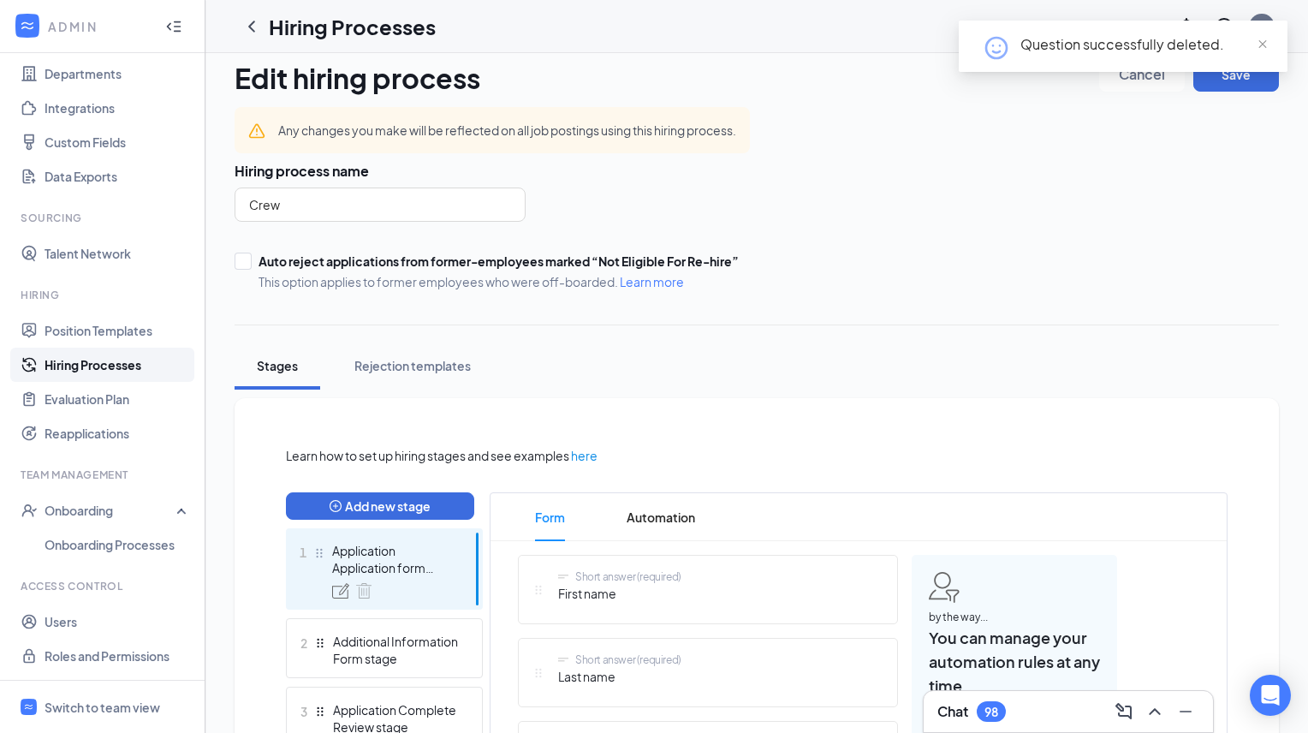
scroll to position [0, 0]
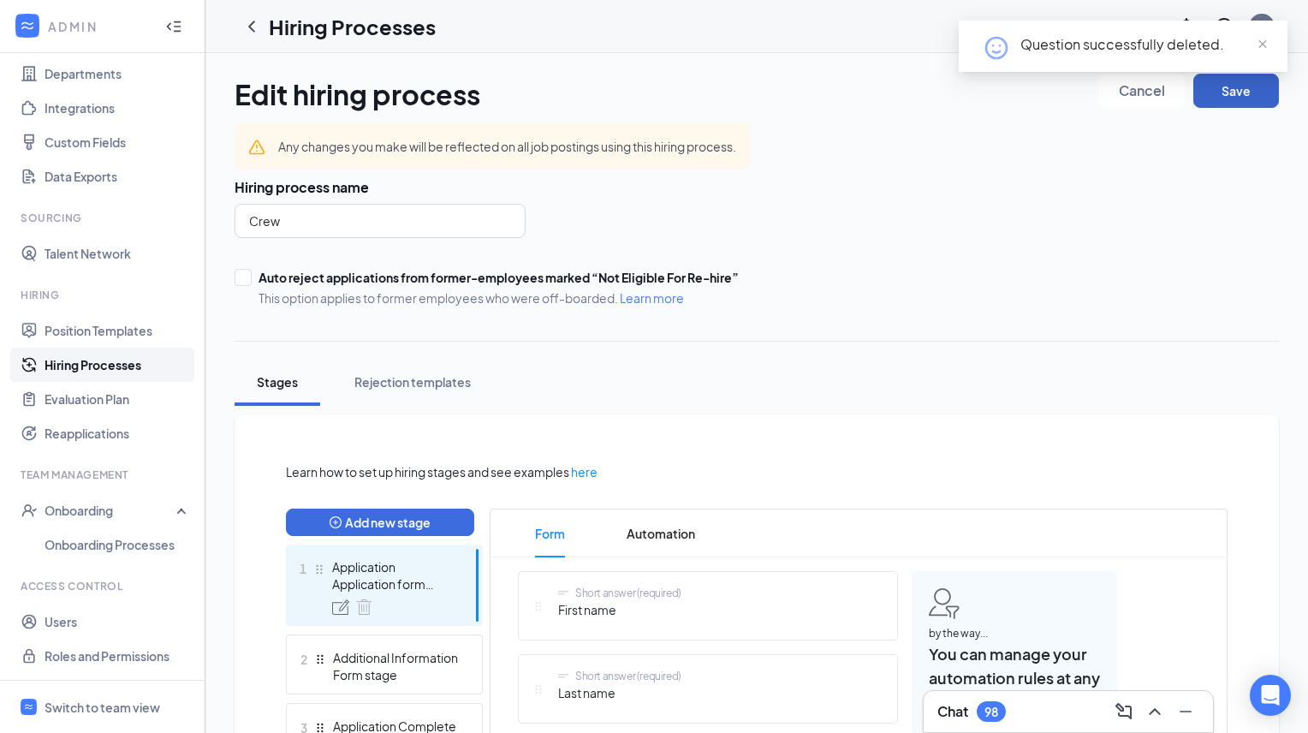
click at [1246, 96] on button "Save" at bounding box center [1236, 91] width 86 height 34
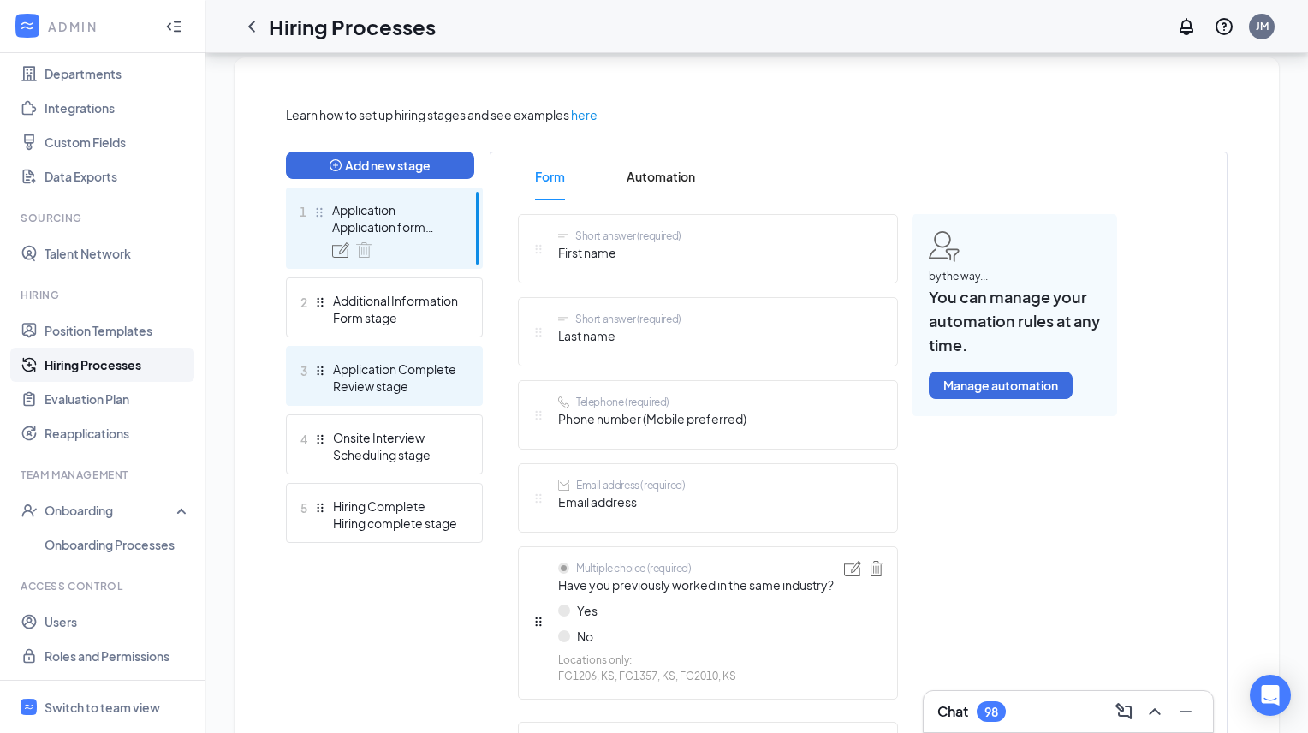
scroll to position [330, 0]
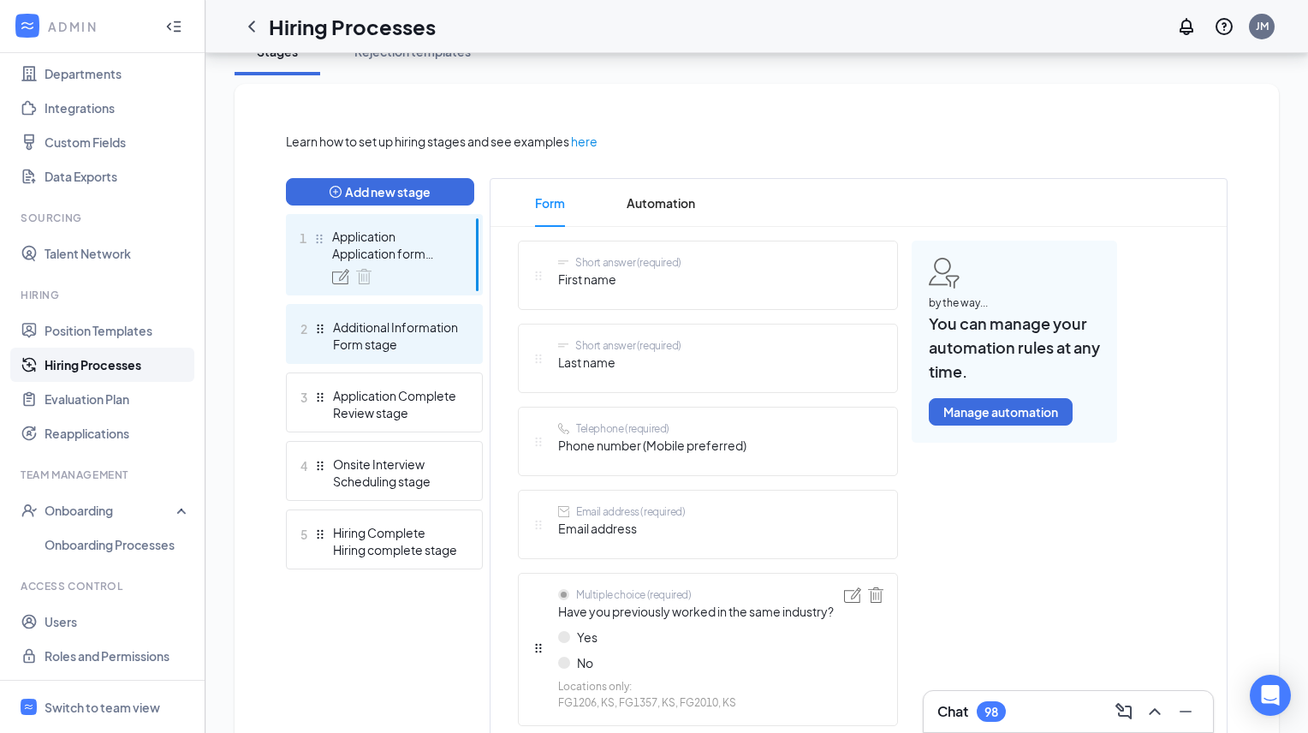
click at [396, 337] on div "Form stage" at bounding box center [395, 344] width 125 height 17
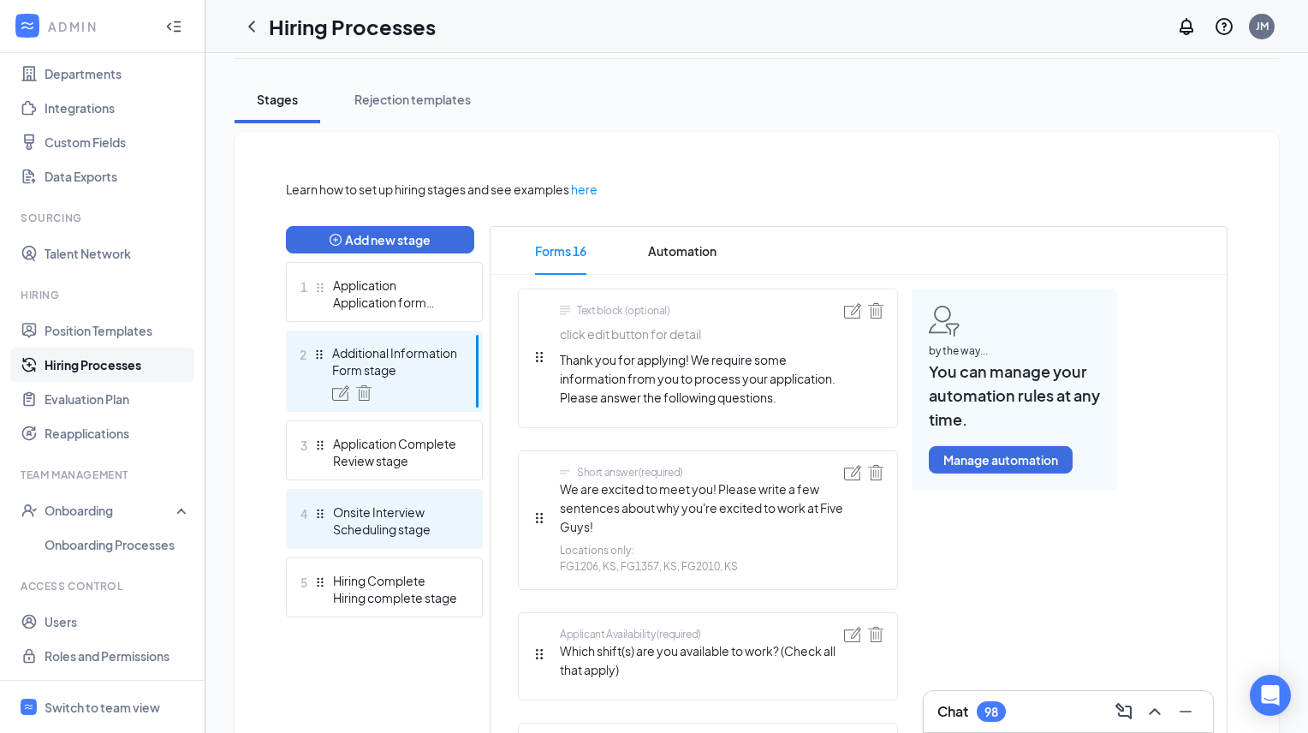
scroll to position [283, 0]
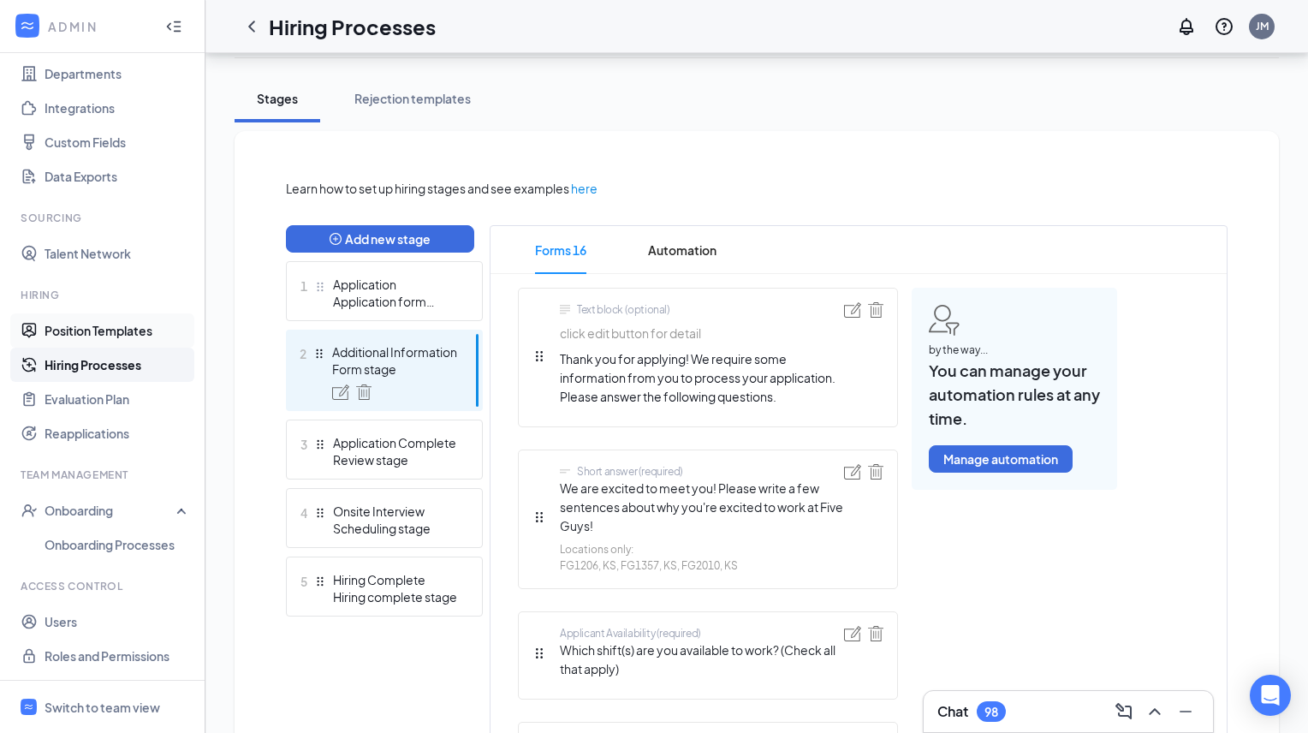
click at [119, 331] on link "Position Templates" at bounding box center [118, 330] width 146 height 34
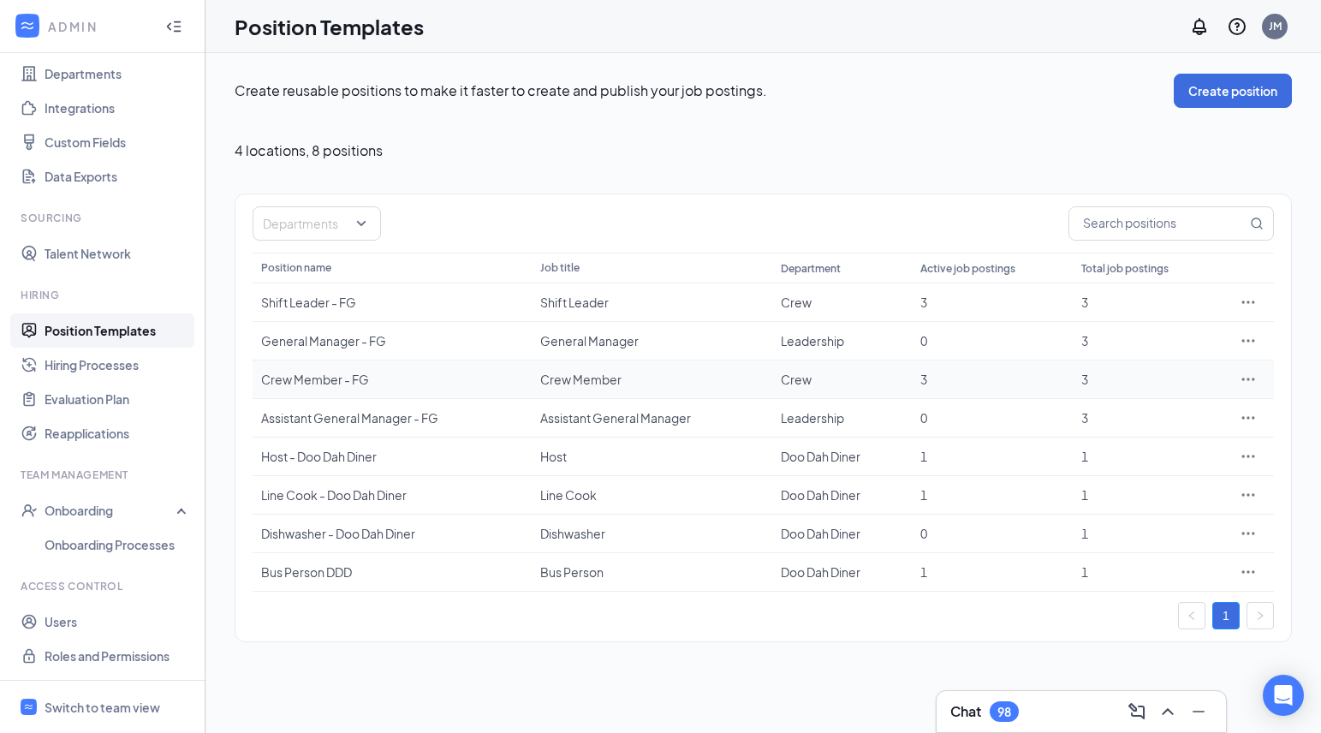
click at [315, 383] on div "Crew Member - FG" at bounding box center [392, 379] width 262 height 17
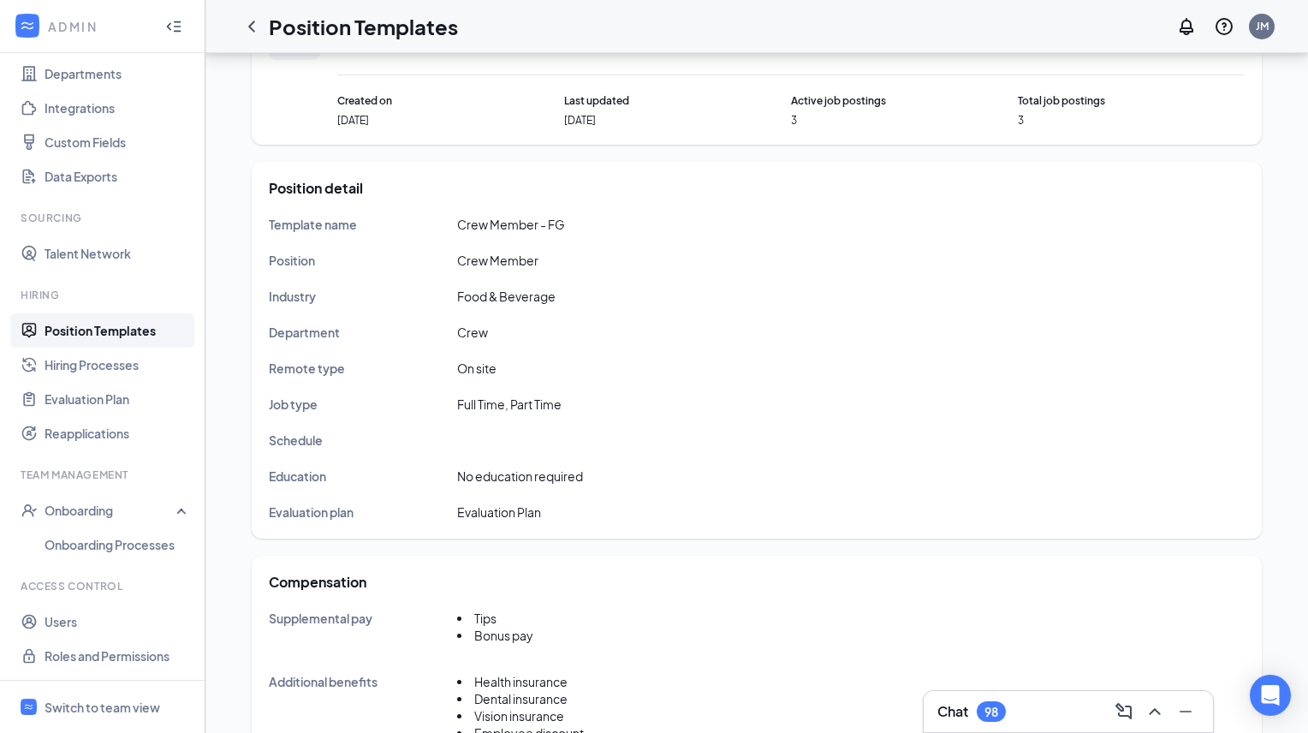
scroll to position [877, 0]
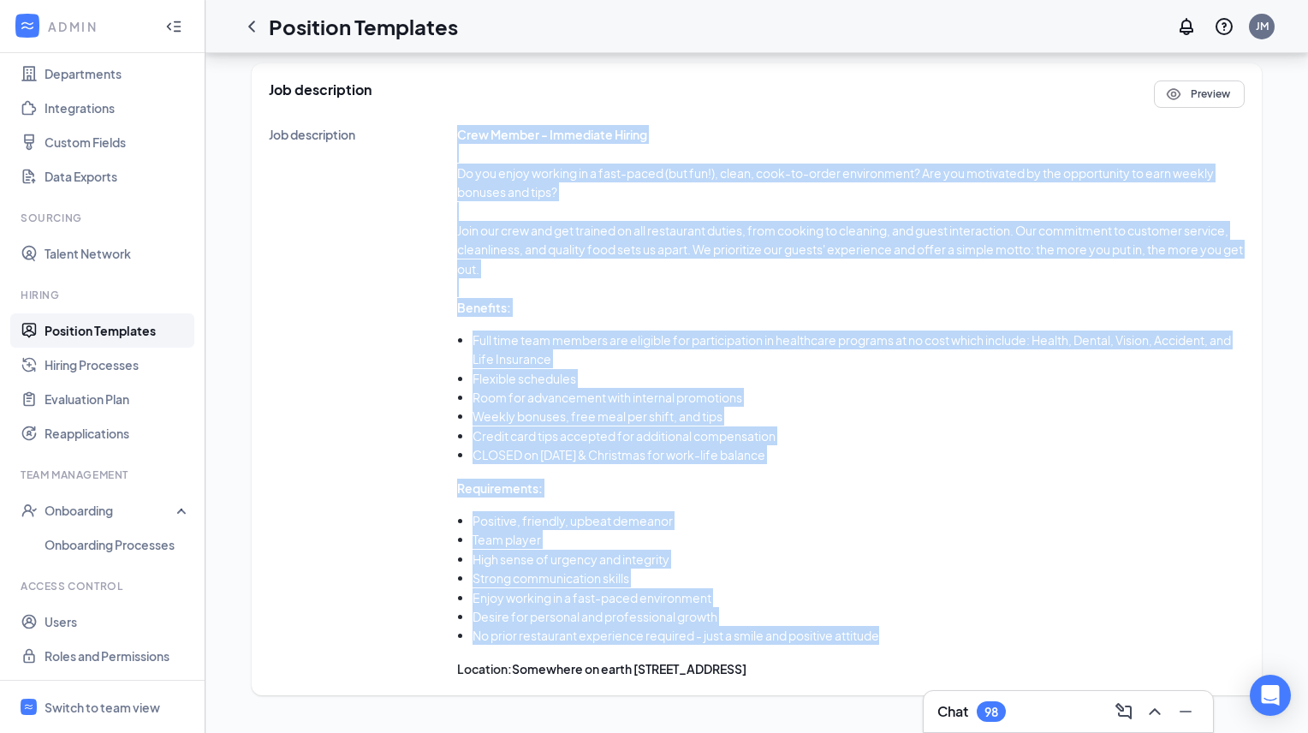
drag, startPoint x: 890, startPoint y: 634, endPoint x: 451, endPoint y: 138, distance: 662.8
click at [451, 138] on div "Job description Crew Member - Immediate Hiring Do you enjoy working in a fast-p…" at bounding box center [757, 401] width 976 height 553
copy div "Crew Member - Immediate Hiring Do you enjoy working in a fast-paced (but fun!),…"
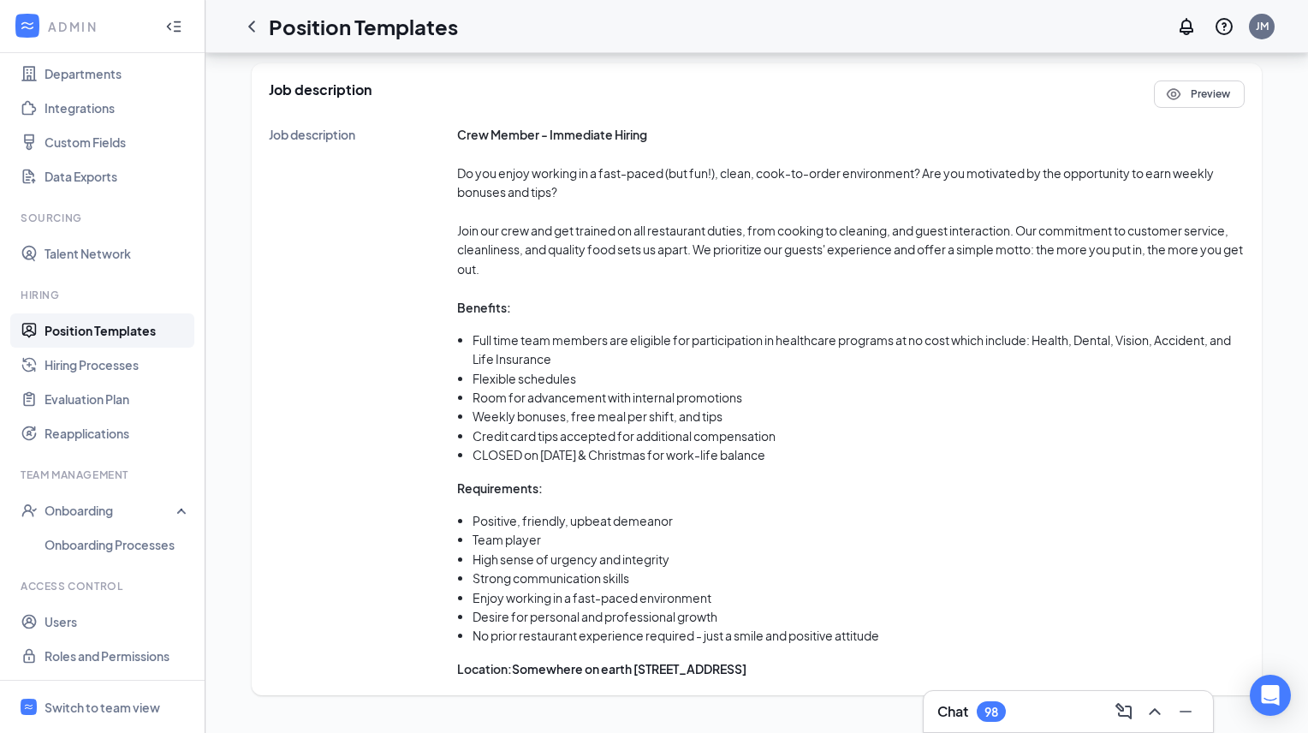
click at [313, 325] on div "Job description" at bounding box center [363, 401] width 188 height 553
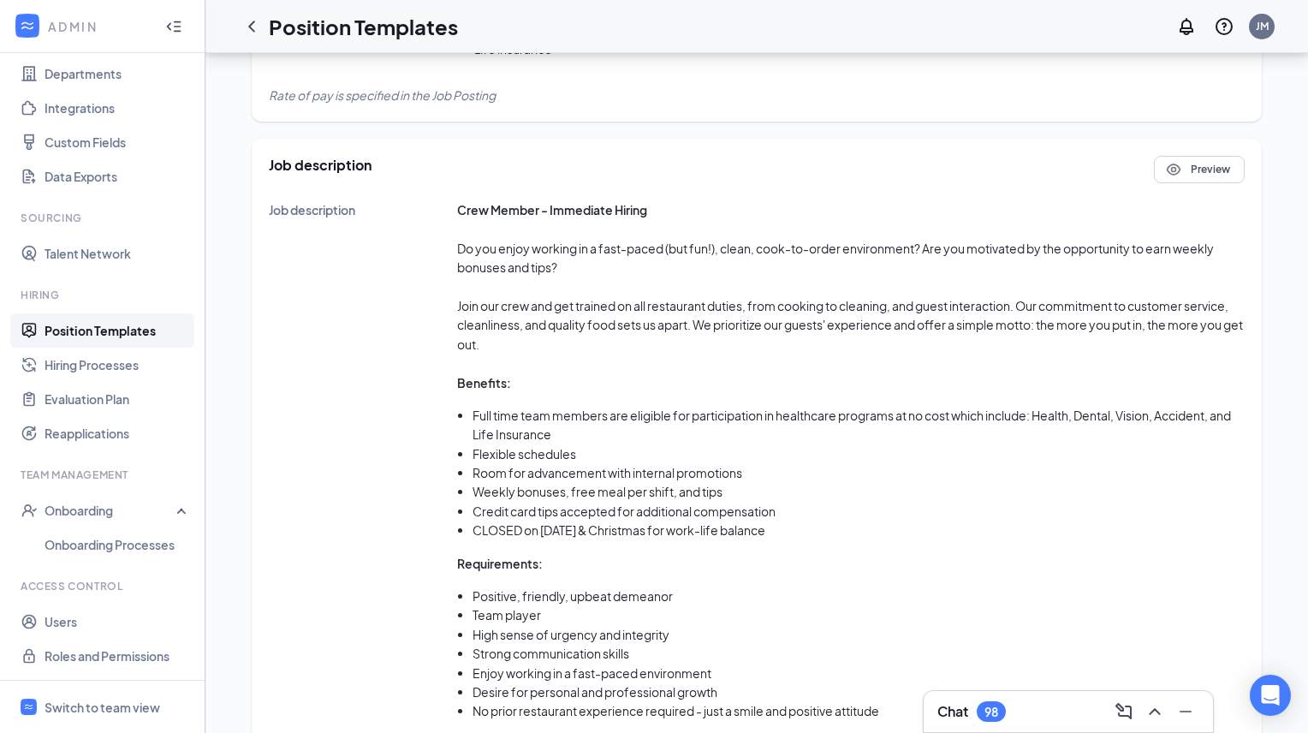
scroll to position [716, 0]
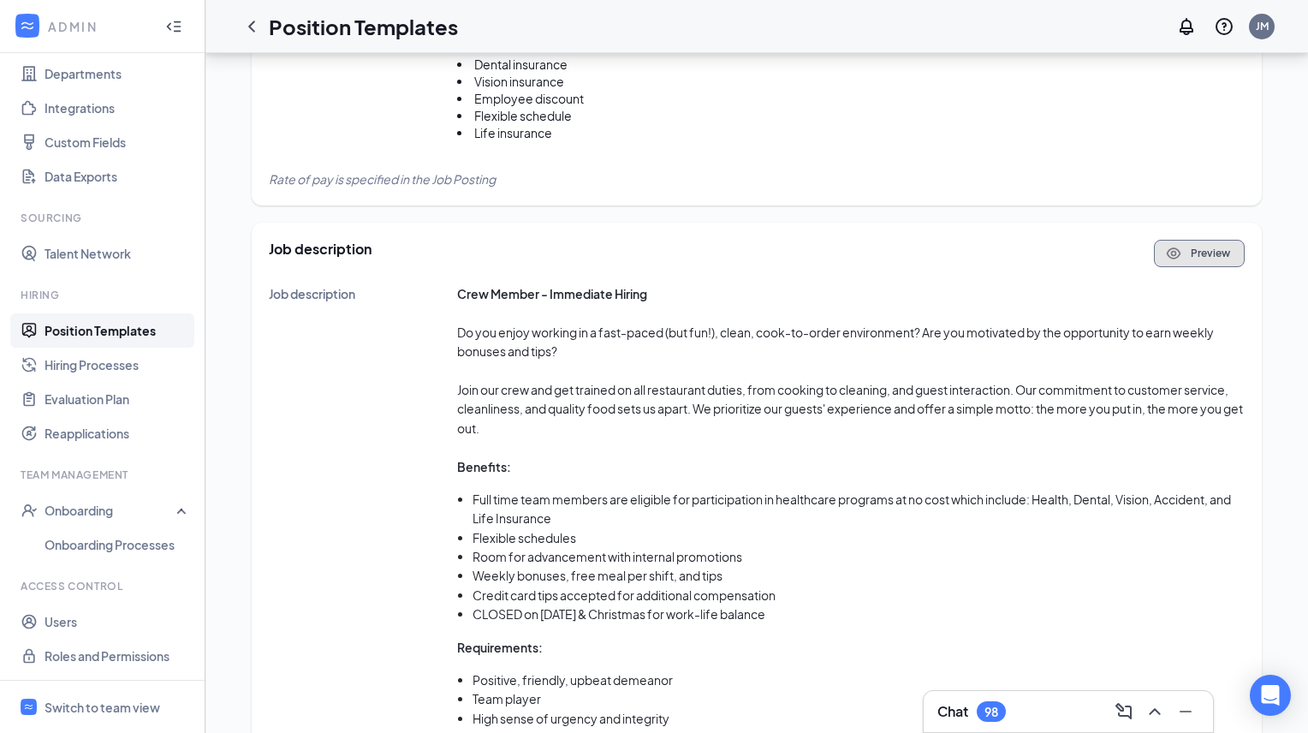
click at [1221, 245] on button "Preview" at bounding box center [1199, 253] width 91 height 27
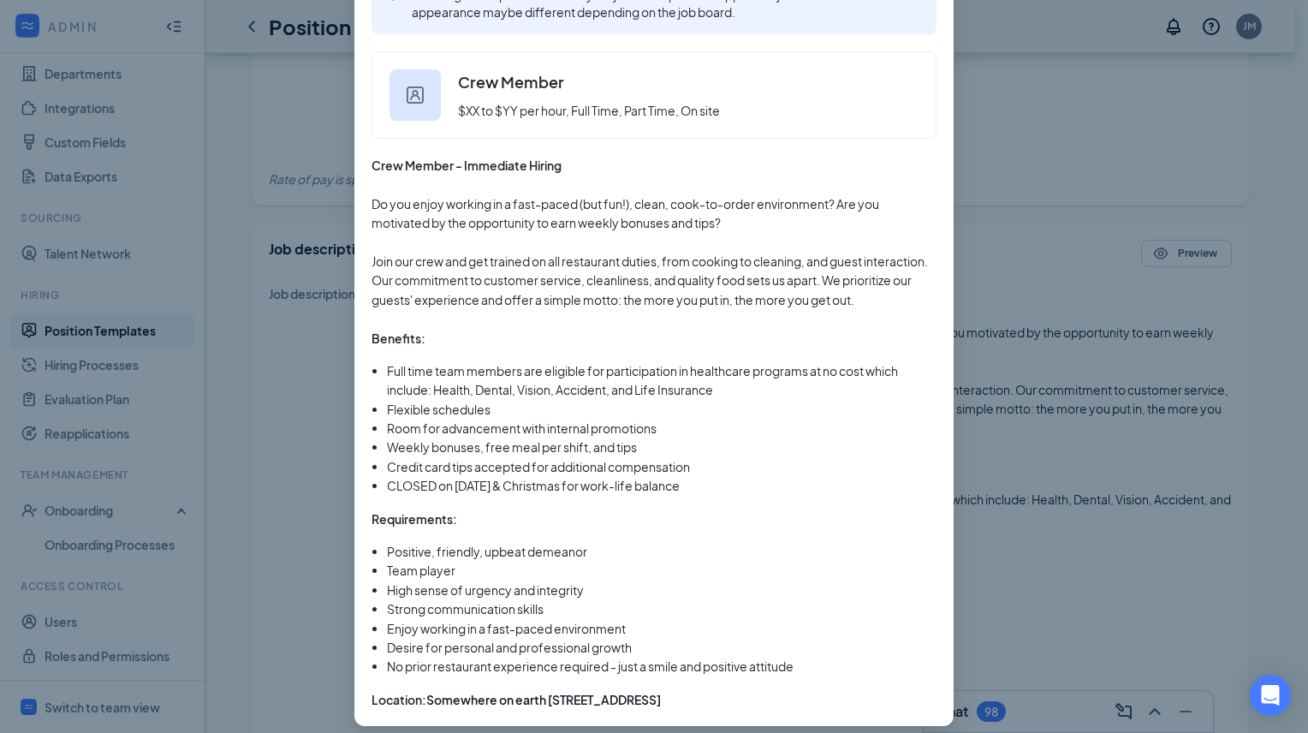
scroll to position [199, 0]
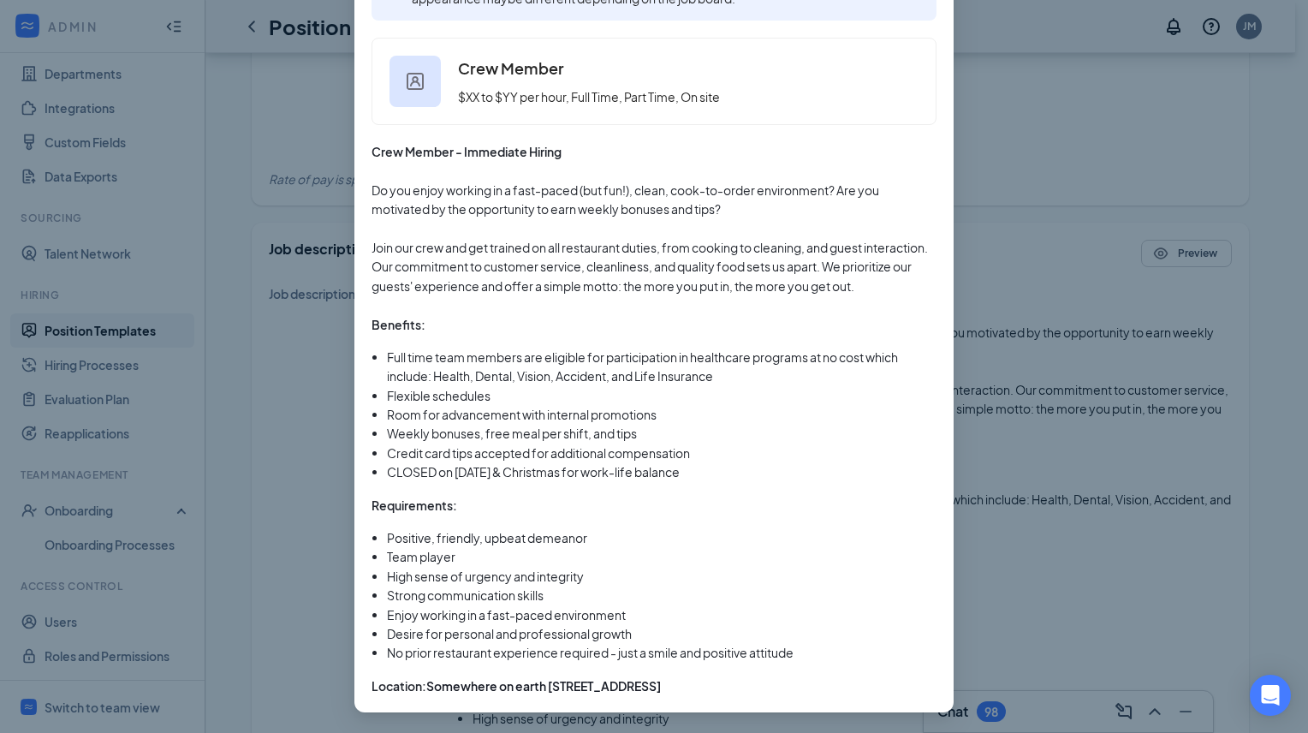
click at [1149, 145] on div "Job description preview This is a general preview of how your job description w…" at bounding box center [654, 366] width 1308 height 733
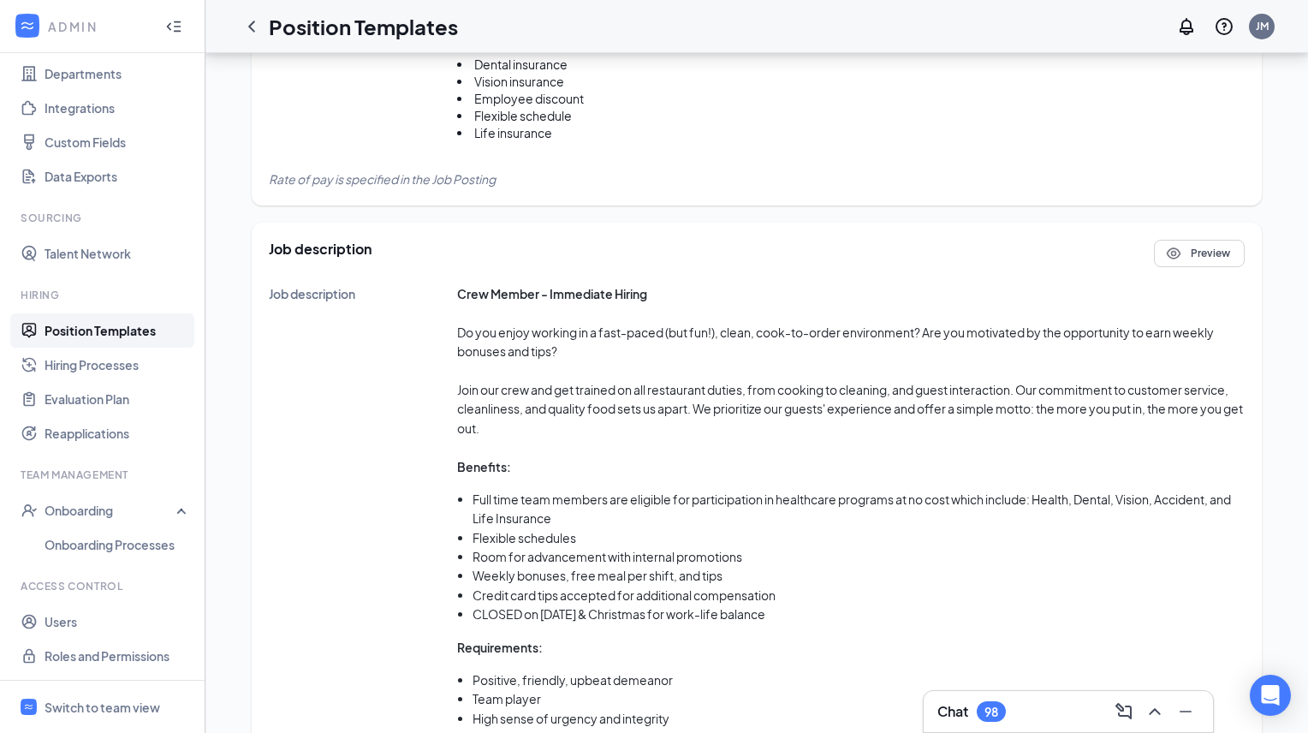
click at [89, 323] on link "Position Templates" at bounding box center [118, 330] width 146 height 34
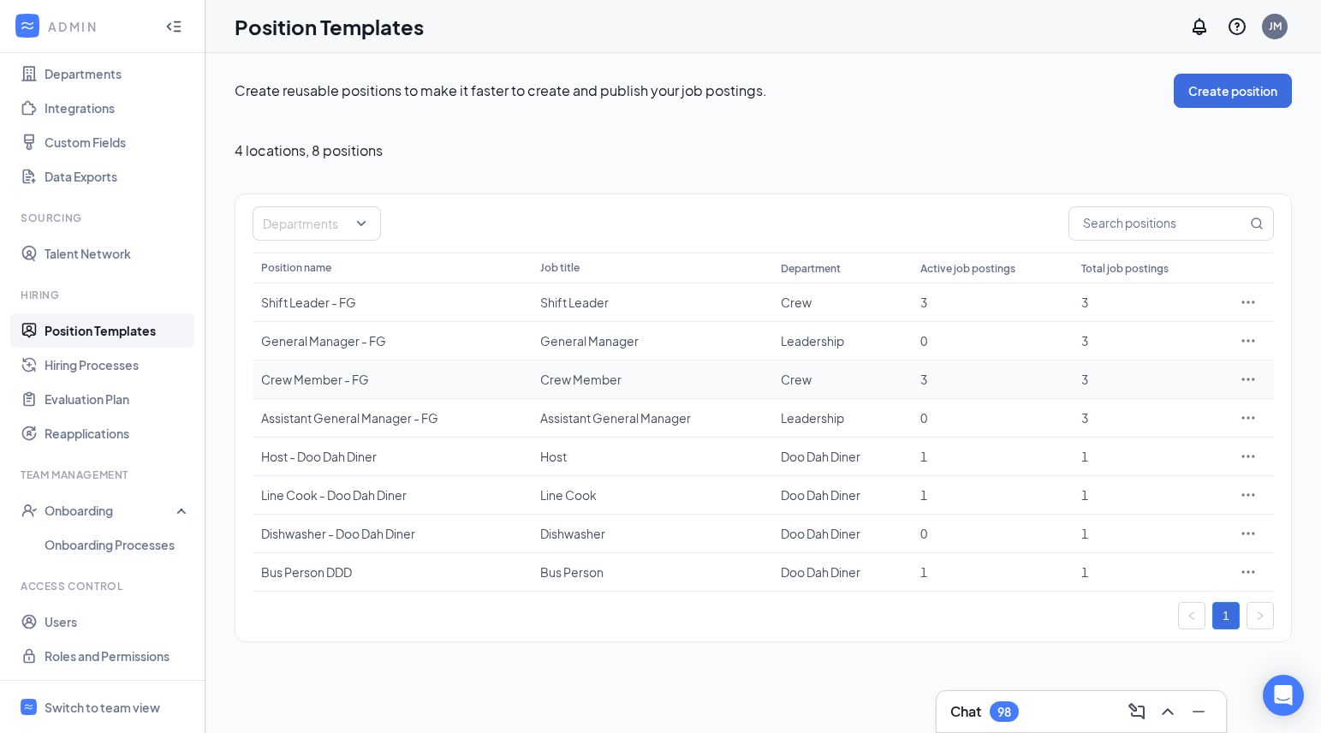
click at [1242, 377] on icon "Ellipses" at bounding box center [1247, 379] width 17 height 17
click at [1162, 488] on span "View job postings" at bounding box center [1145, 492] width 98 height 15
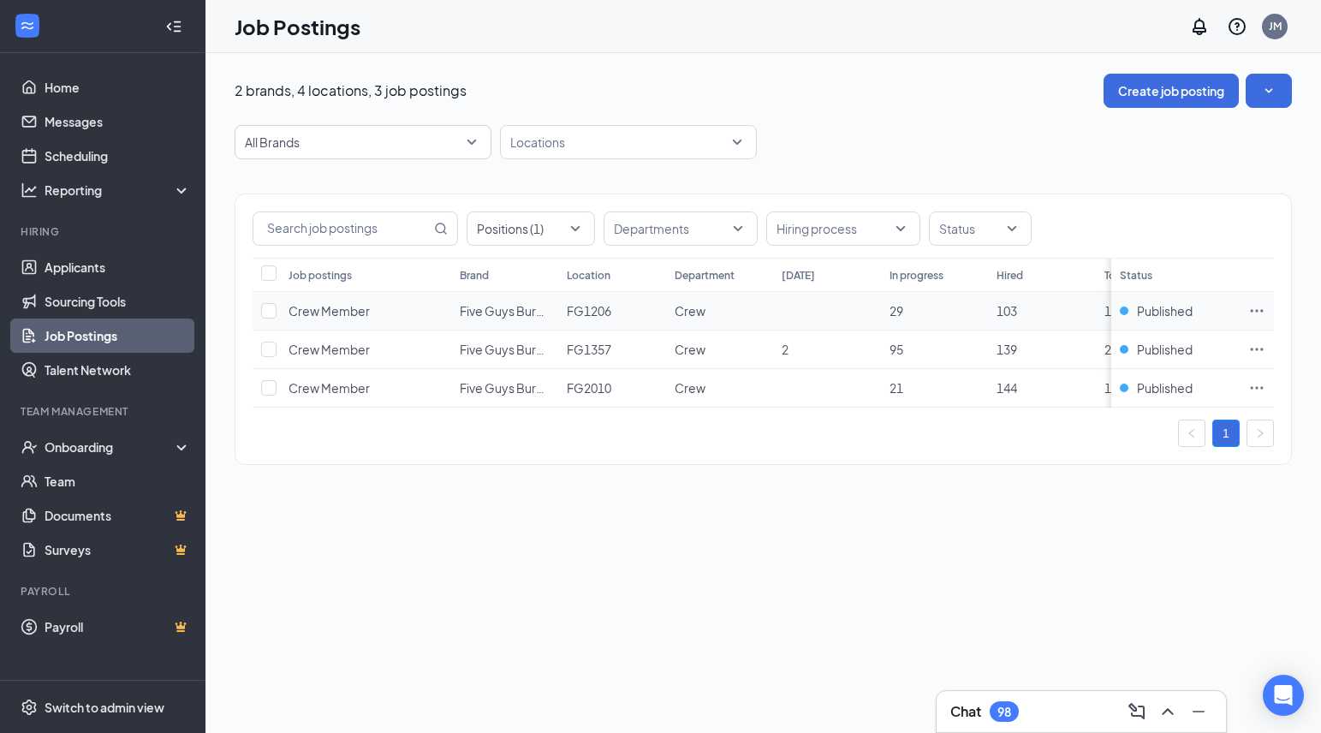
click at [323, 311] on span "Crew Member" at bounding box center [328, 310] width 81 height 15
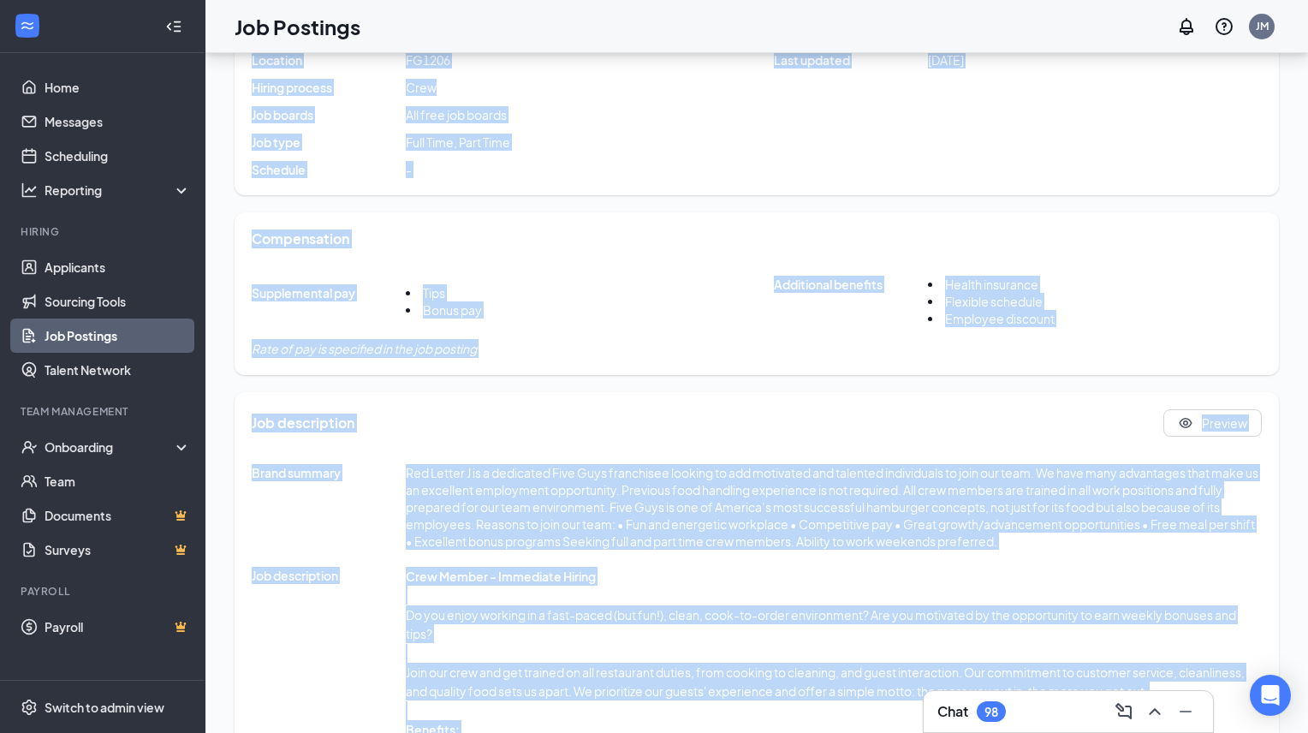
scroll to position [217, 0]
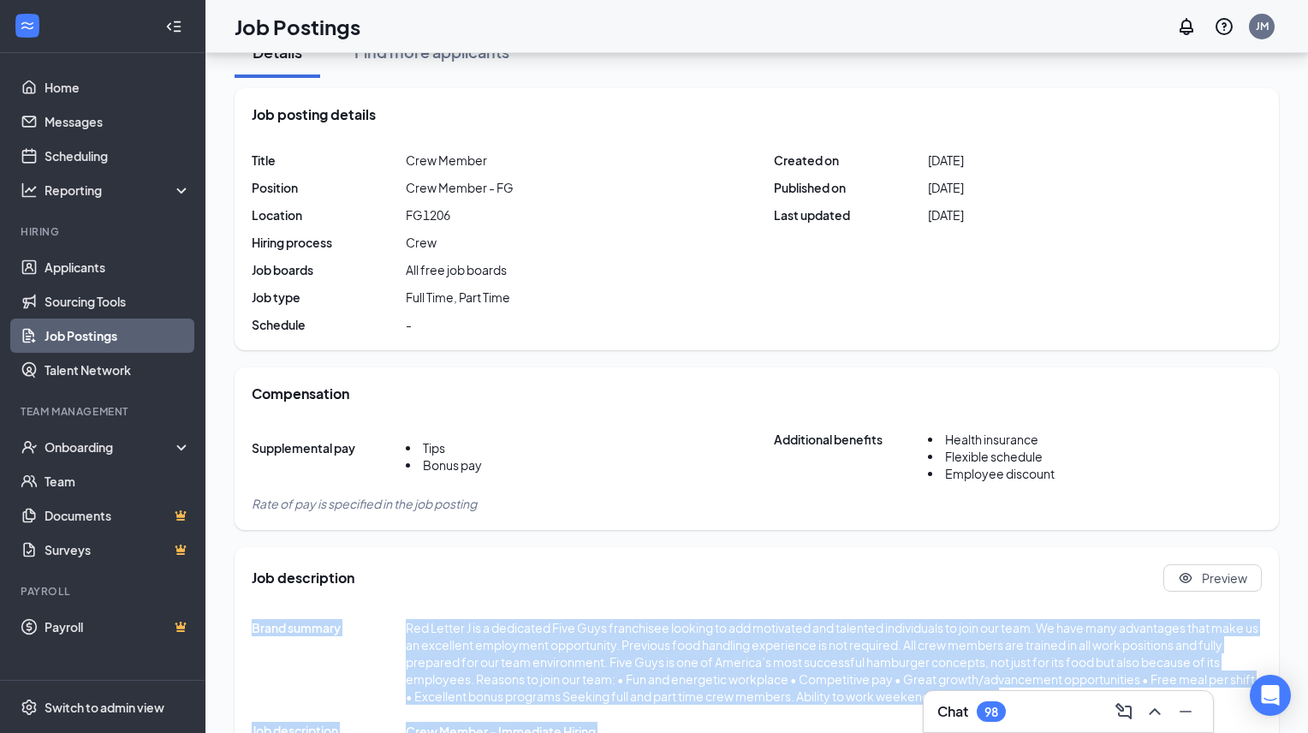
drag, startPoint x: 836, startPoint y: 655, endPoint x: 236, endPoint y: 622, distance: 600.9
copy div "Lorem ipsumdo Sit Ametco A el s doeiusmod Temp Inci utlaboreet dolorem al eni a…"
click at [71, 92] on link "Home" at bounding box center [118, 87] width 146 height 34
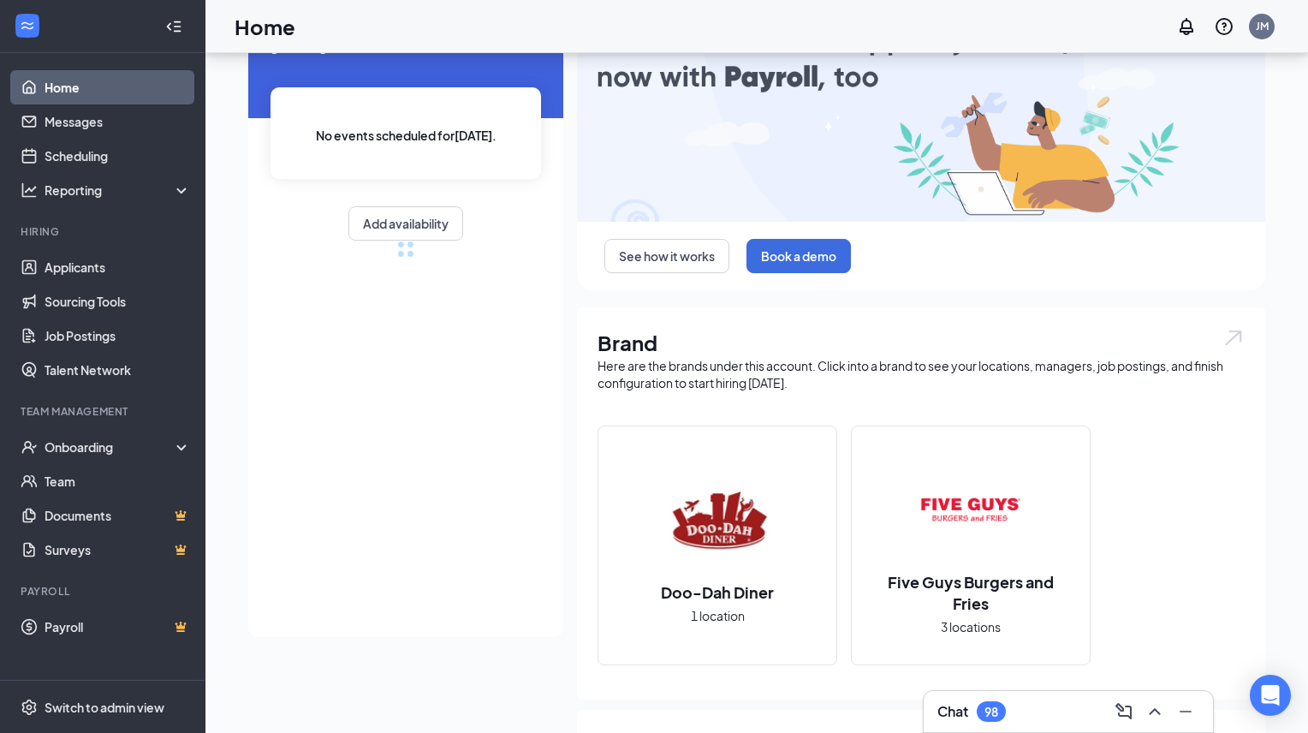
scroll to position [217, 0]
